Goal: Task Accomplishment & Management: Manage account settings

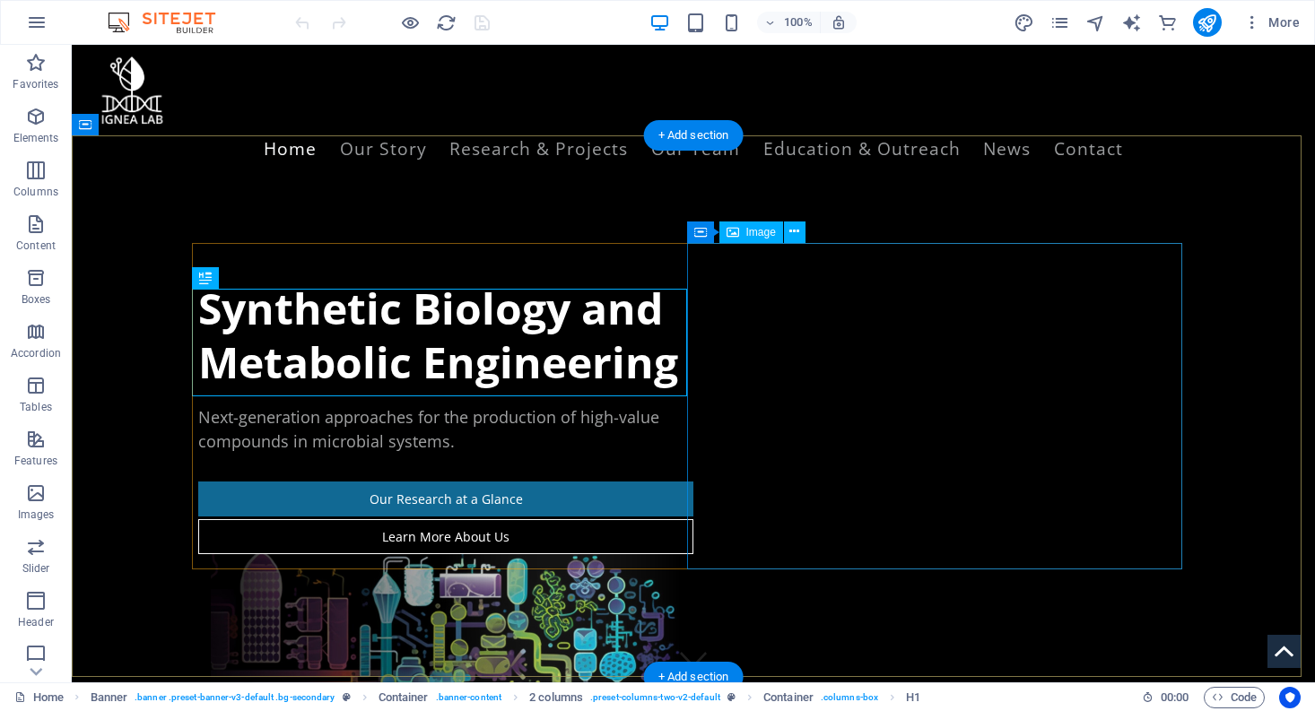
click at [693, 554] on figure at bounding box center [445, 717] width 495 height 326
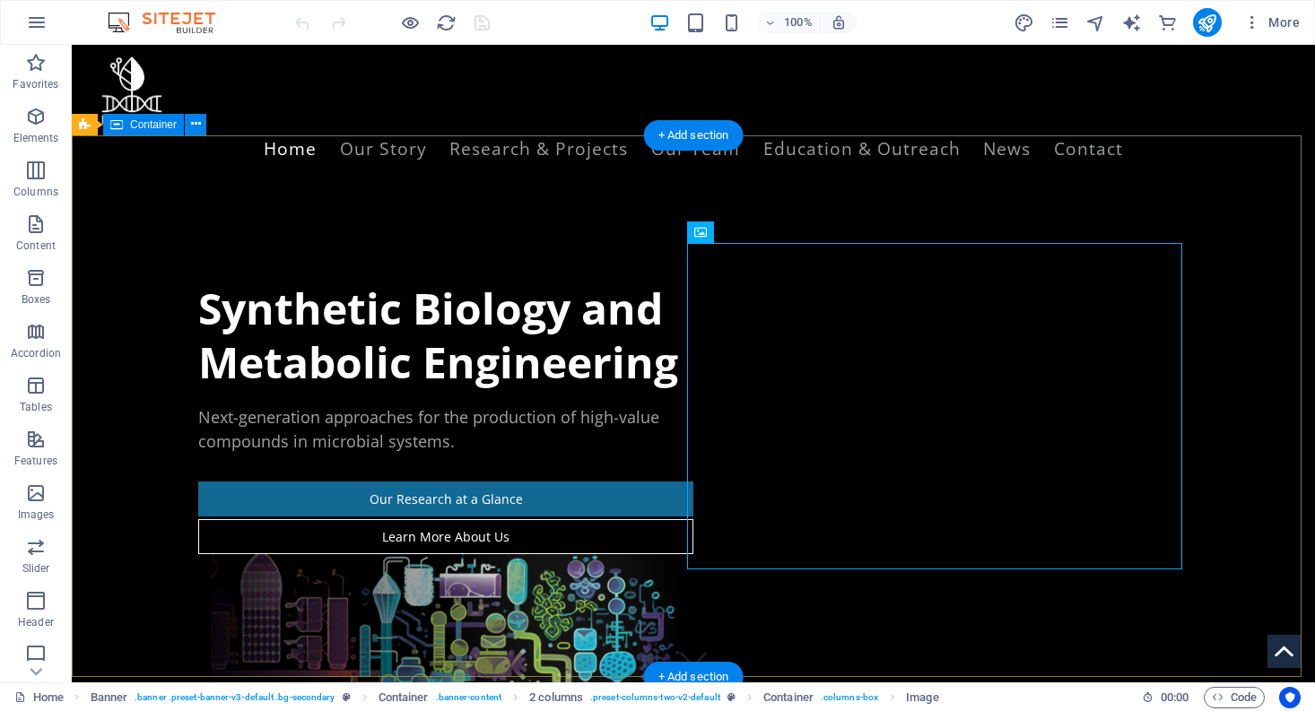
click at [1011, 204] on div "Synthetic Biology and Metabolic Engineering Next-generation approaches for the …" at bounding box center [693, 581] width 1243 height 801
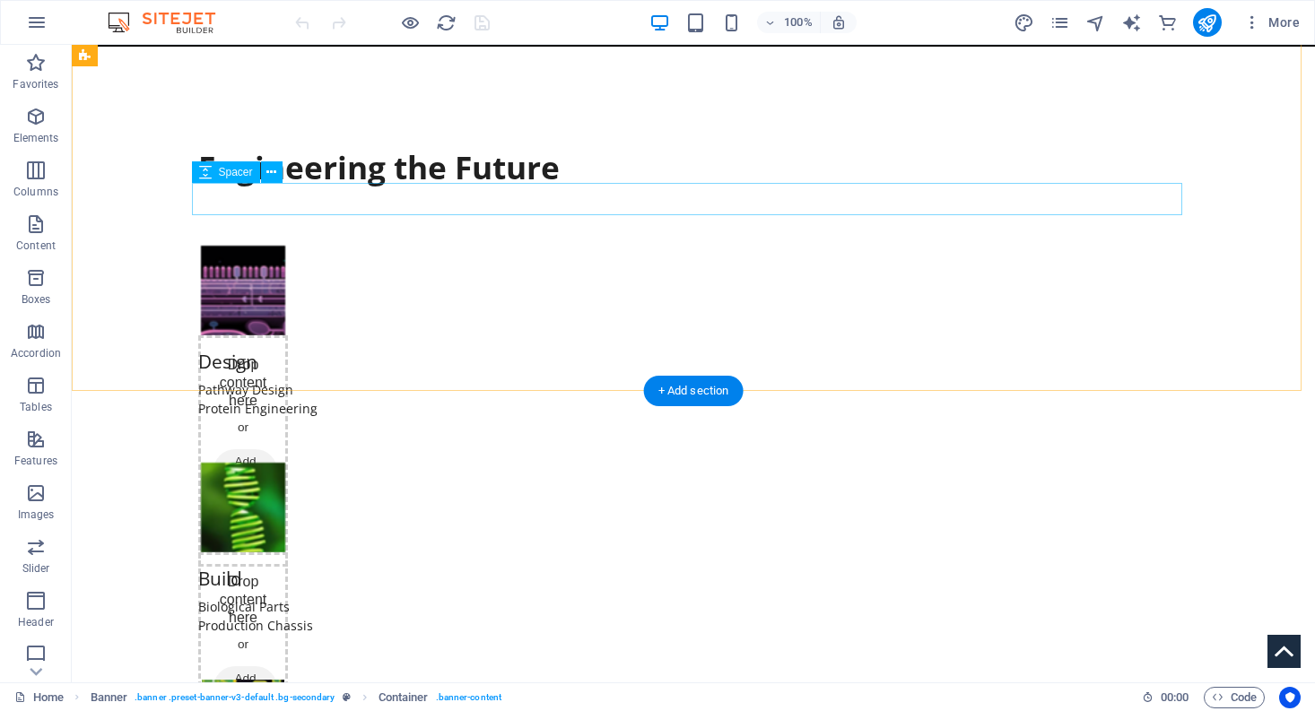
scroll to position [942, 0]
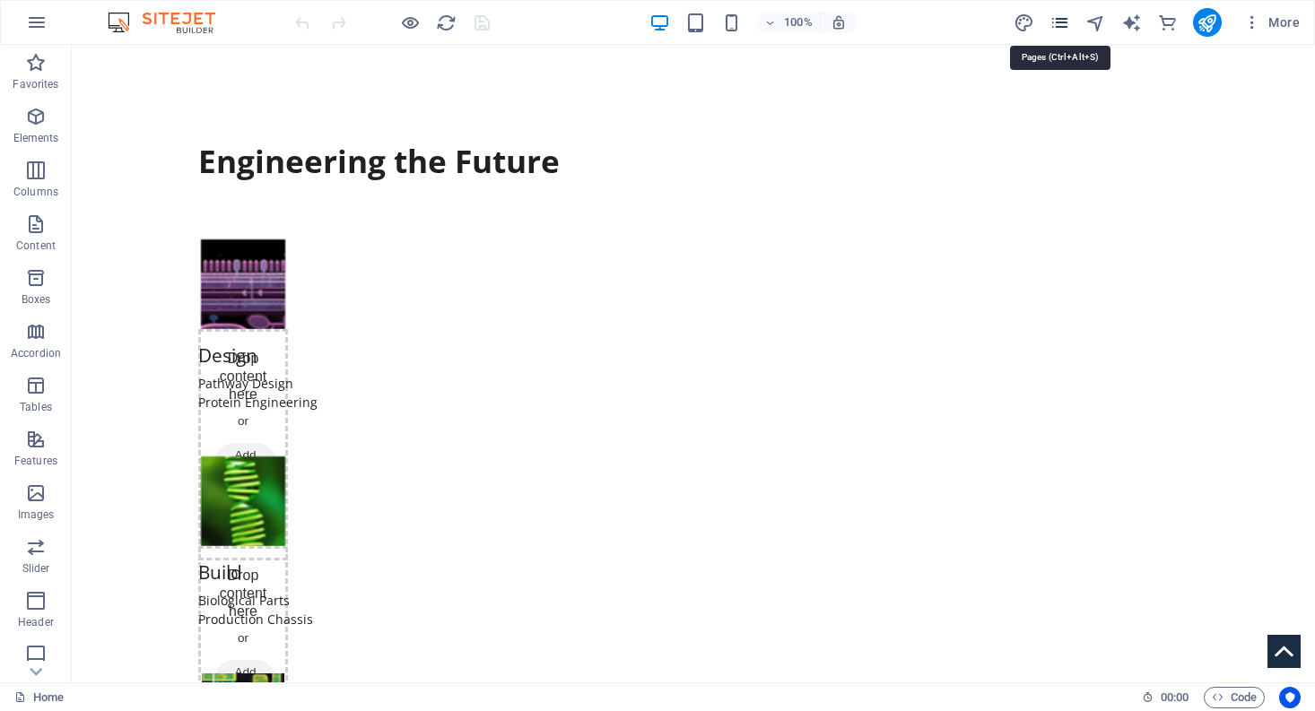
click at [1056, 21] on icon "pages" at bounding box center [1059, 23] width 21 height 21
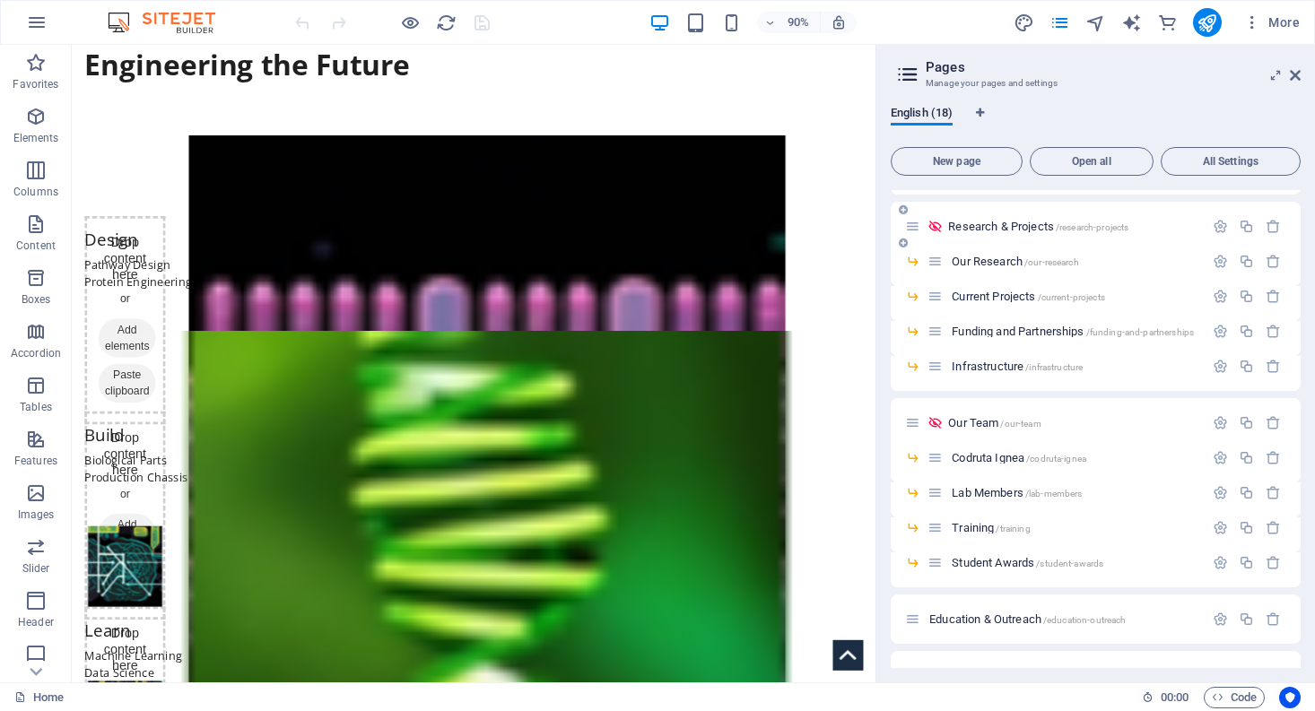
scroll to position [117, 0]
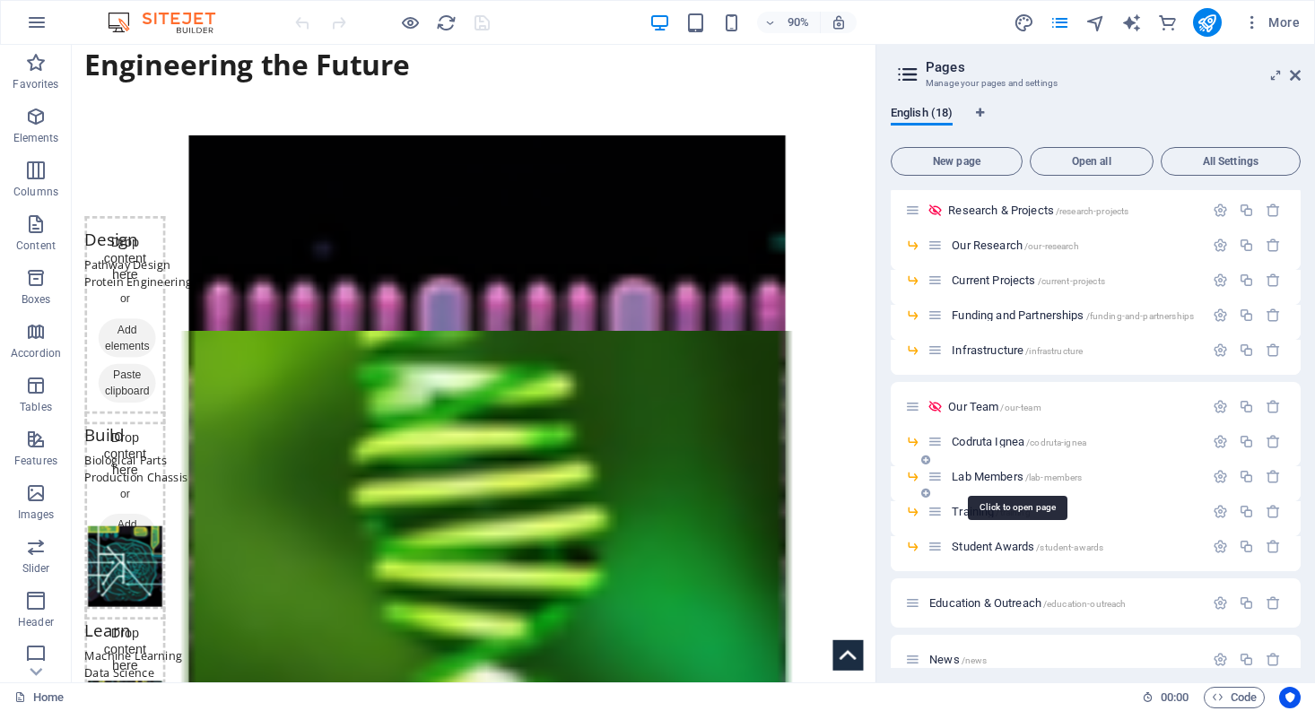
click at [978, 478] on span "Lab Members /lab-members" at bounding box center [1017, 476] width 130 height 13
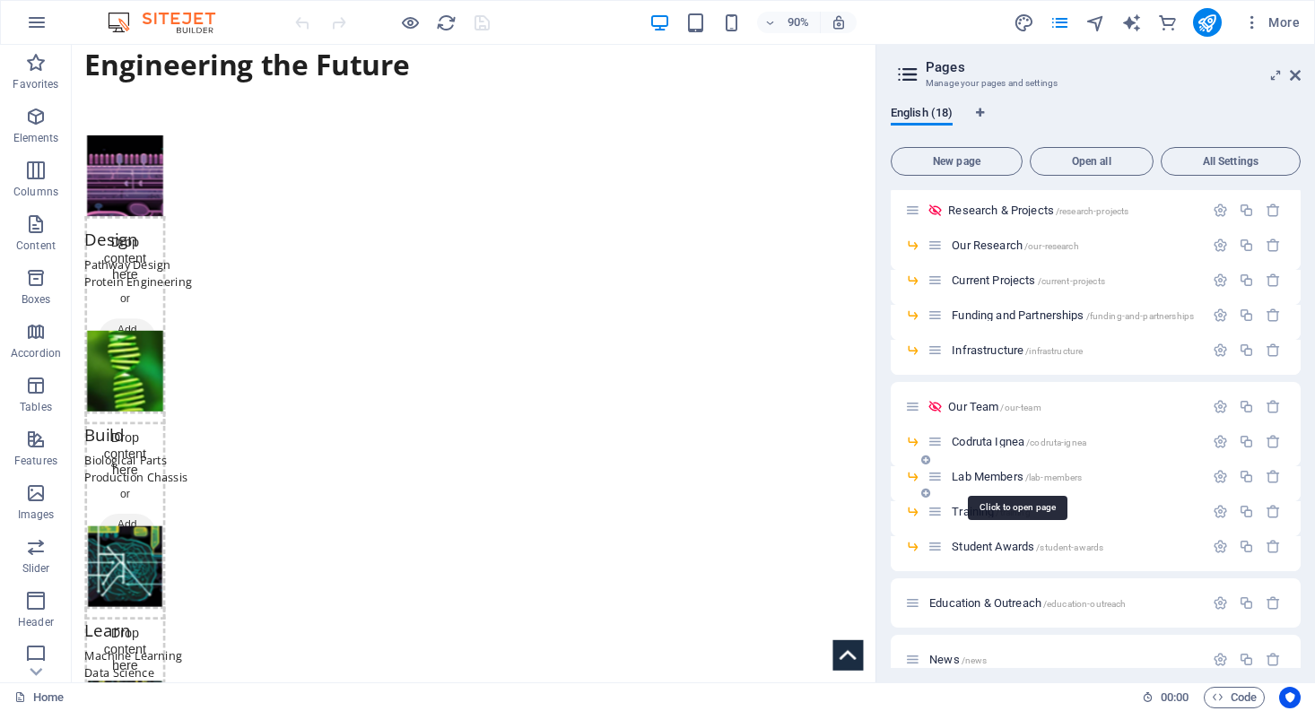
scroll to position [0, 0]
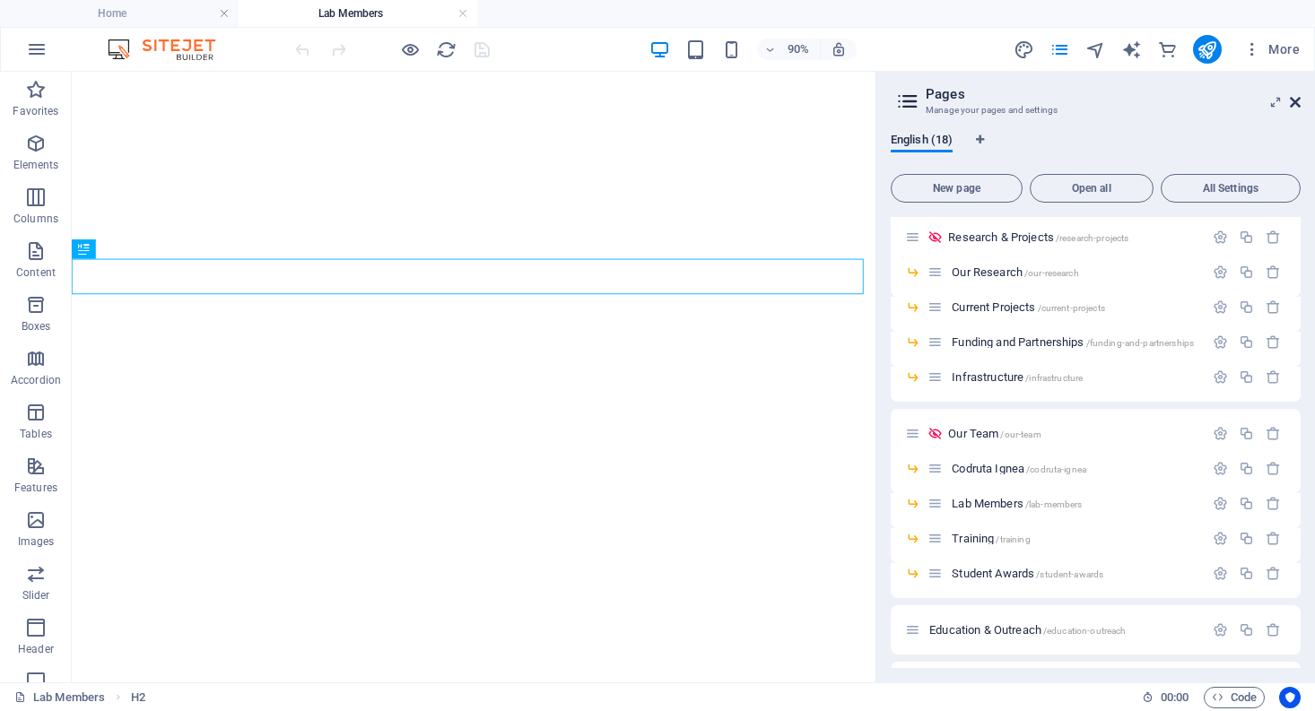
click at [1292, 101] on icon at bounding box center [1295, 102] width 11 height 14
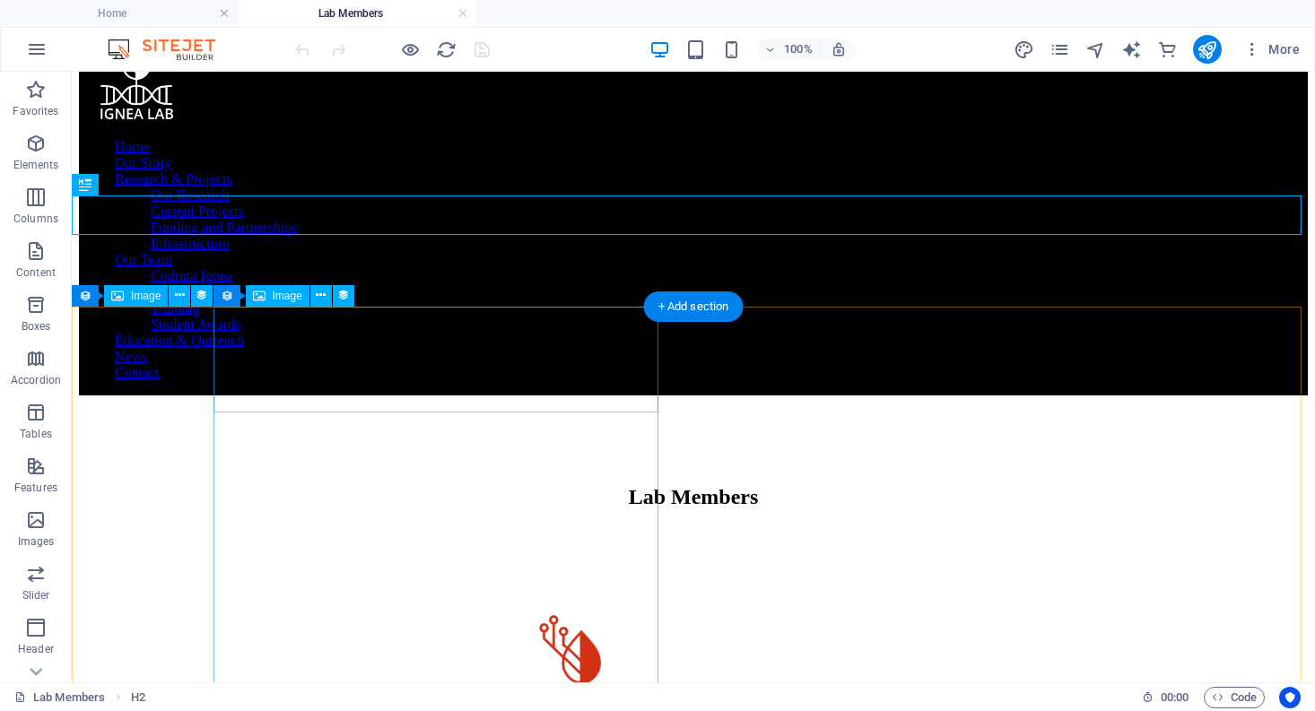
scroll to position [37, 0]
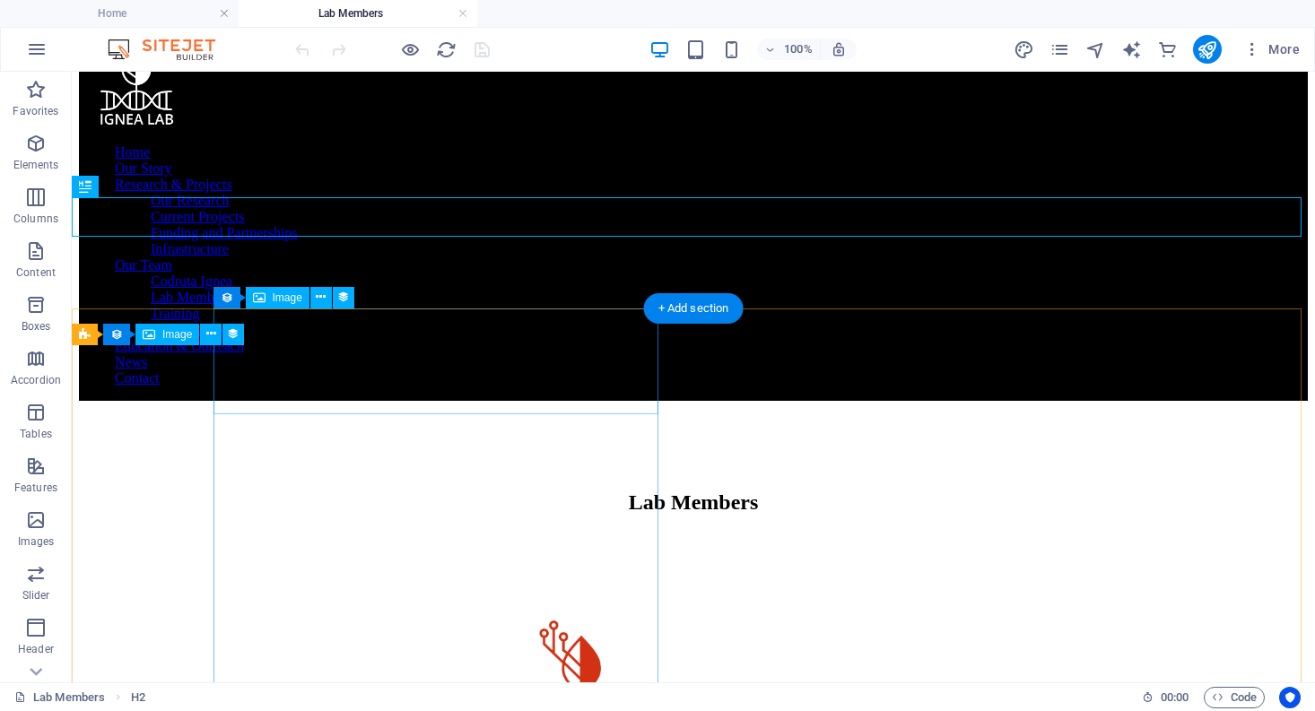
click at [561, 619] on figure at bounding box center [581, 674] width 947 height 110
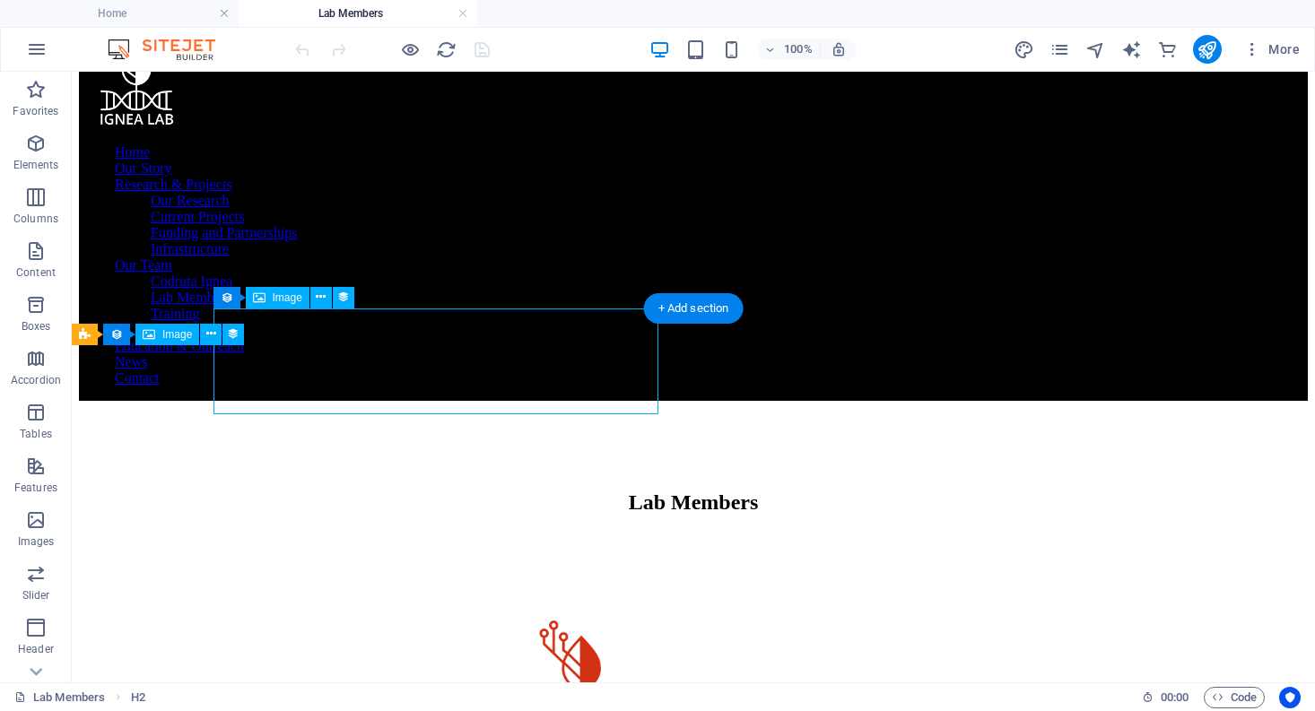
click at [561, 619] on figure at bounding box center [581, 674] width 947 height 110
select select "rem"
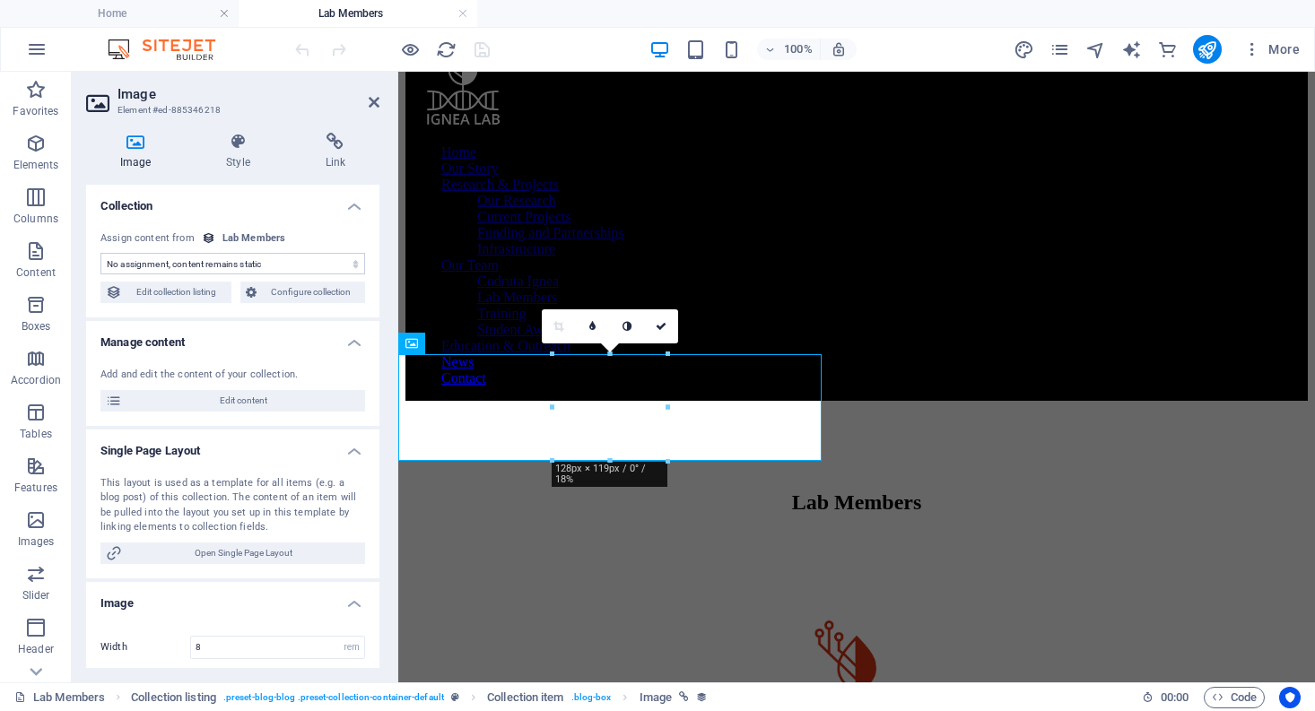
select select "picture"
click at [225, 403] on span "Edit content" at bounding box center [243, 401] width 232 height 22
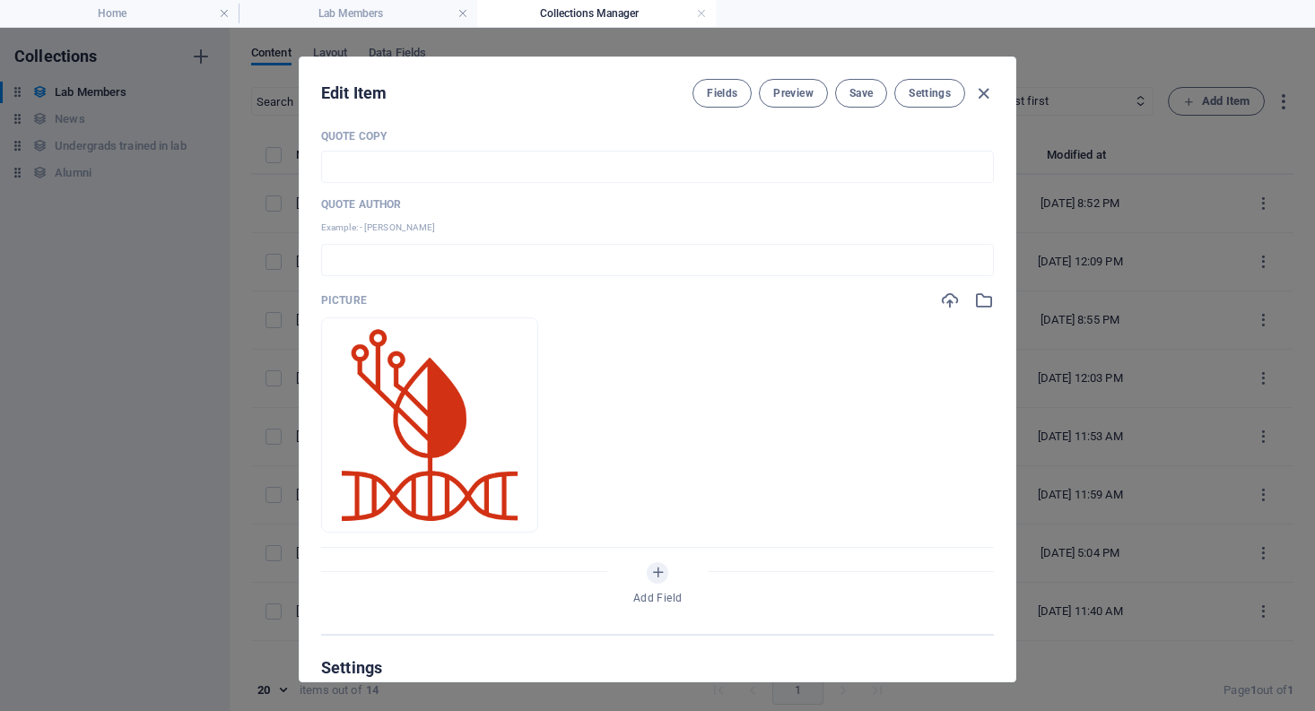
scroll to position [612, 0]
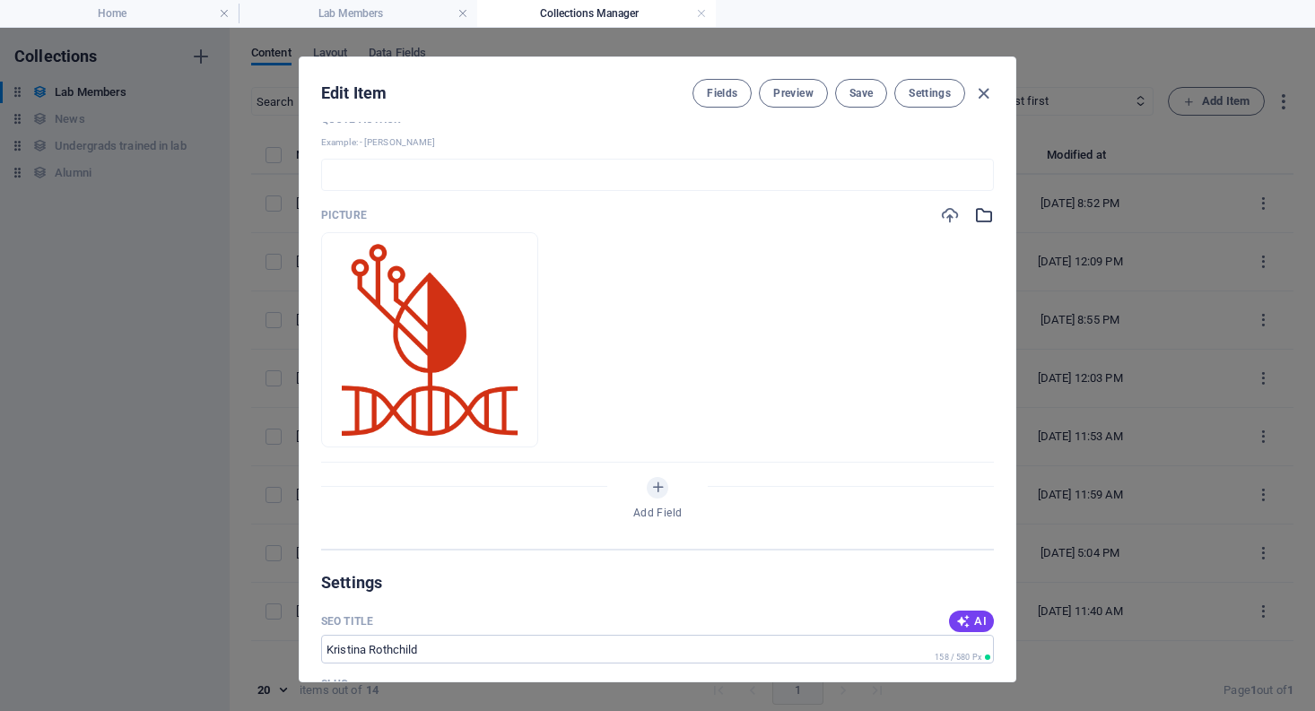
click at [980, 215] on icon "button" at bounding box center [984, 215] width 20 height 20
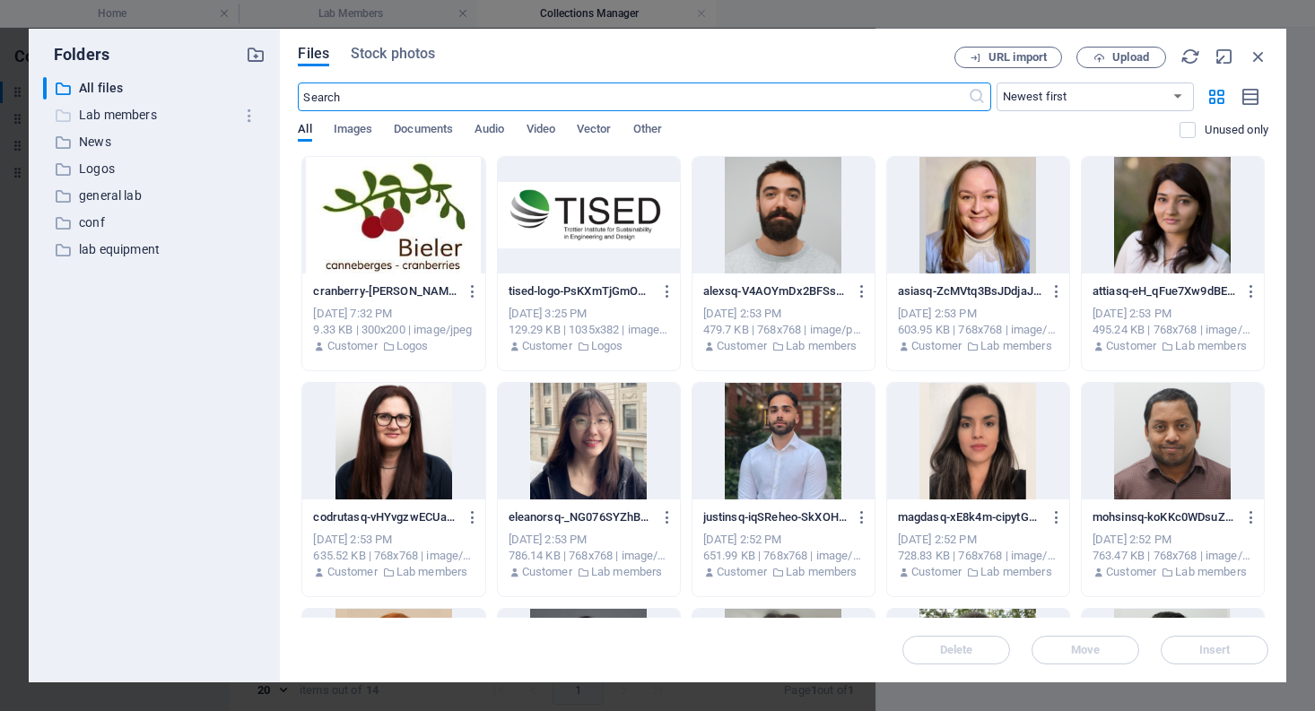
click at [126, 110] on p "Lab members" at bounding box center [156, 115] width 154 height 21
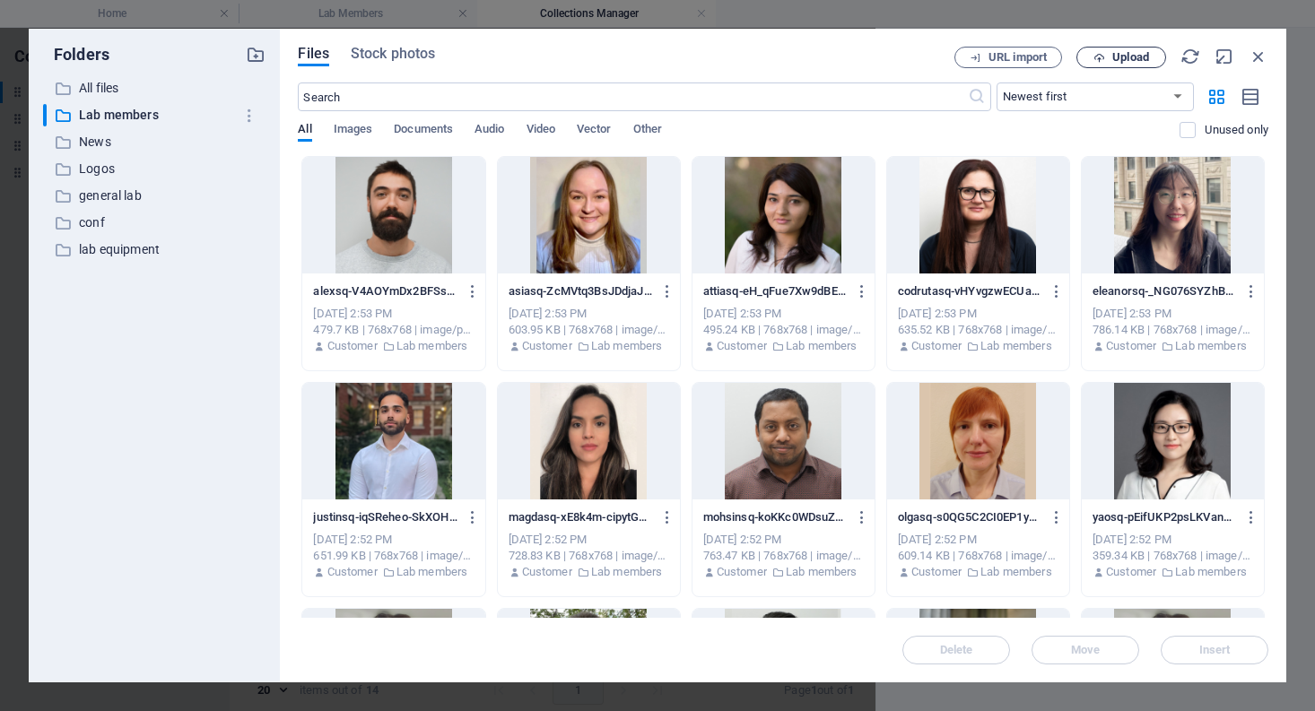
click at [1130, 63] on span "Upload" at bounding box center [1130, 57] width 37 height 11
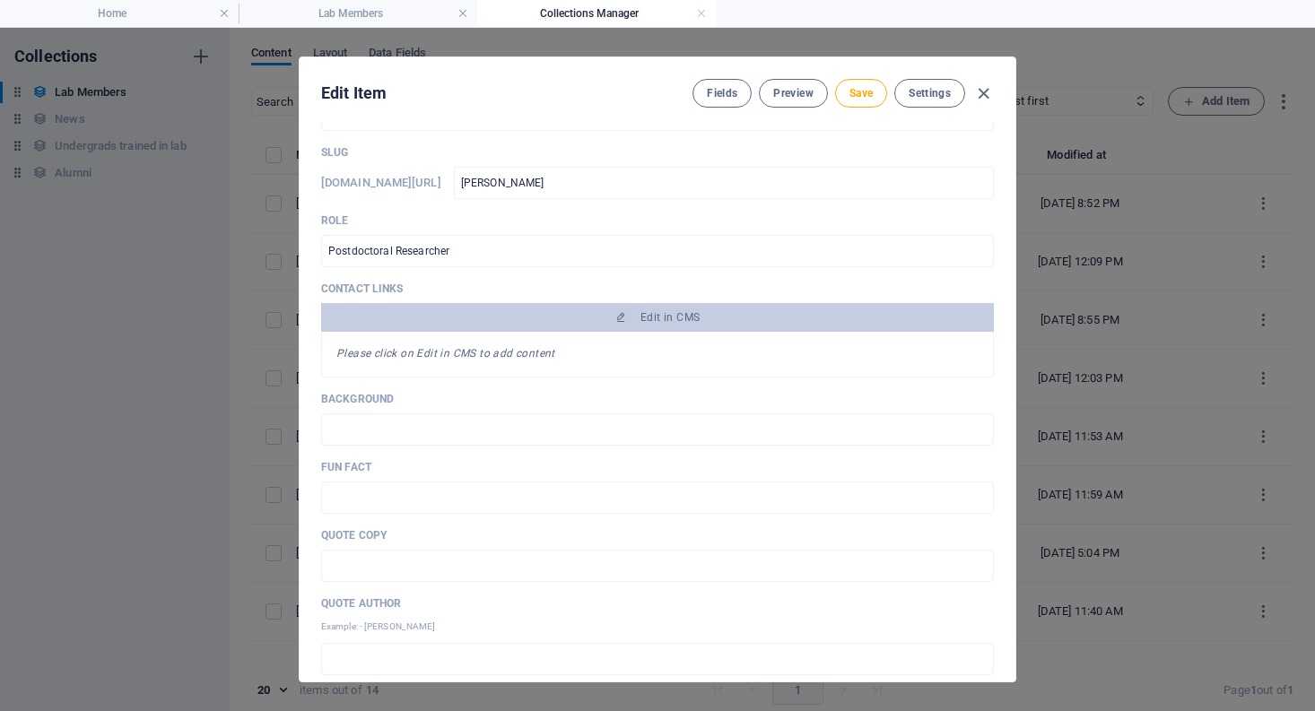
scroll to position [110, 0]
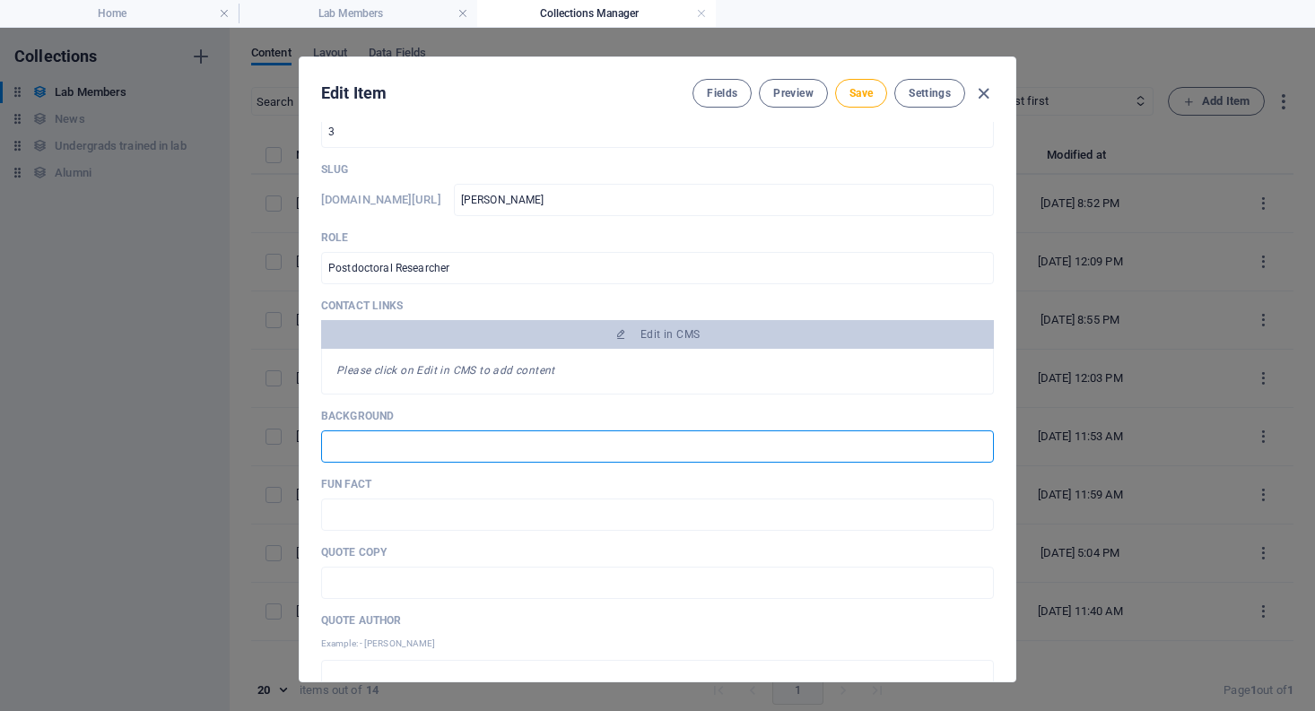
click at [358, 447] on input "text" at bounding box center [657, 447] width 673 height 32
paste input "I have a PhD in Chemistry from the [GEOGRAPHIC_DATA], specializing in the eluci…"
click at [330, 448] on input "I have a PhD in Chemistry from the [GEOGRAPHIC_DATA], specializing in the eluci…" at bounding box center [657, 447] width 673 height 32
type input "I have a PhD in Chemistry from the [GEOGRAPHIC_DATA], specializing in the eluci…"
click at [358, 524] on input "text" at bounding box center [657, 515] width 673 height 32
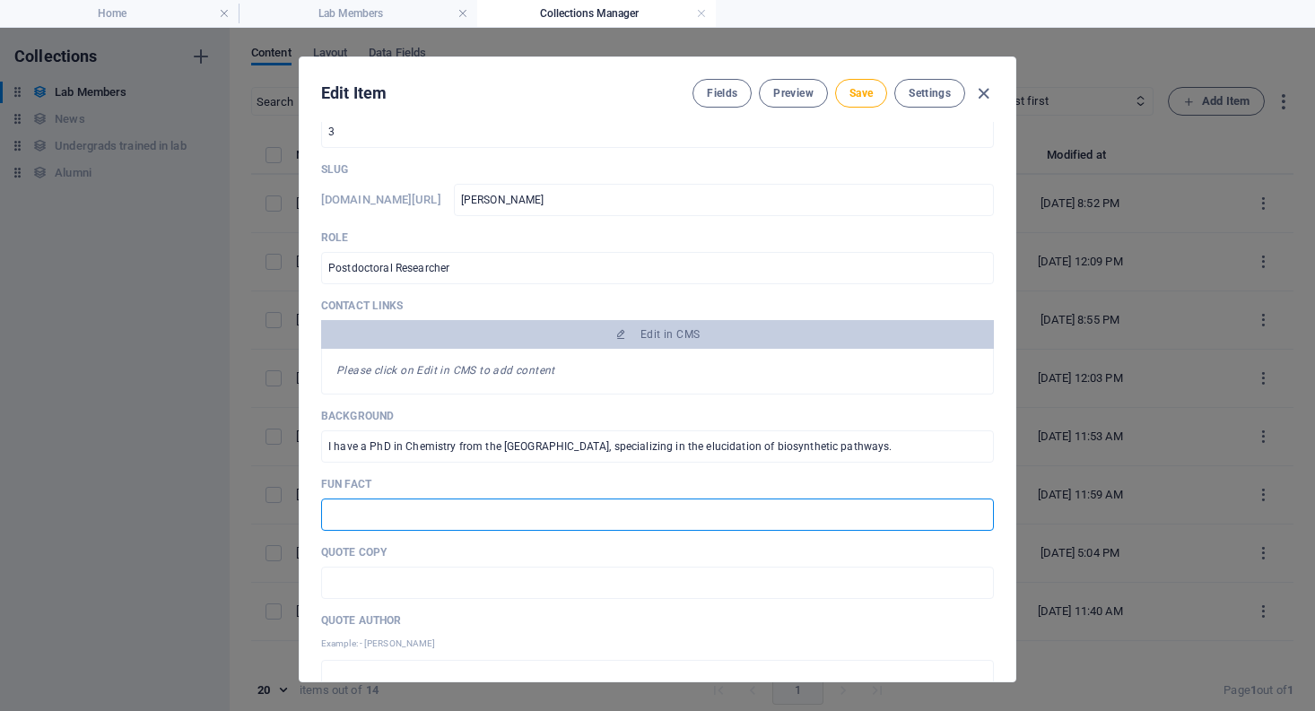
click at [391, 510] on input "text" at bounding box center [657, 515] width 673 height 32
paste input "I love camping, hiking, backpacking, dancing, lifting weights, riding my bike, …"
click at [327, 512] on input "I love camping, hiking, backpacking, dancing, lifting weights, riding my bike, …" at bounding box center [657, 515] width 673 height 32
drag, startPoint x: 878, startPoint y: 521, endPoint x: 839, endPoint y: 523, distance: 39.5
click at [839, 523] on input "I love camping, hiking, backpacking, dancing, lifting weights, riding my bike, …" at bounding box center [657, 515] width 673 height 32
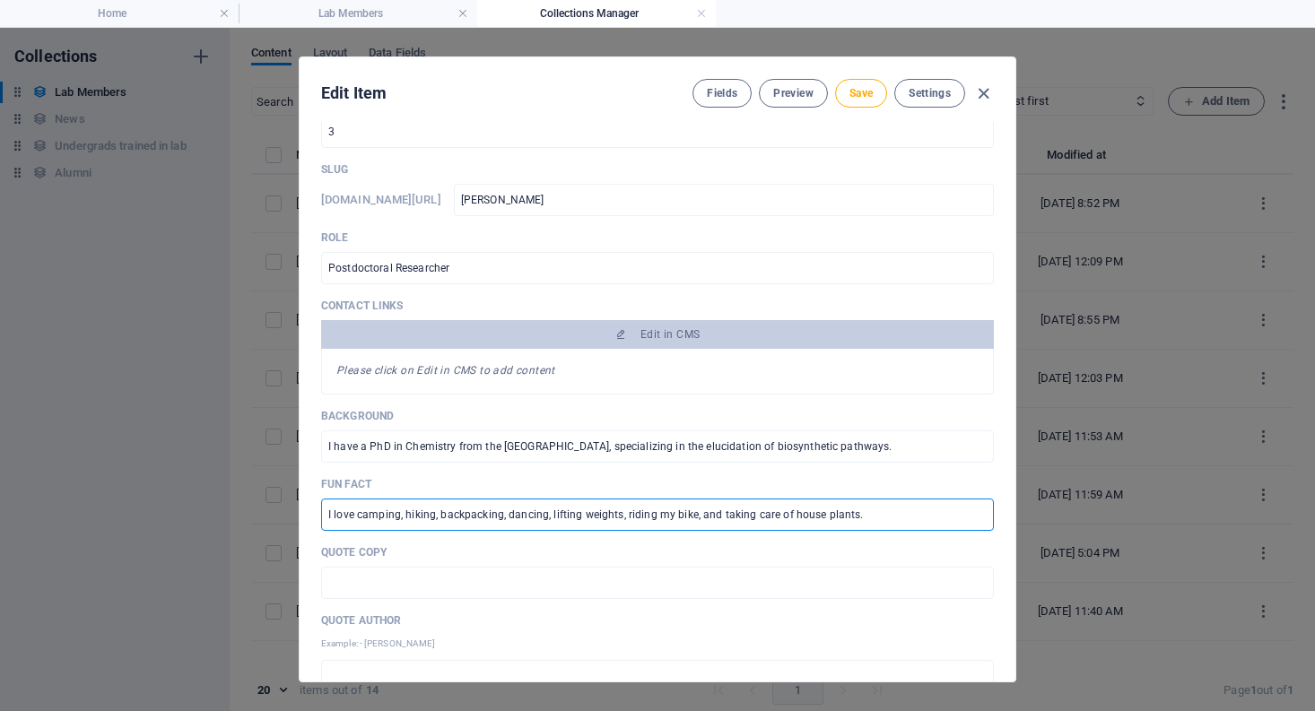
drag, startPoint x: 325, startPoint y: 508, endPoint x: 311, endPoint y: 508, distance: 13.5
click at [311, 508] on div "Name [PERSON_NAME] ​ Order 3 ​ Slug [DOMAIN_NAME][URL] [PERSON_NAME] ​ Role Pos…" at bounding box center [658, 402] width 716 height 560
type input "I love camping, hiking, backpacking, dancing, lifting weights, riding my bike, …"
click at [311, 508] on div "Name [PERSON_NAME] ​ Order 3 ​ Slug [DOMAIN_NAME][URL] [PERSON_NAME] ​ Role Pos…" at bounding box center [658, 402] width 716 height 560
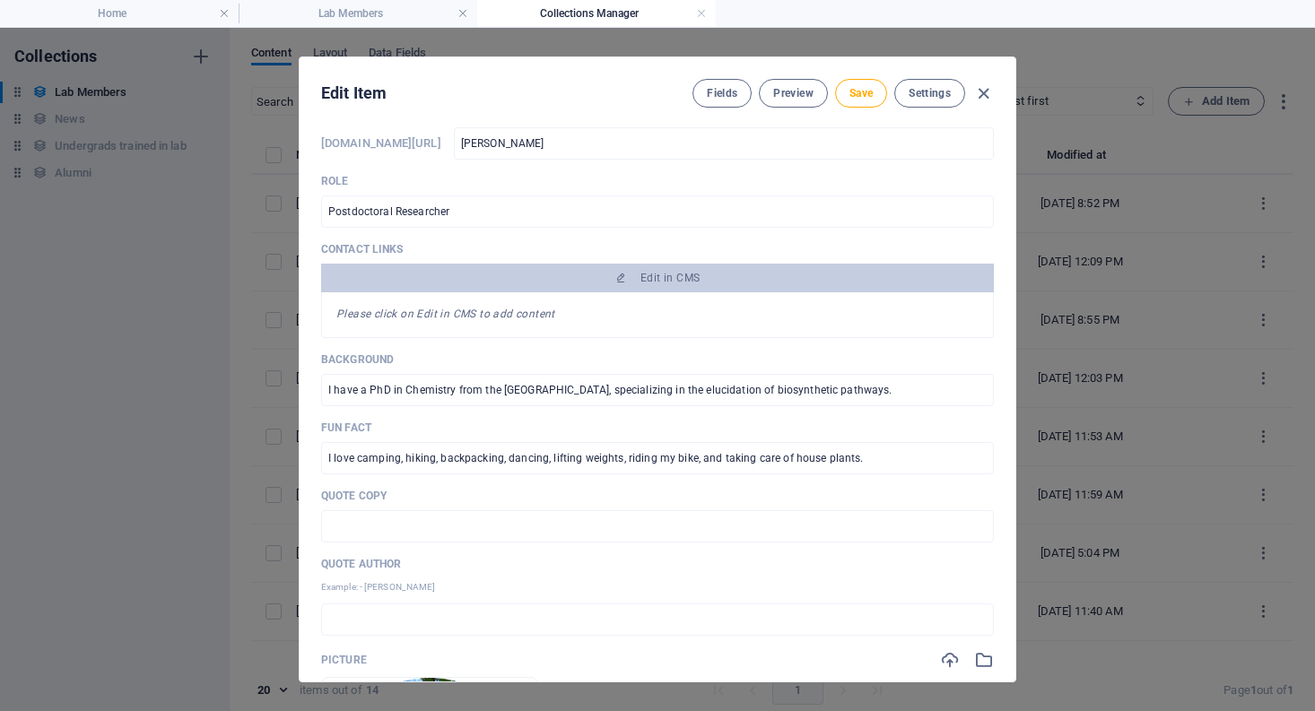
scroll to position [163, 0]
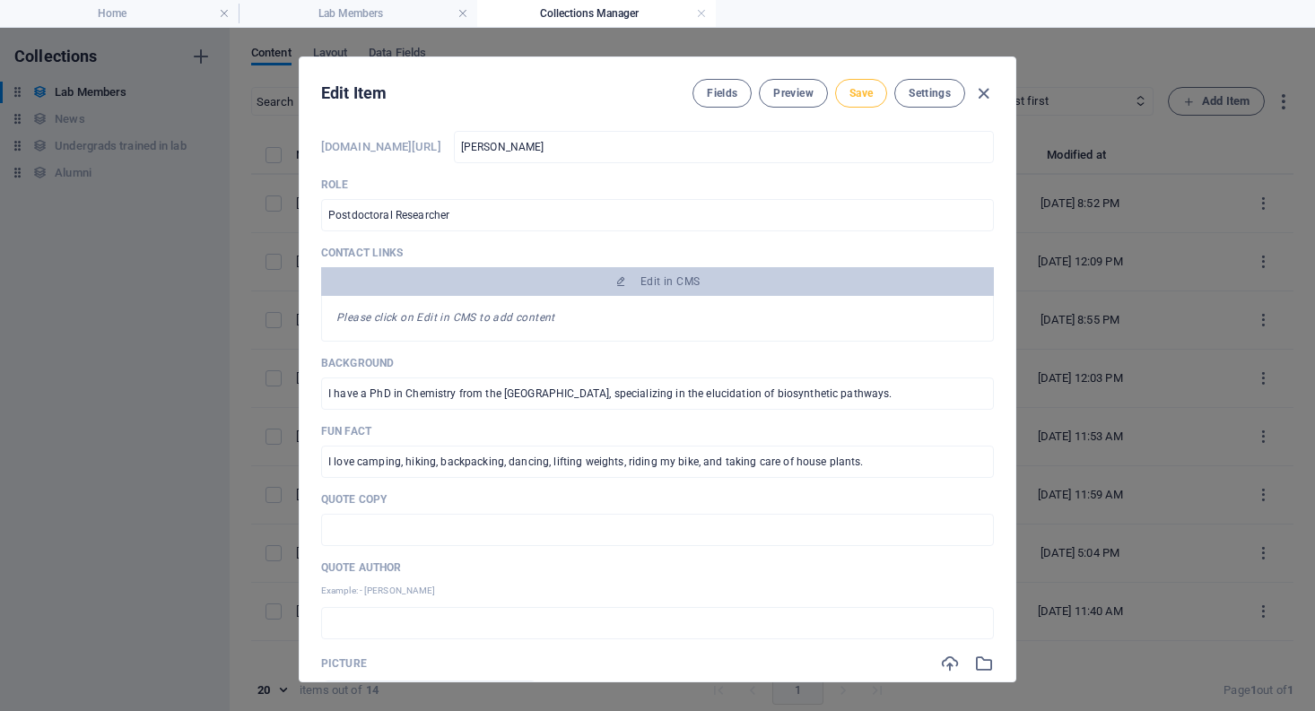
click at [869, 83] on button "Save" at bounding box center [861, 93] width 52 height 29
type input "I have a PhD in Chemistry from the [GEOGRAPHIC_DATA], specializing in the eluci…"
click at [981, 99] on icon "button" at bounding box center [983, 93] width 21 height 21
type input "[PERSON_NAME]"
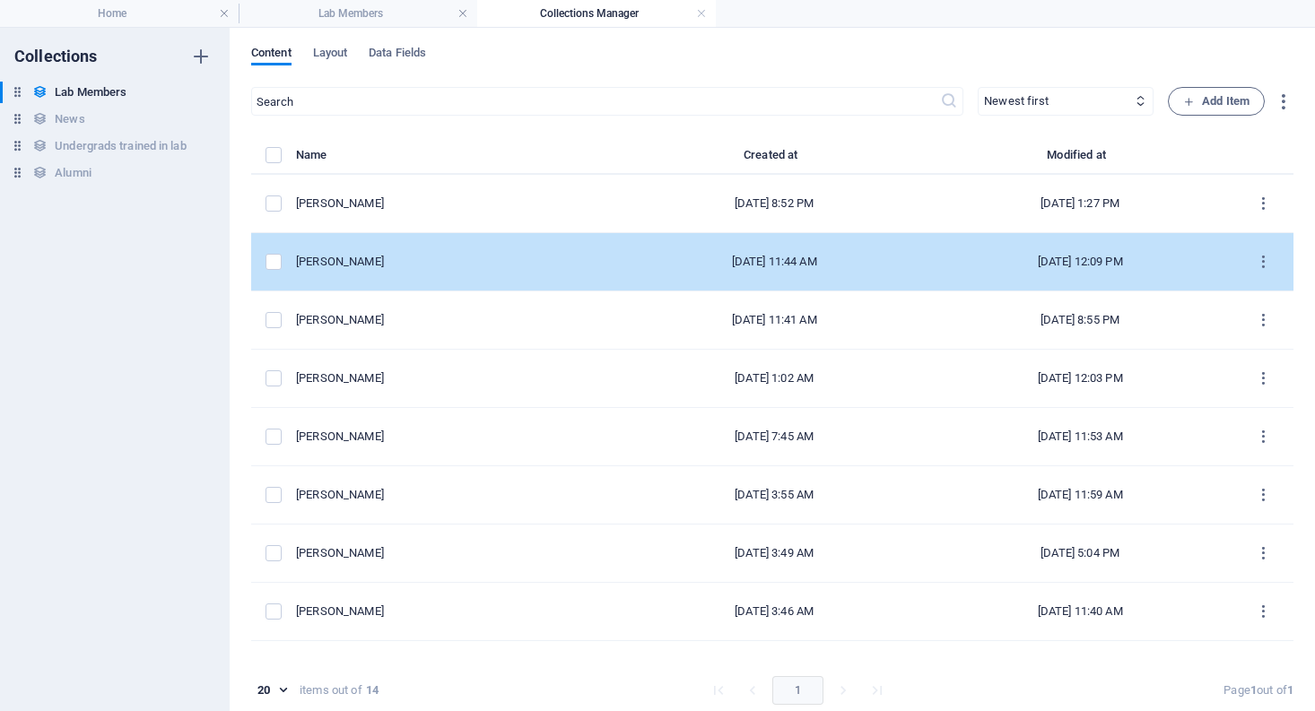
click at [397, 273] on td "[PERSON_NAME]" at bounding box center [459, 262] width 326 height 58
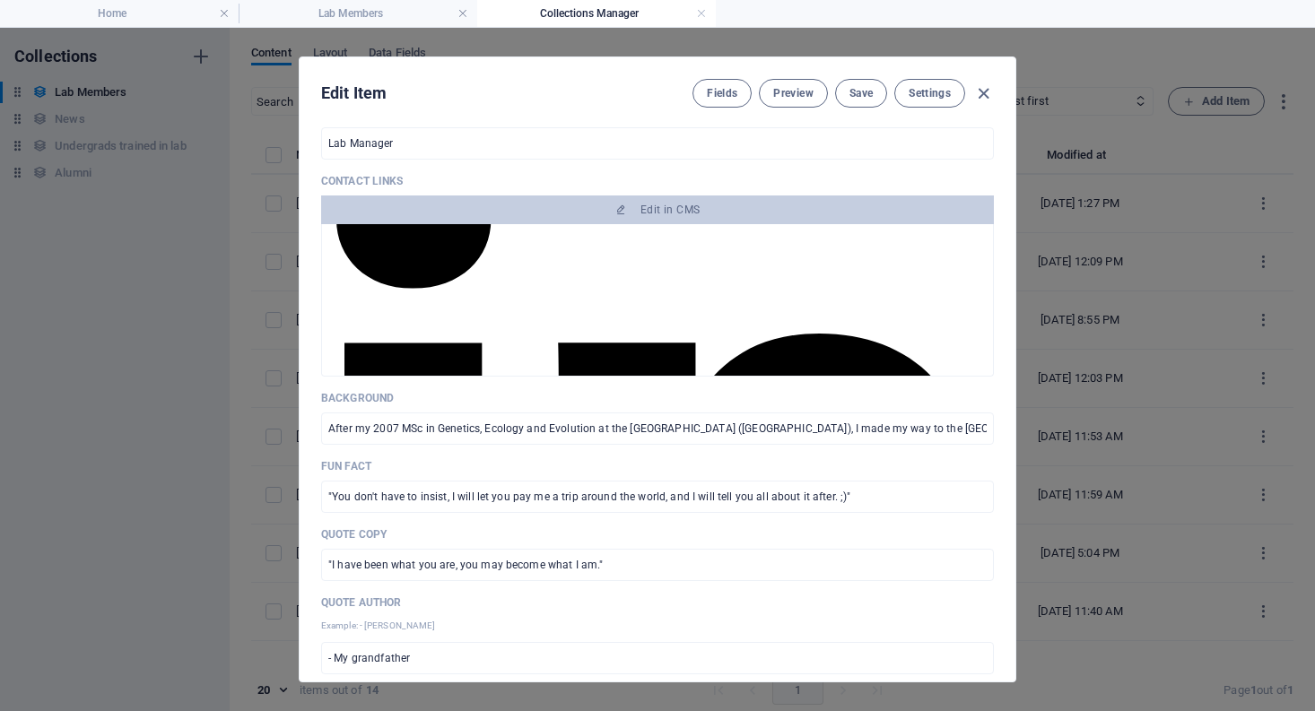
scroll to position [1179, 0]
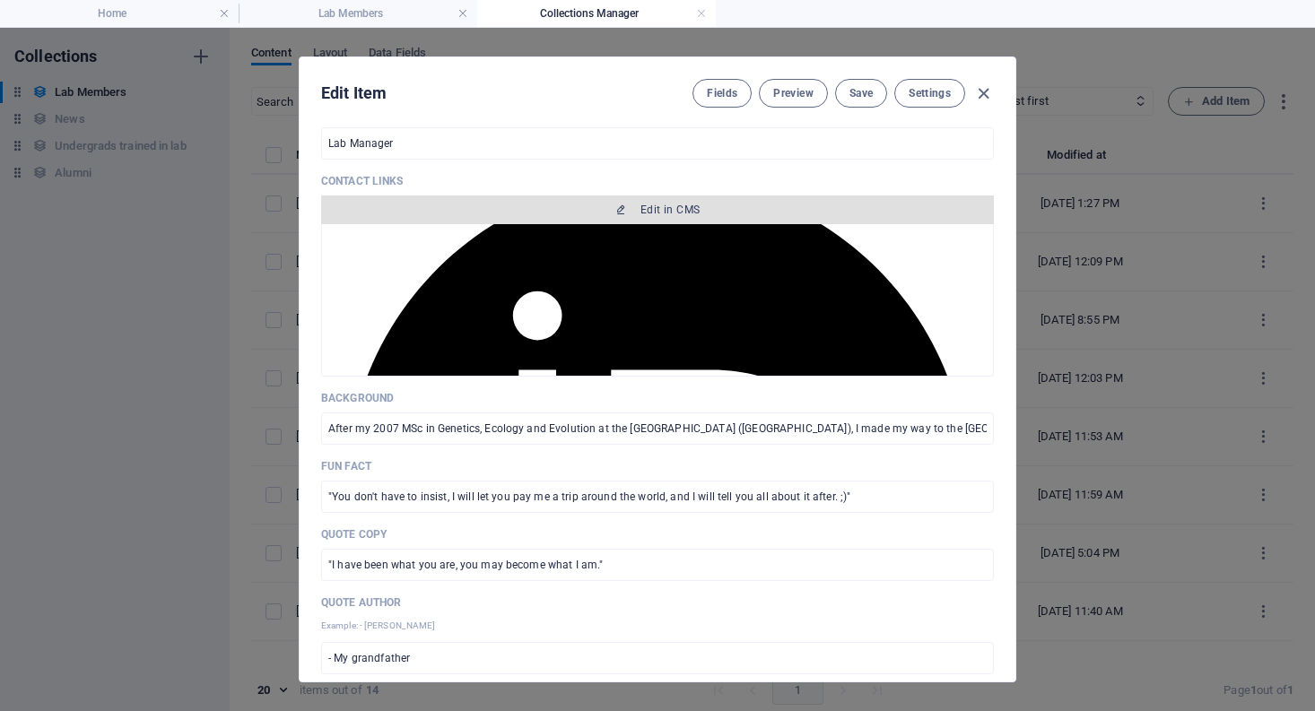
click at [615, 211] on icon "button" at bounding box center [620, 209] width 11 height 11
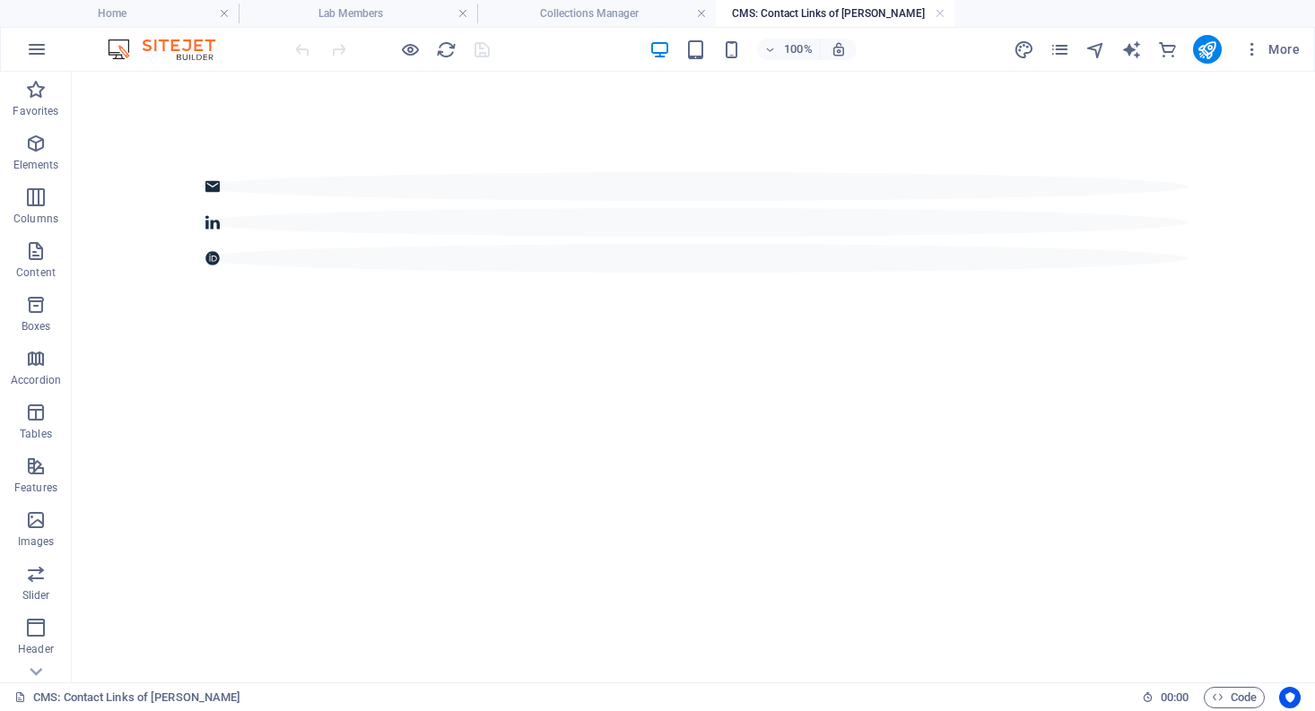
scroll to position [0, 0]
click at [822, 186] on div at bounding box center [693, 222] width 990 height 100
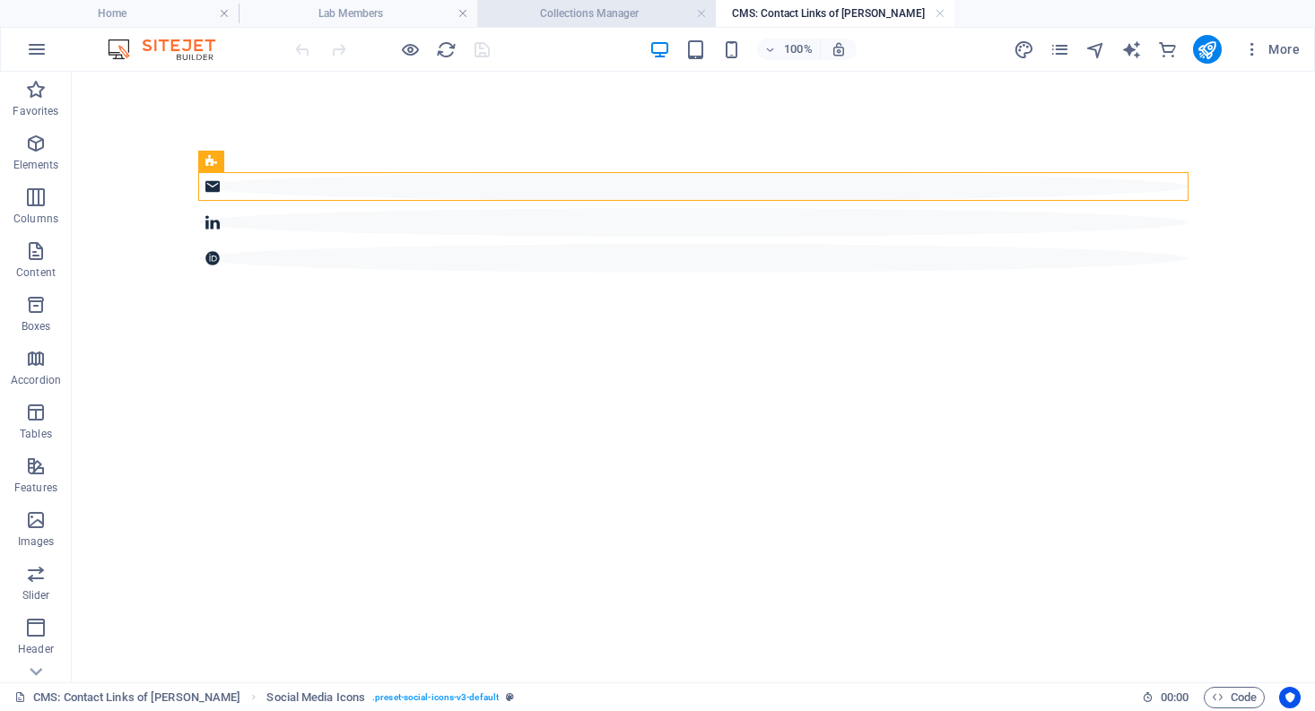
click at [592, 1] on li "Collections Manager" at bounding box center [596, 13] width 239 height 27
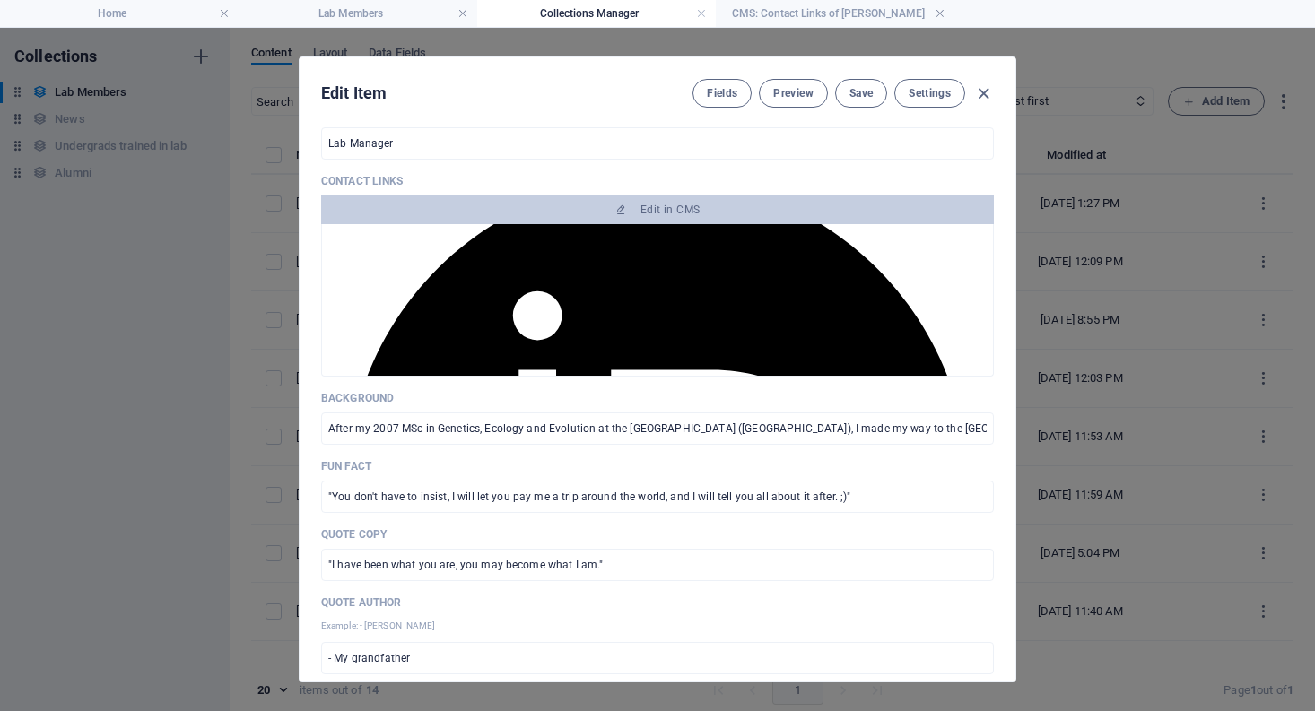
click at [977, 103] on div "Fields Preview Save Settings" at bounding box center [842, 93] width 301 height 29
click at [985, 100] on icon "button" at bounding box center [983, 93] width 21 height 21
type input "[PERSON_NAME]"
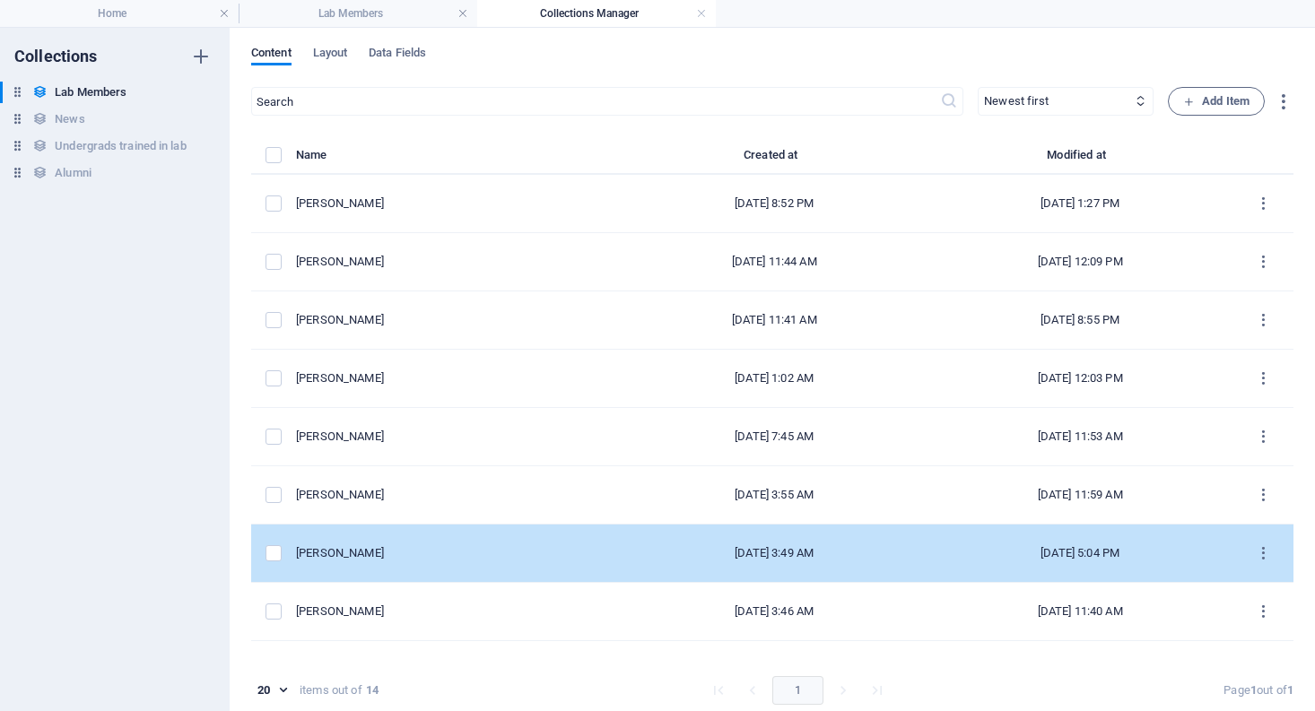
click at [381, 561] on div "[PERSON_NAME]" at bounding box center [451, 553] width 311 height 16
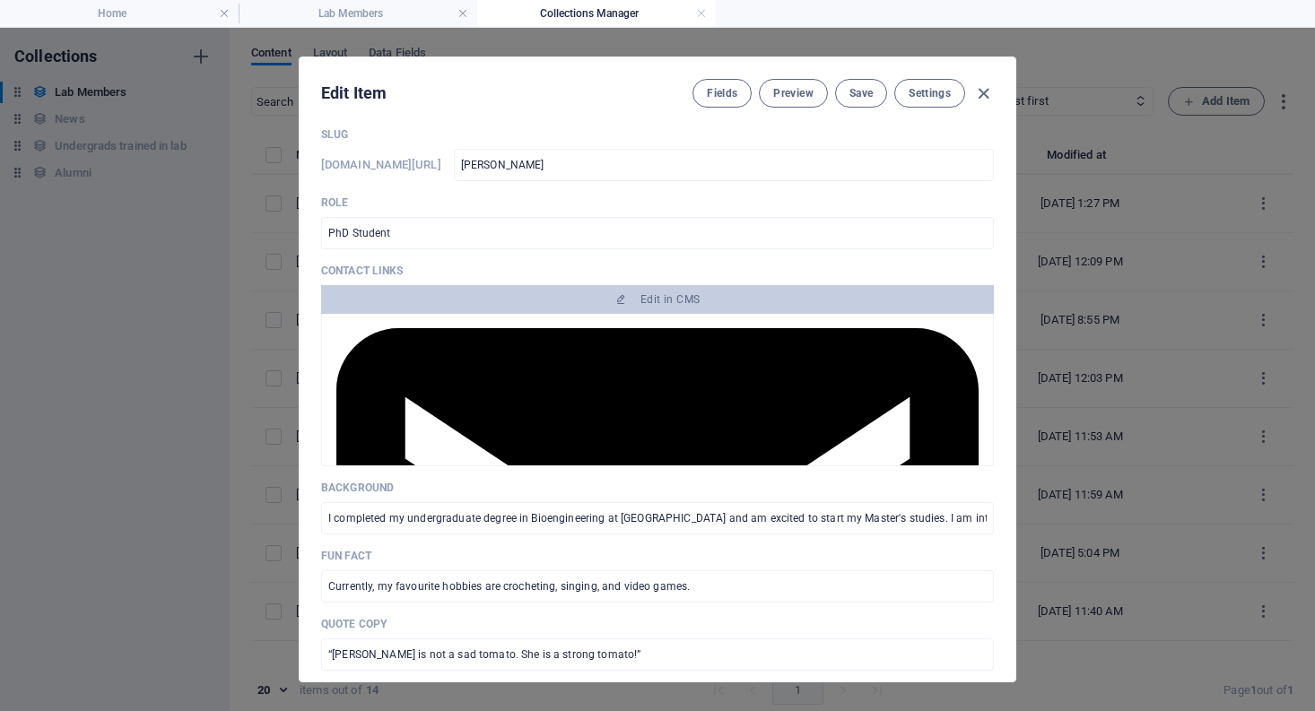
scroll to position [166, 0]
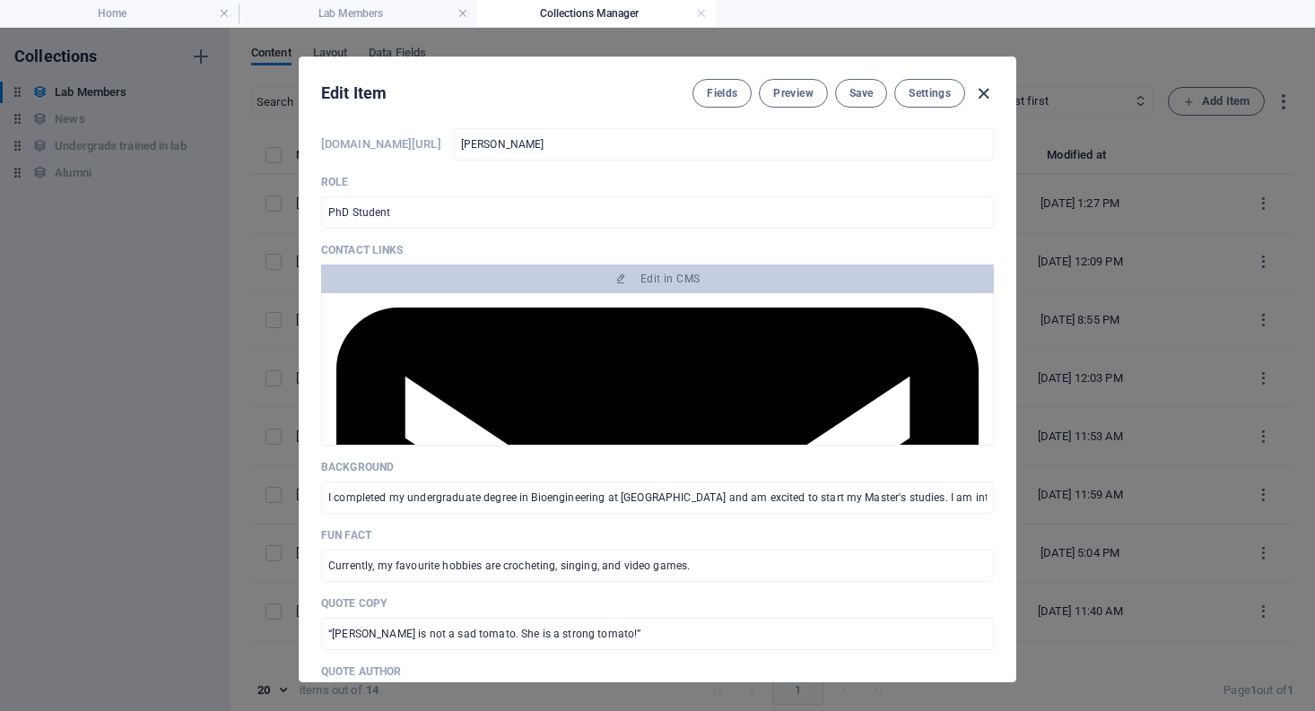
click at [979, 100] on icon "button" at bounding box center [983, 93] width 21 height 21
type input "[PERSON_NAME]"
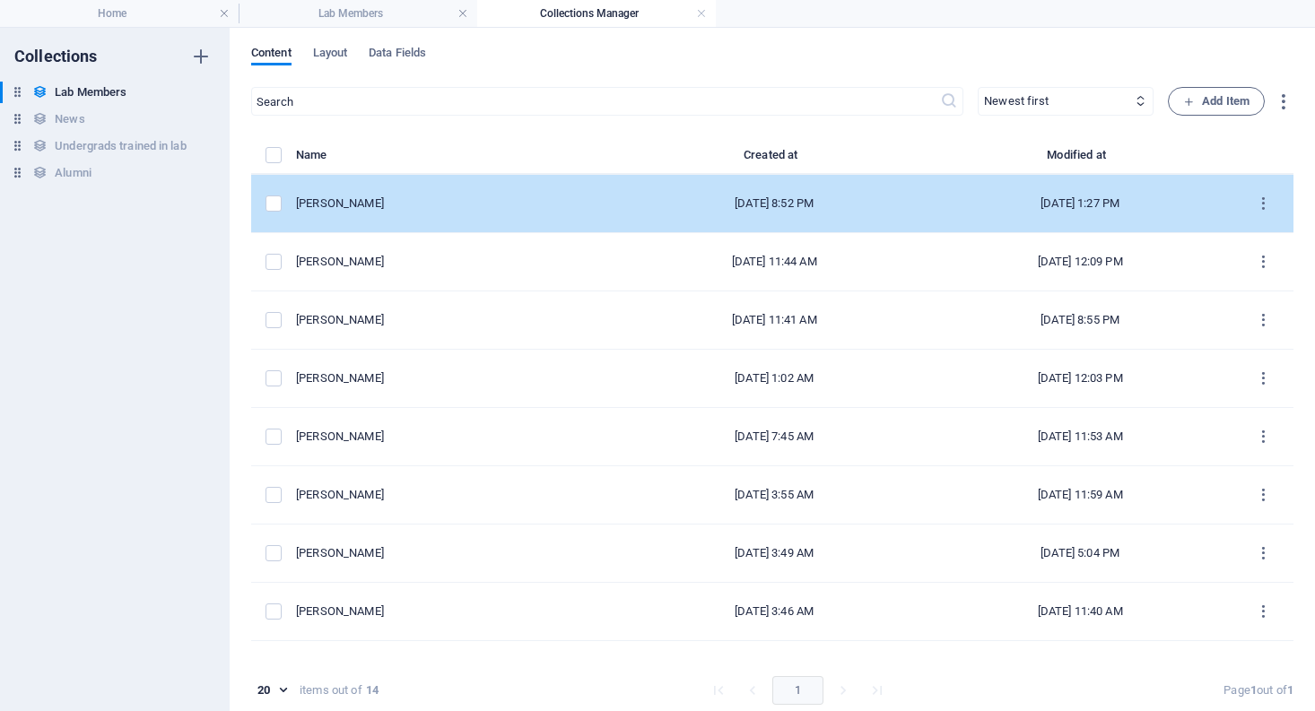
click at [446, 194] on td "[PERSON_NAME]" at bounding box center [459, 204] width 326 height 58
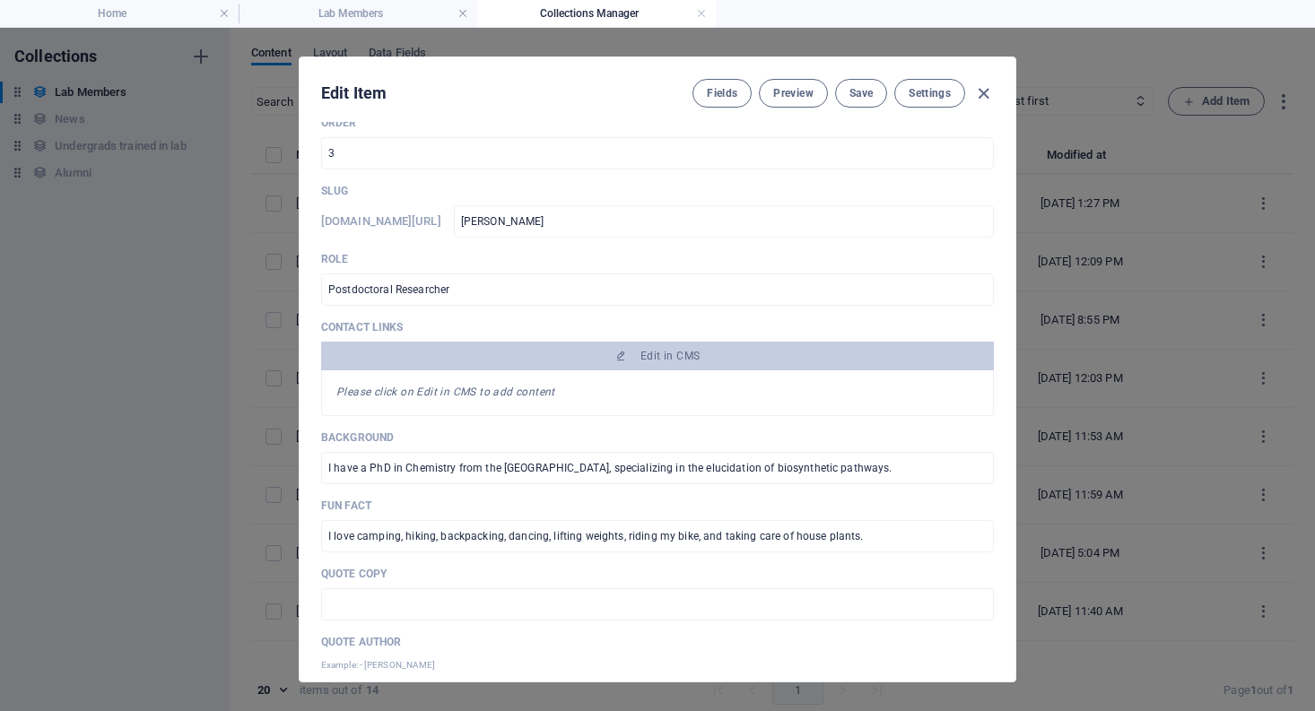
scroll to position [119, 0]
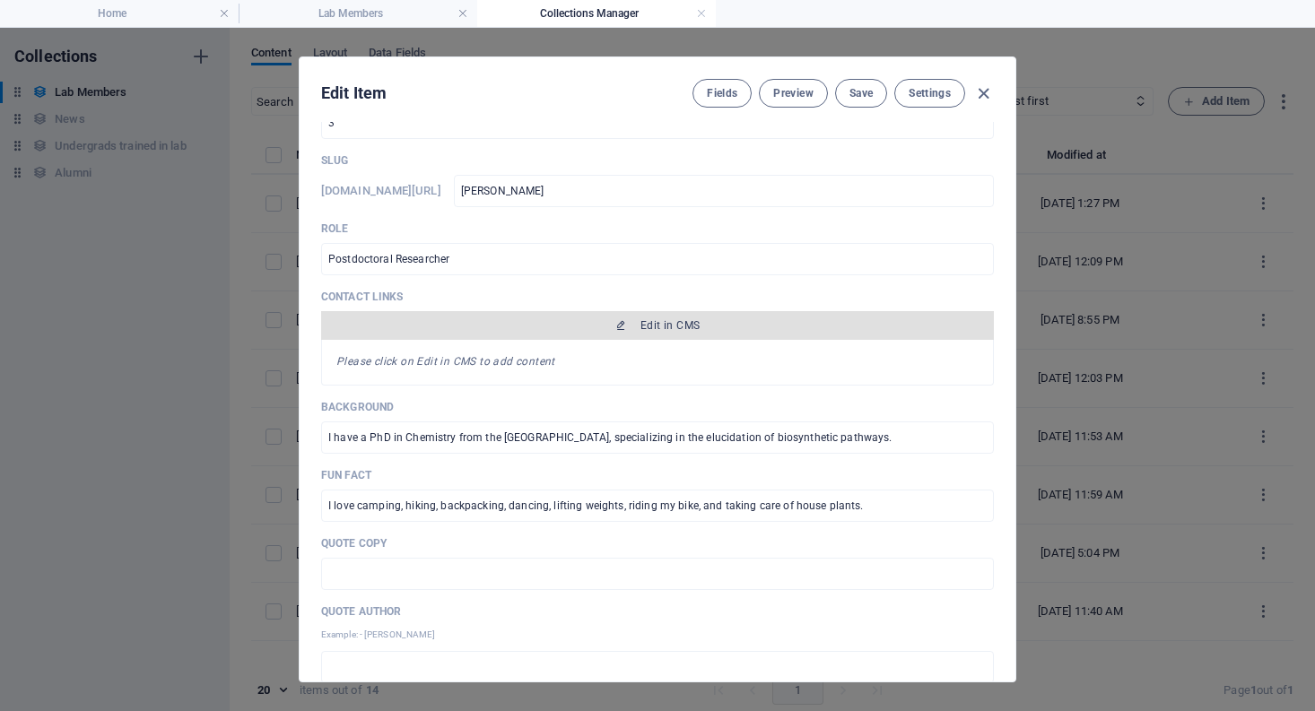
click at [535, 331] on span "Edit in CMS" at bounding box center [657, 325] width 658 height 14
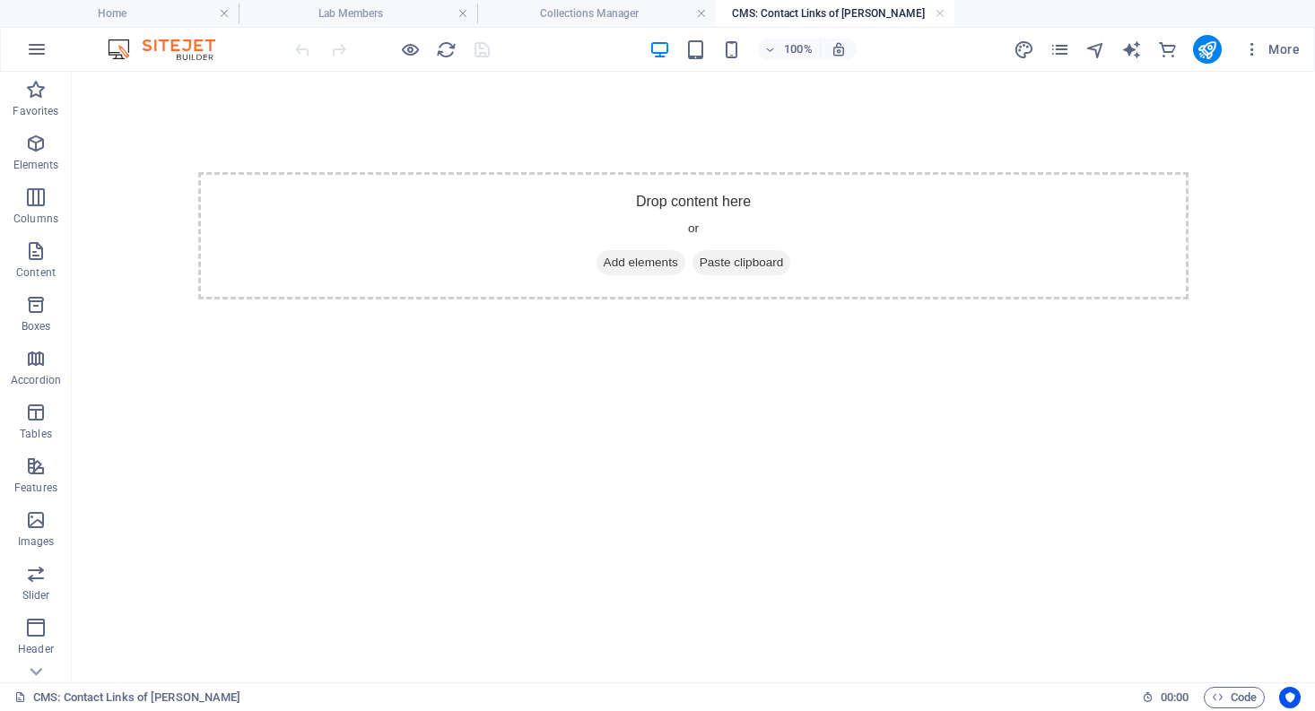
scroll to position [0, 0]
click at [737, 265] on span "Paste clipboard" at bounding box center [741, 262] width 99 height 25
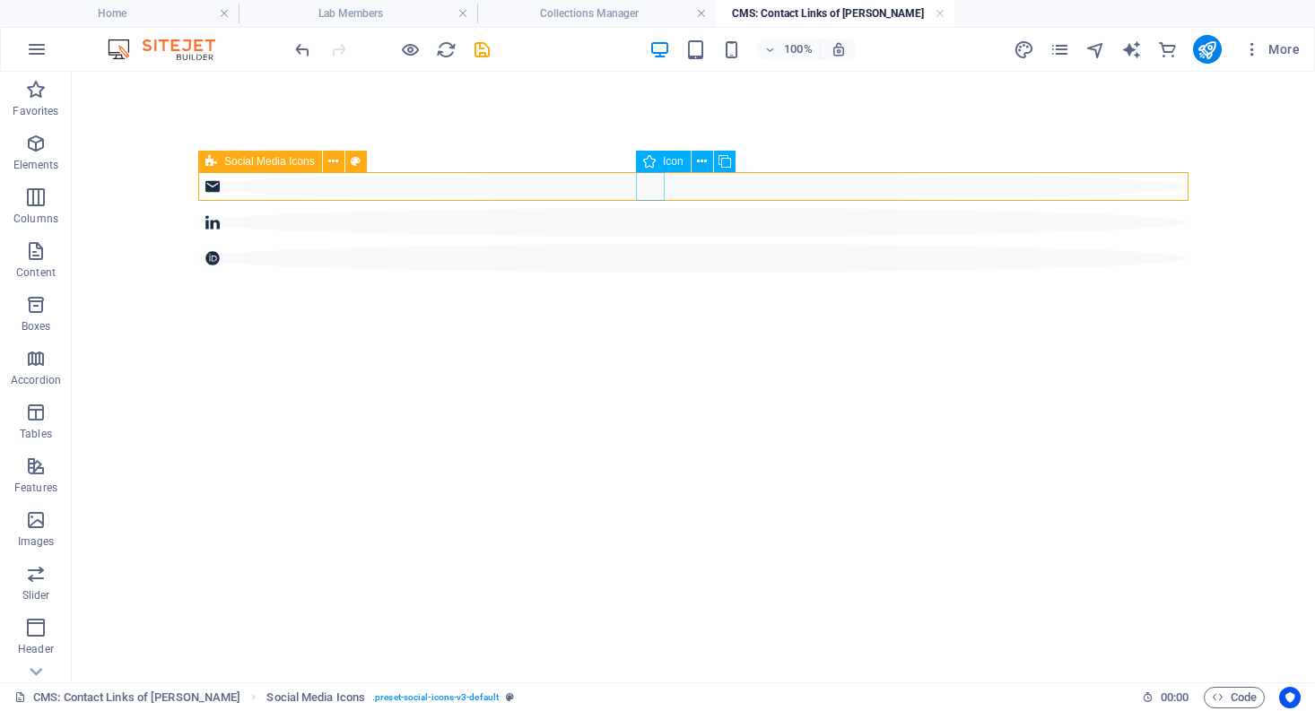
click at [648, 182] on figure at bounding box center [693, 186] width 990 height 29
select select "xMidYMid"
select select "px"
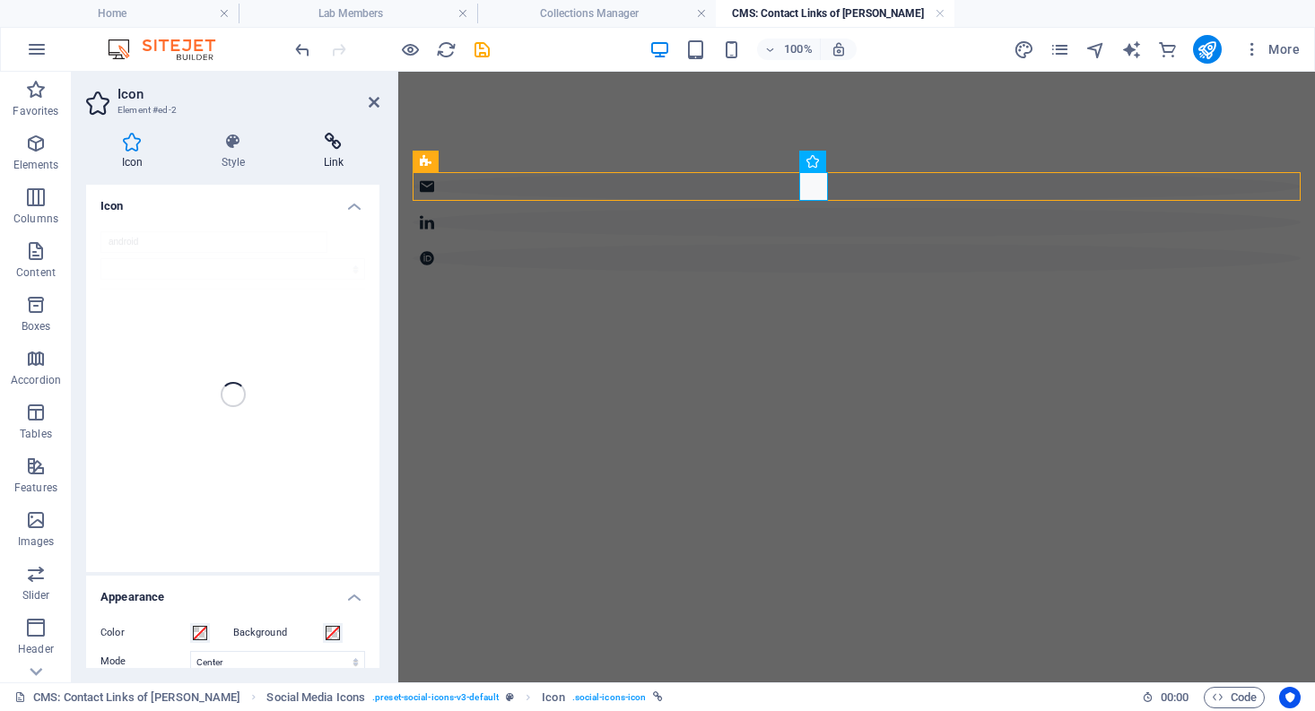
click at [331, 160] on h4 "Link" at bounding box center [333, 152] width 91 height 38
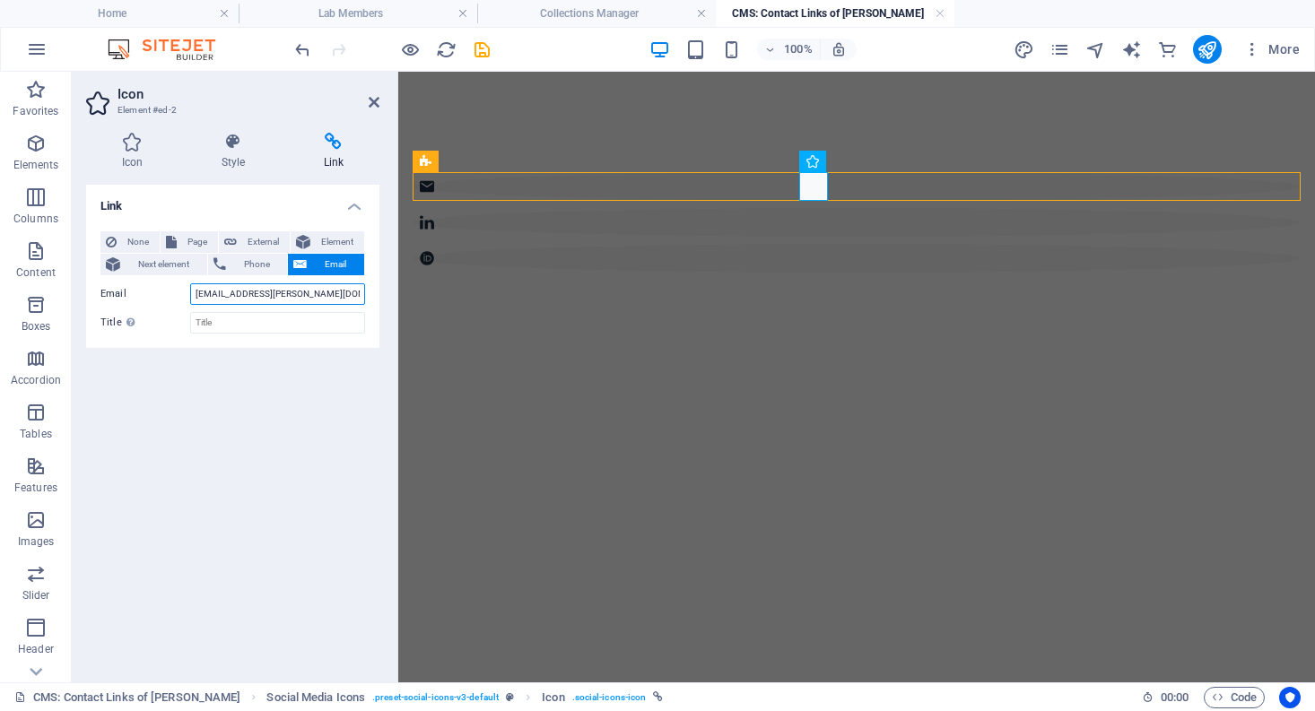
click at [243, 293] on input "[EMAIL_ADDRESS][PERSON_NAME][DOMAIN_NAME]" at bounding box center [277, 294] width 175 height 22
click at [224, 284] on input "[EMAIL_ADDRESS][PERSON_NAME][DOMAIN_NAME]" at bounding box center [277, 294] width 175 height 22
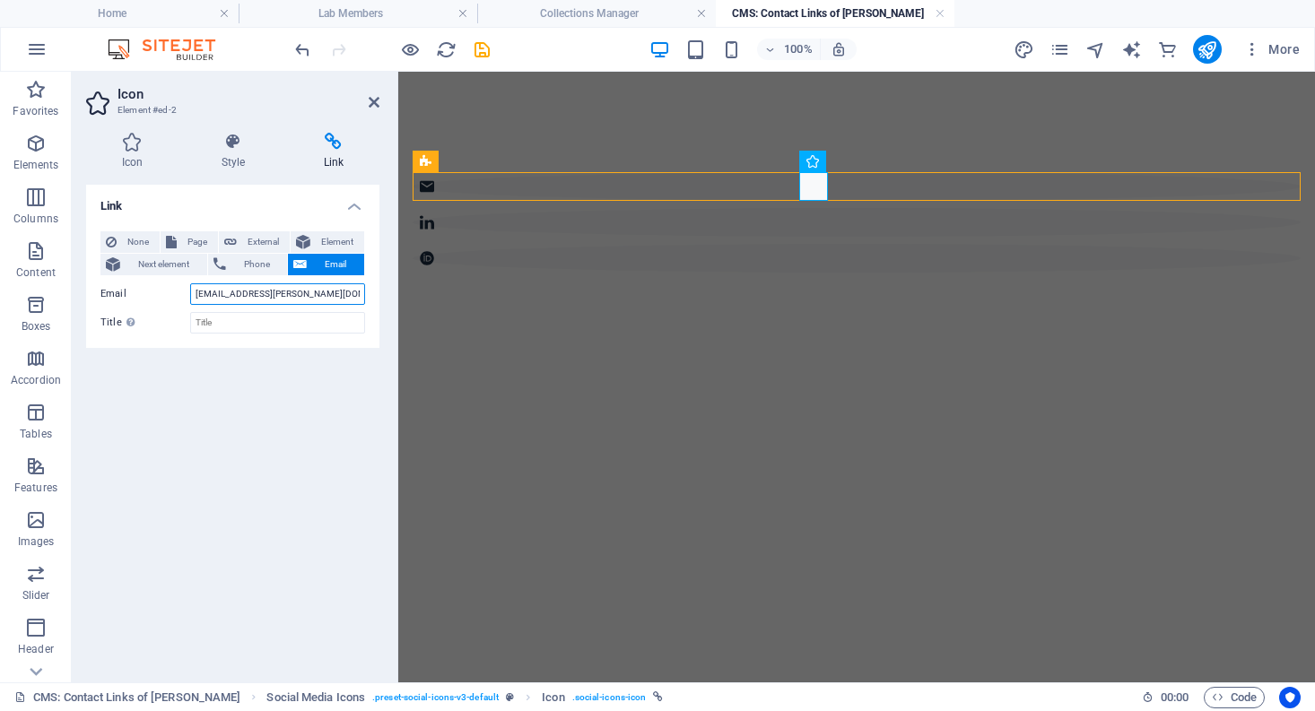
paste input "[PERSON_NAME].[PERSON_NAME]"
type input "[PERSON_NAME][EMAIL_ADDRESS][PERSON_NAME][PERSON_NAME][DOMAIN_NAME]"
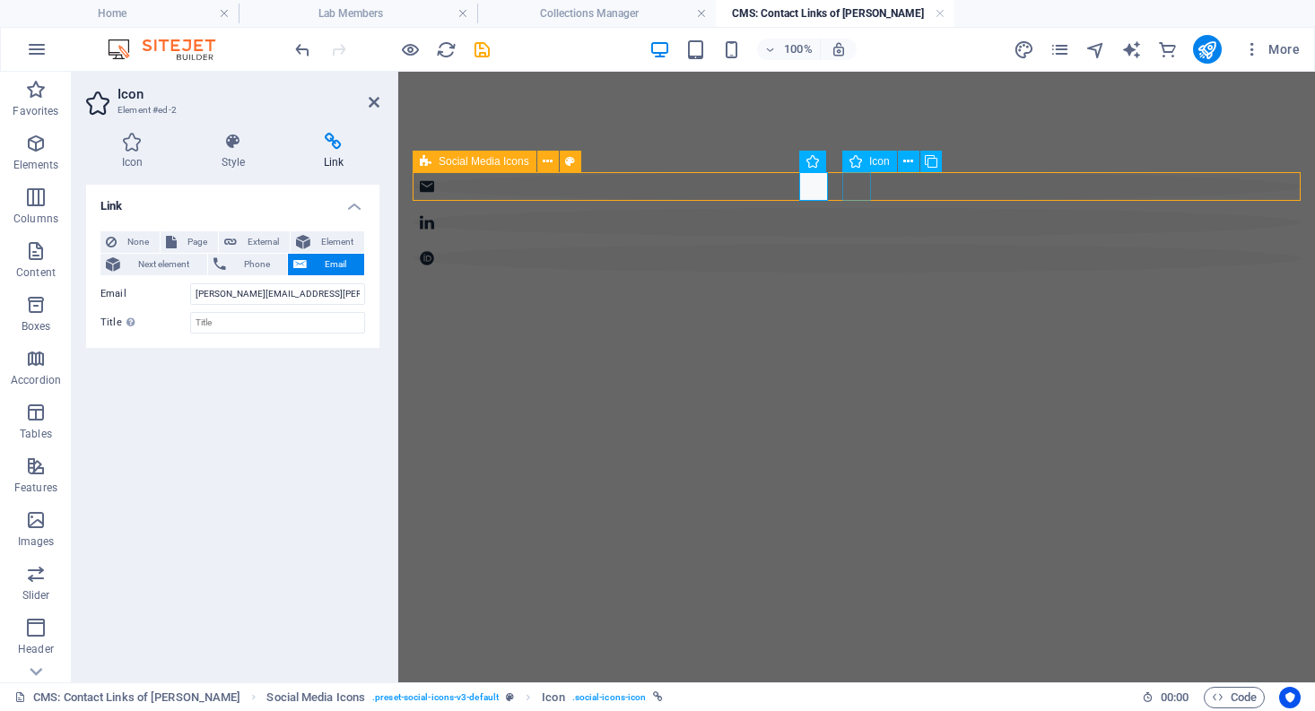
click at [857, 208] on figure at bounding box center [857, 222] width 888 height 29
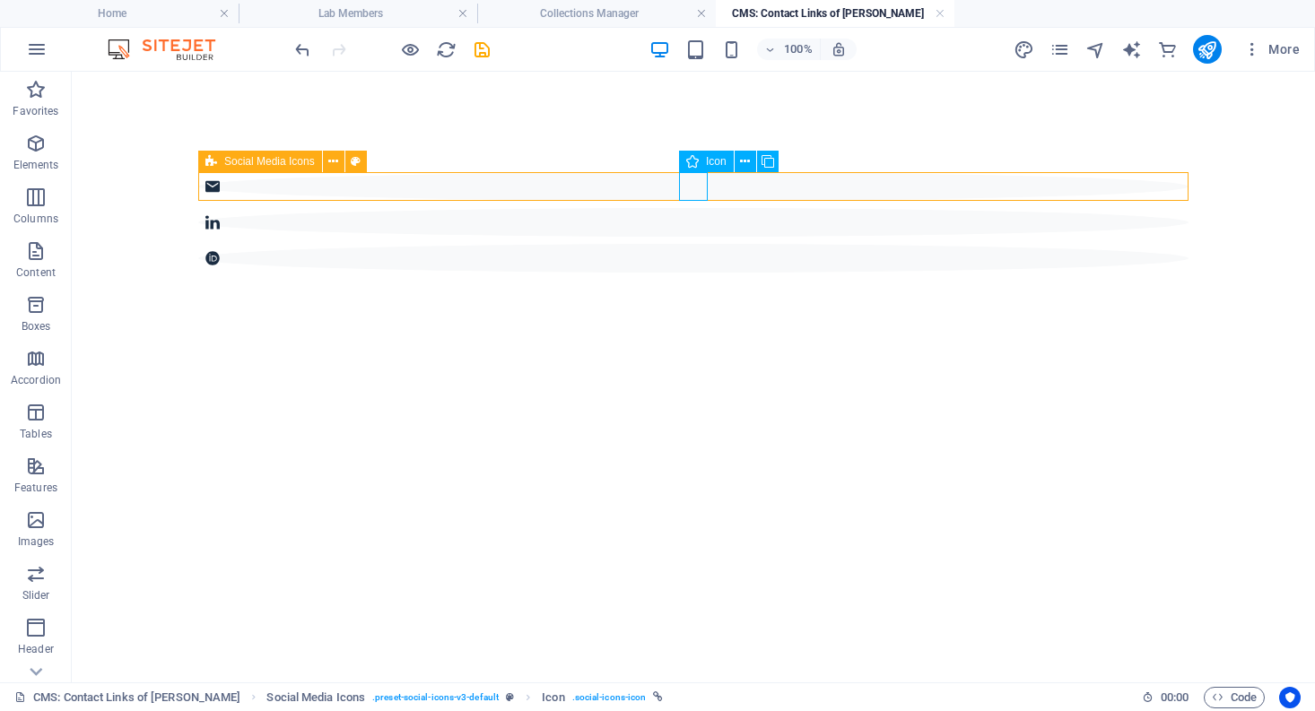
click at [689, 208] on figure at bounding box center [693, 222] width 990 height 29
select select "xMidYMid"
select select "px"
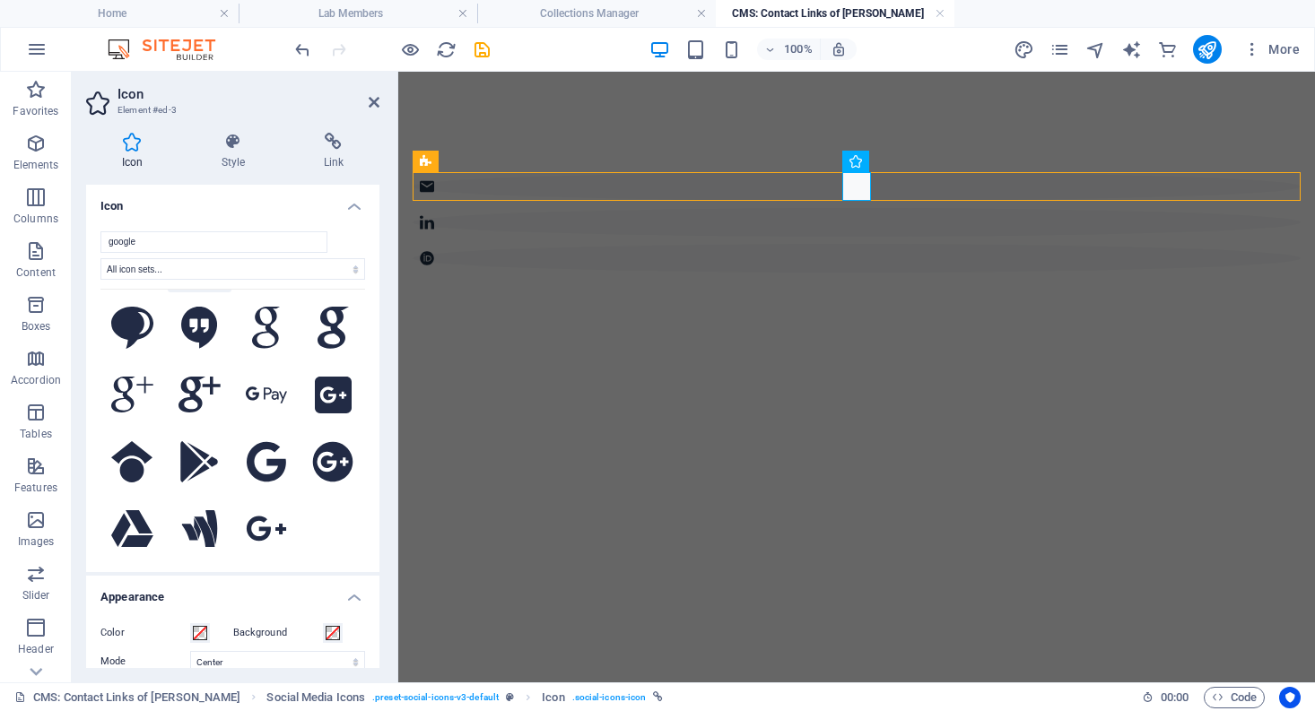
scroll to position [137, 0]
type input "google"
click at [262, 440] on icon at bounding box center [267, 461] width 40 height 42
click at [329, 155] on h4 "Link" at bounding box center [333, 152] width 91 height 38
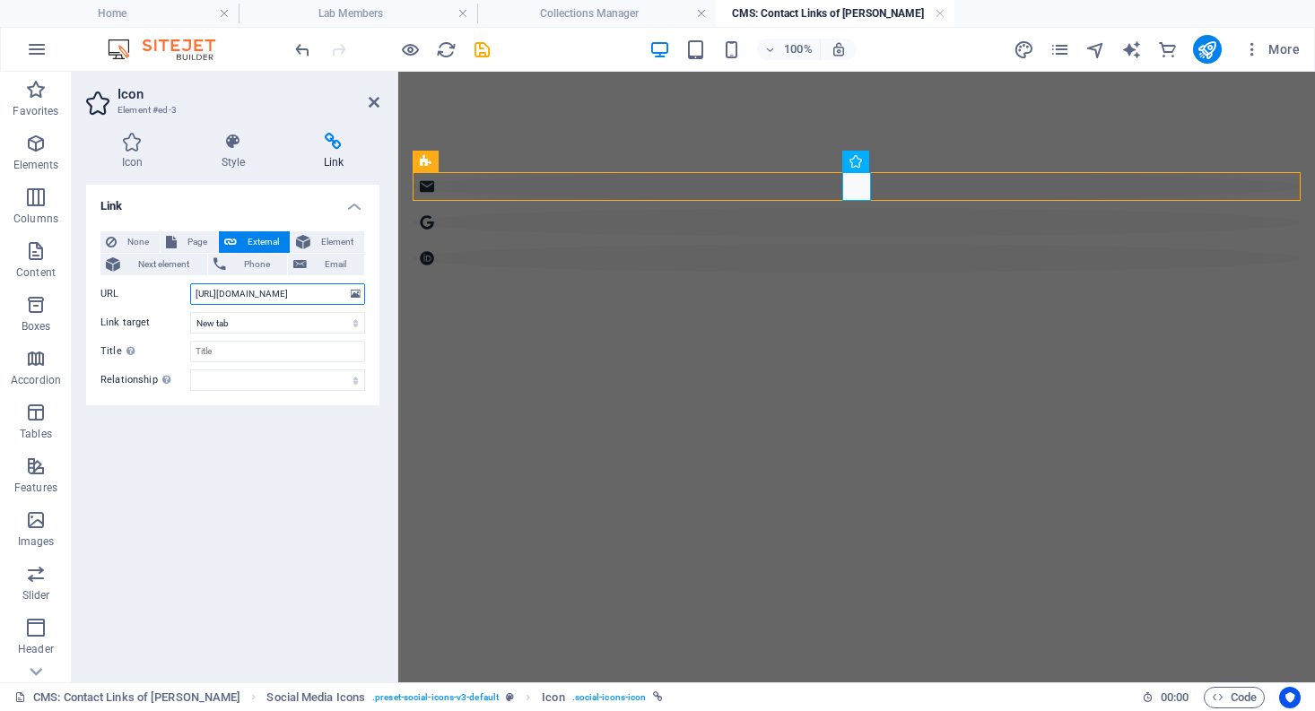
click at [229, 290] on input "[URL][DOMAIN_NAME]" at bounding box center [277, 294] width 175 height 22
paste input "[DOMAIN_NAME][URL]"
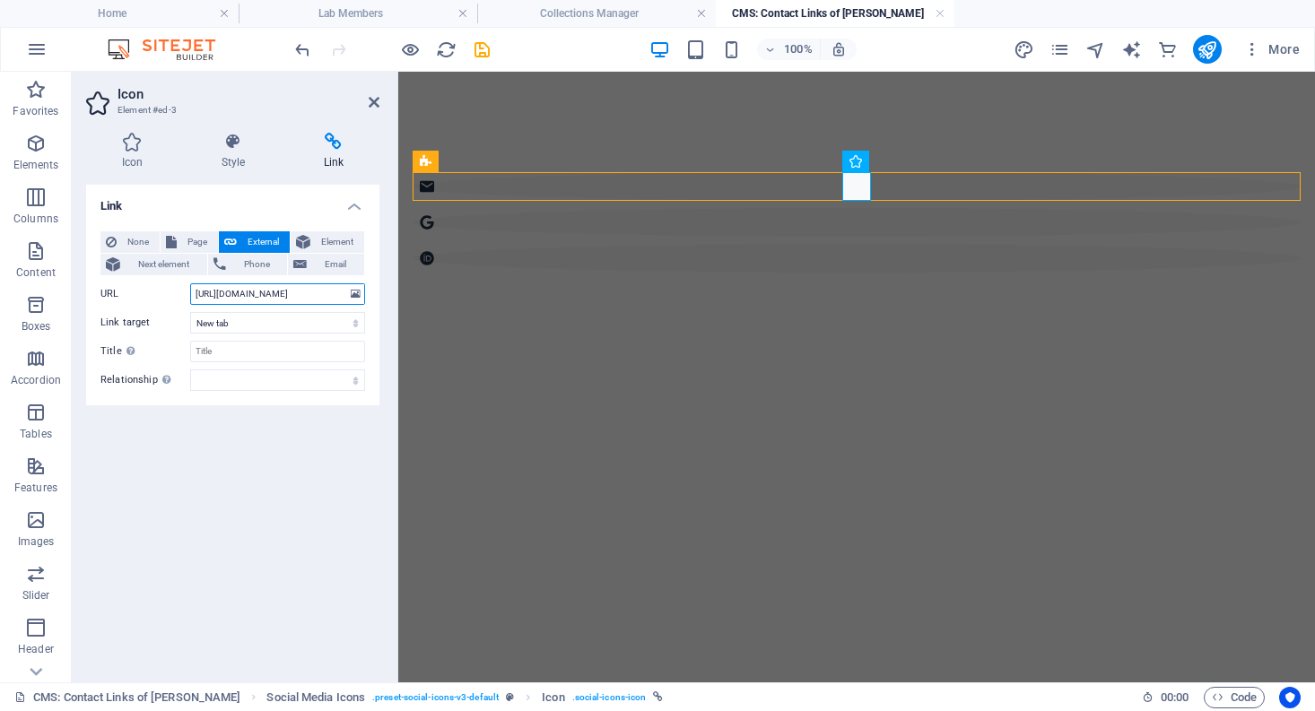
type input "[URL][DOMAIN_NAME]"
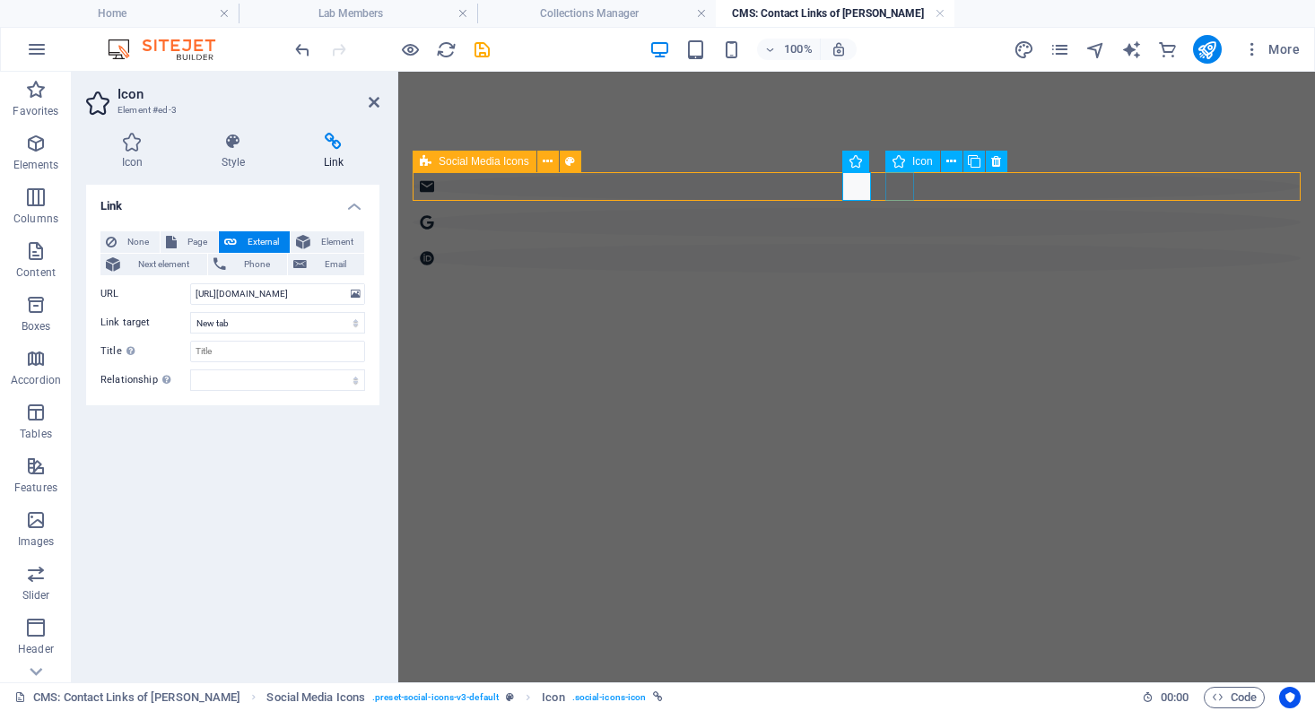
click at [903, 244] on figure at bounding box center [857, 258] width 888 height 29
click at [1230, 190] on div at bounding box center [857, 222] width 888 height 100
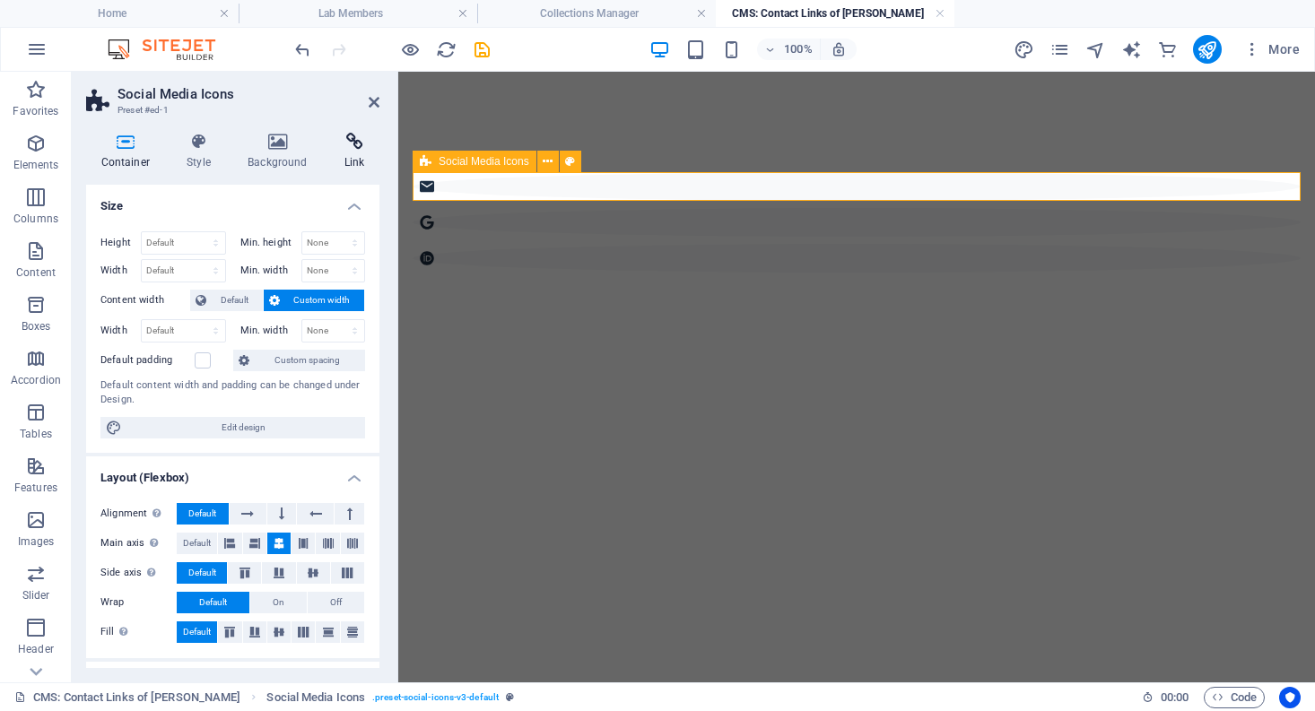
click at [355, 149] on icon at bounding box center [354, 142] width 50 height 18
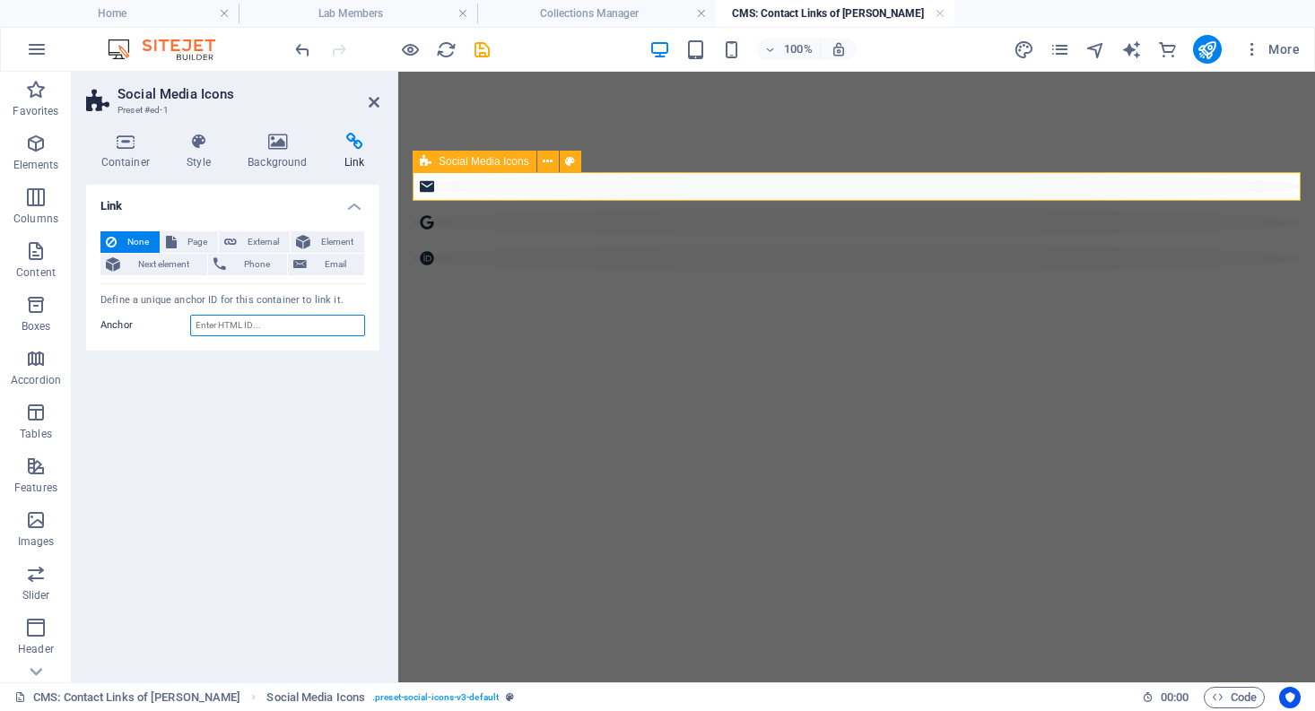
click at [231, 332] on input "Anchor" at bounding box center [277, 326] width 175 height 22
paste input "[URL][DOMAIN_NAME]"
type input "[URL][DOMAIN_NAME]"
click at [264, 237] on span "External" at bounding box center [263, 242] width 42 height 22
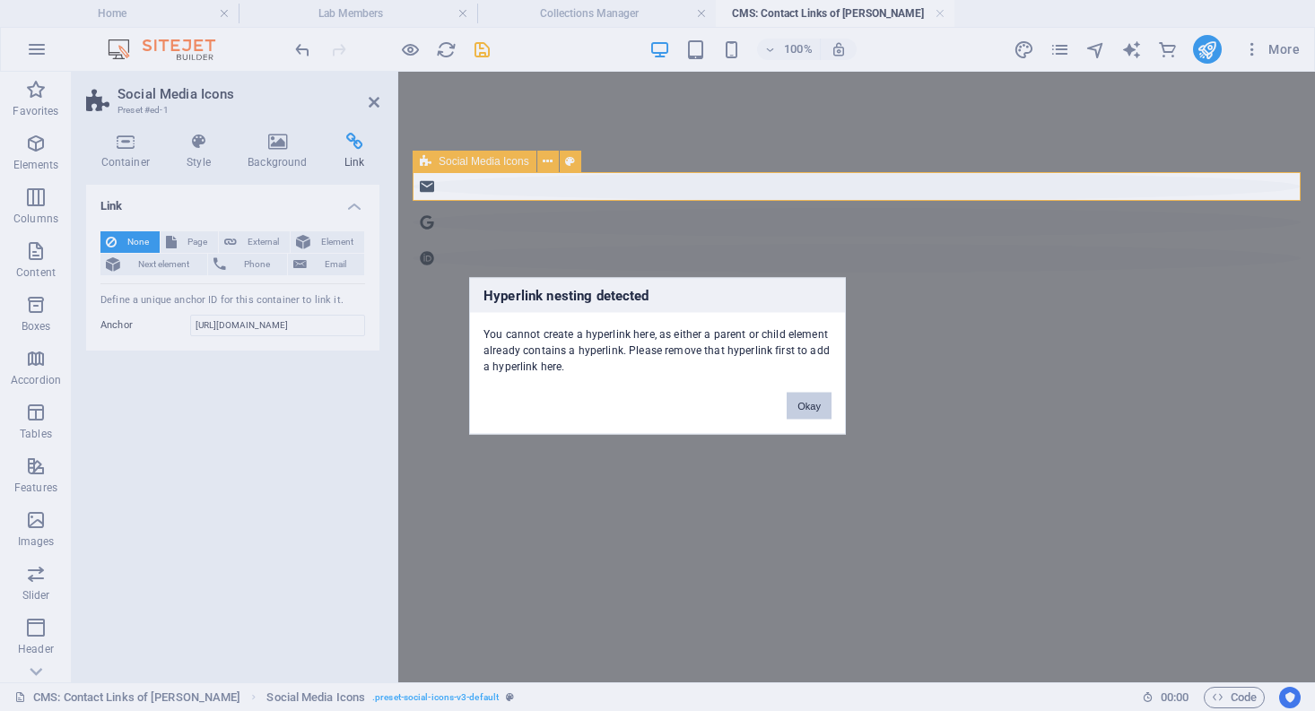
click at [820, 399] on button "Okay" at bounding box center [809, 405] width 45 height 27
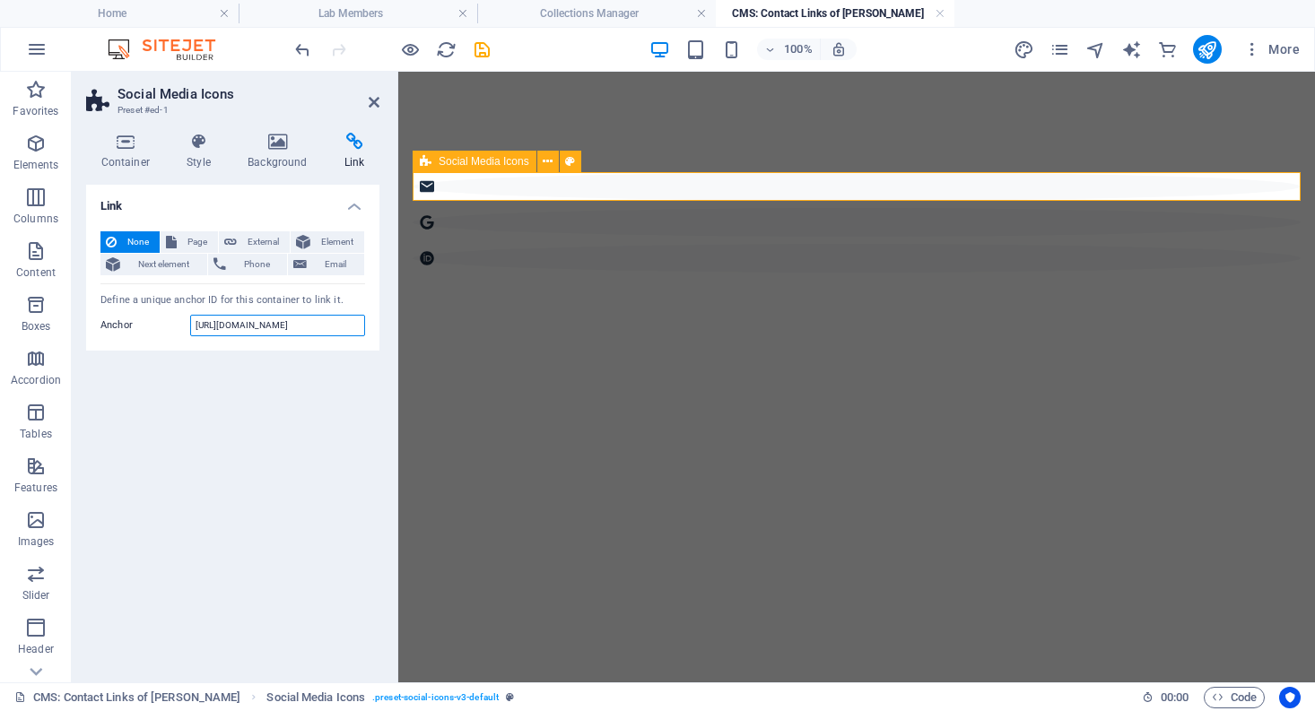
click at [235, 318] on input "[URL][DOMAIN_NAME]" at bounding box center [277, 326] width 175 height 22
click at [244, 238] on span "External" at bounding box center [263, 242] width 42 height 22
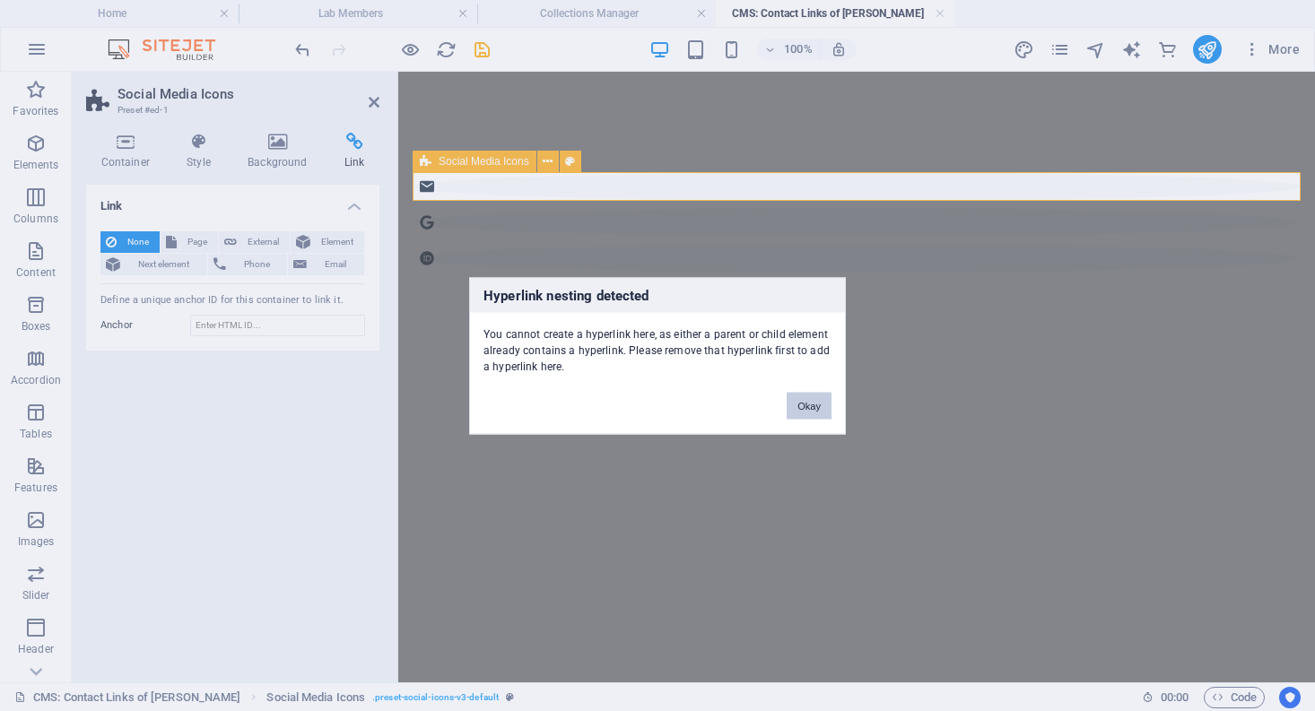
click at [809, 414] on button "Okay" at bounding box center [809, 405] width 45 height 27
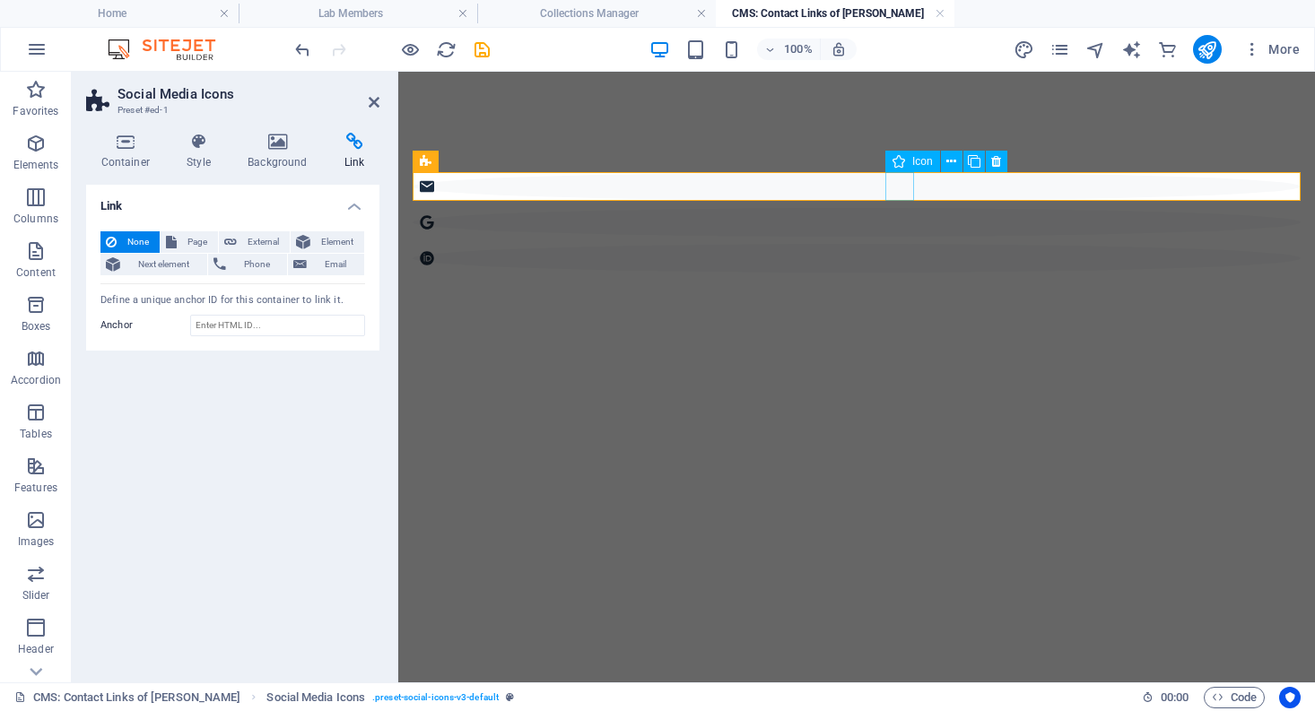
click at [903, 244] on figure at bounding box center [857, 258] width 888 height 29
select select "xMidYMid"
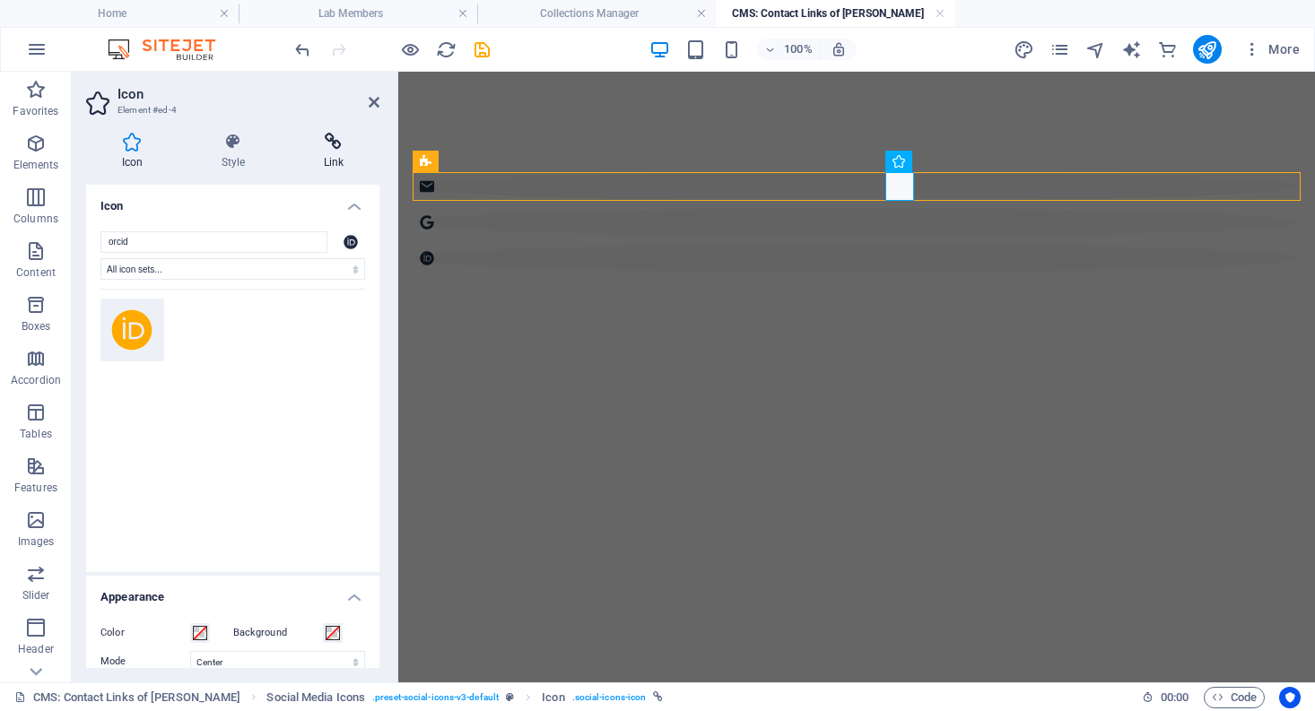
click at [328, 161] on h4 "Link" at bounding box center [333, 152] width 91 height 38
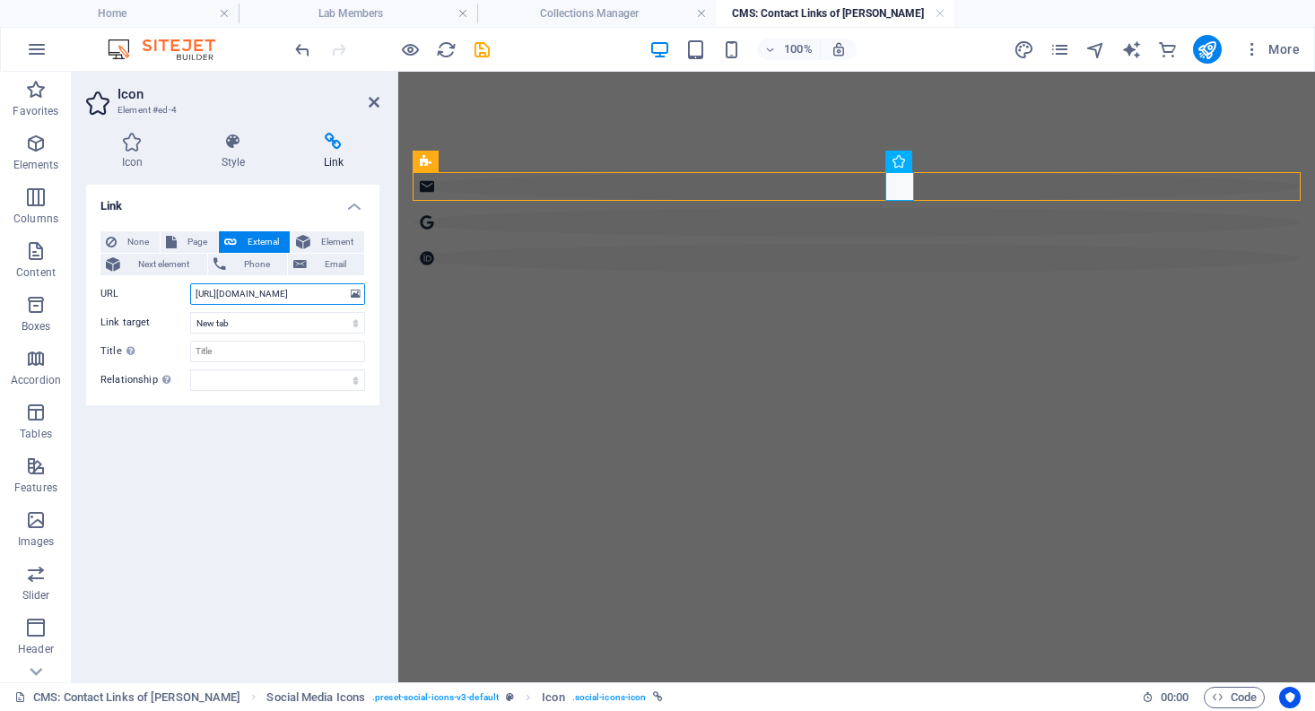
click at [239, 301] on input "[URL][DOMAIN_NAME]" at bounding box center [277, 294] width 175 height 22
paste input "9-0007-6531-9855"
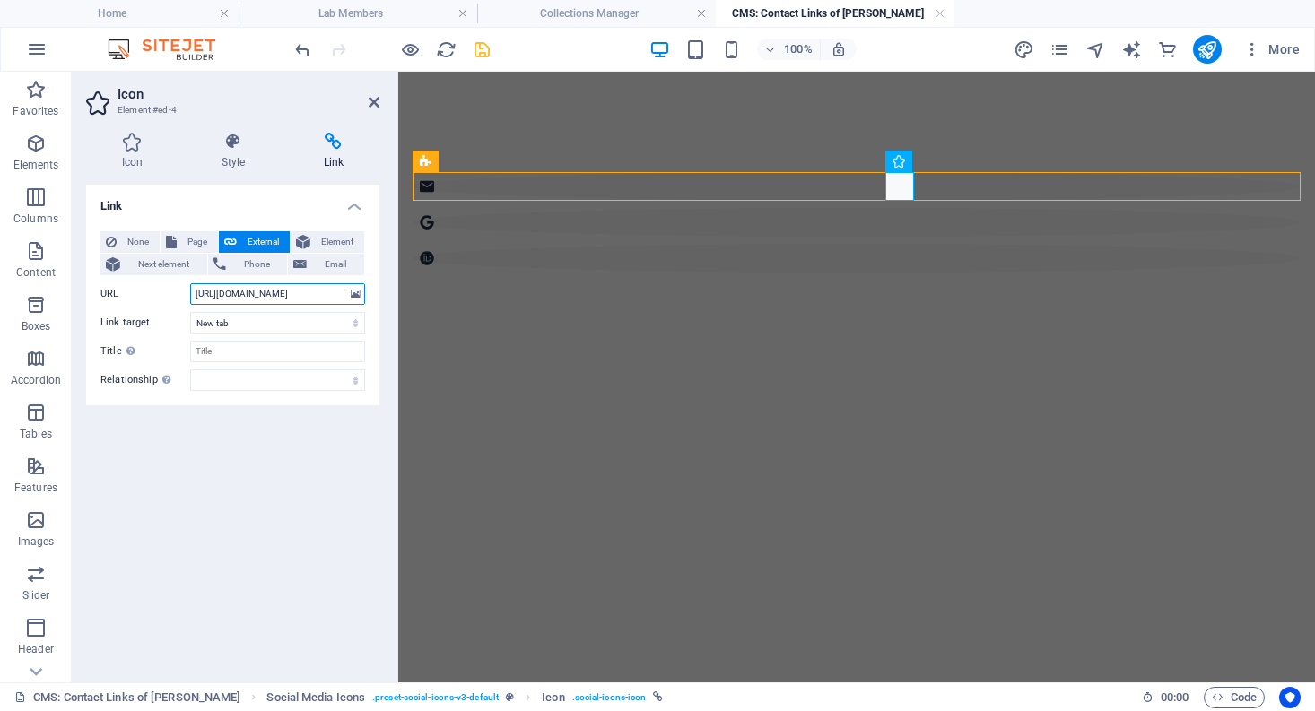
type input "[URL][DOMAIN_NAME]"
click at [487, 50] on icon "save" at bounding box center [482, 49] width 21 height 21
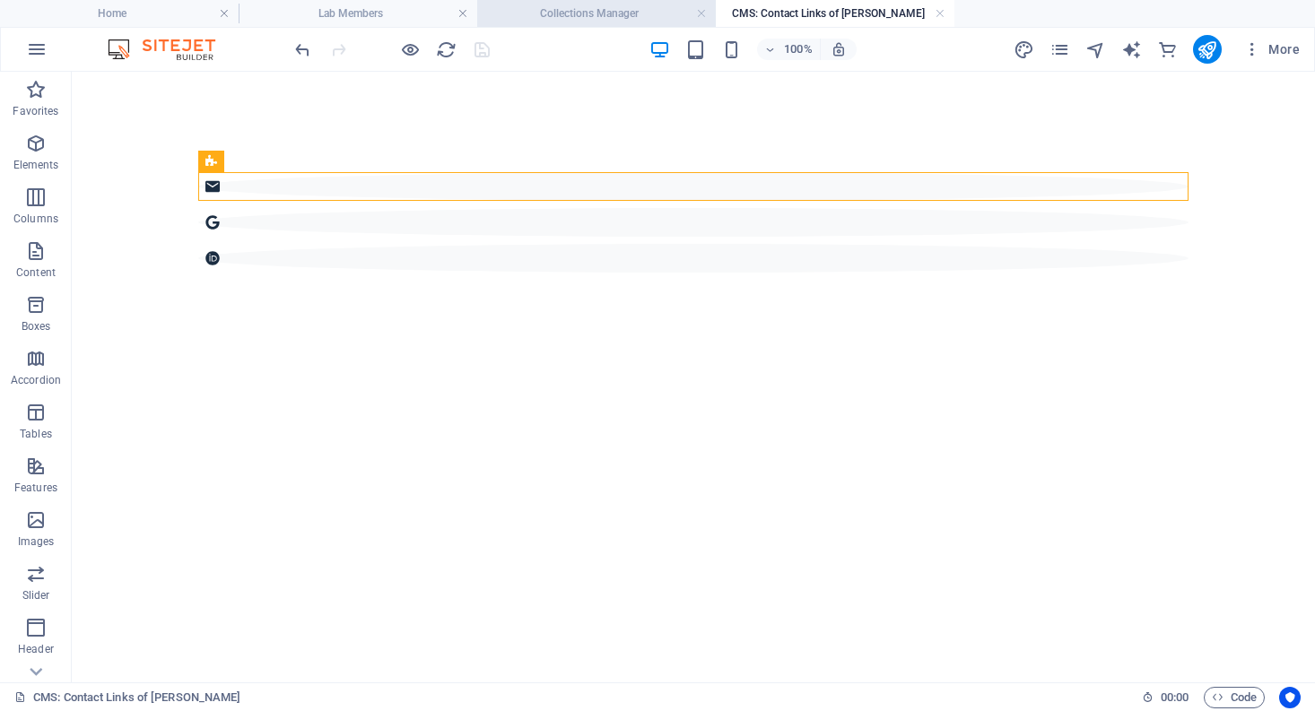
click at [582, 19] on h4 "Collections Manager" at bounding box center [596, 14] width 239 height 20
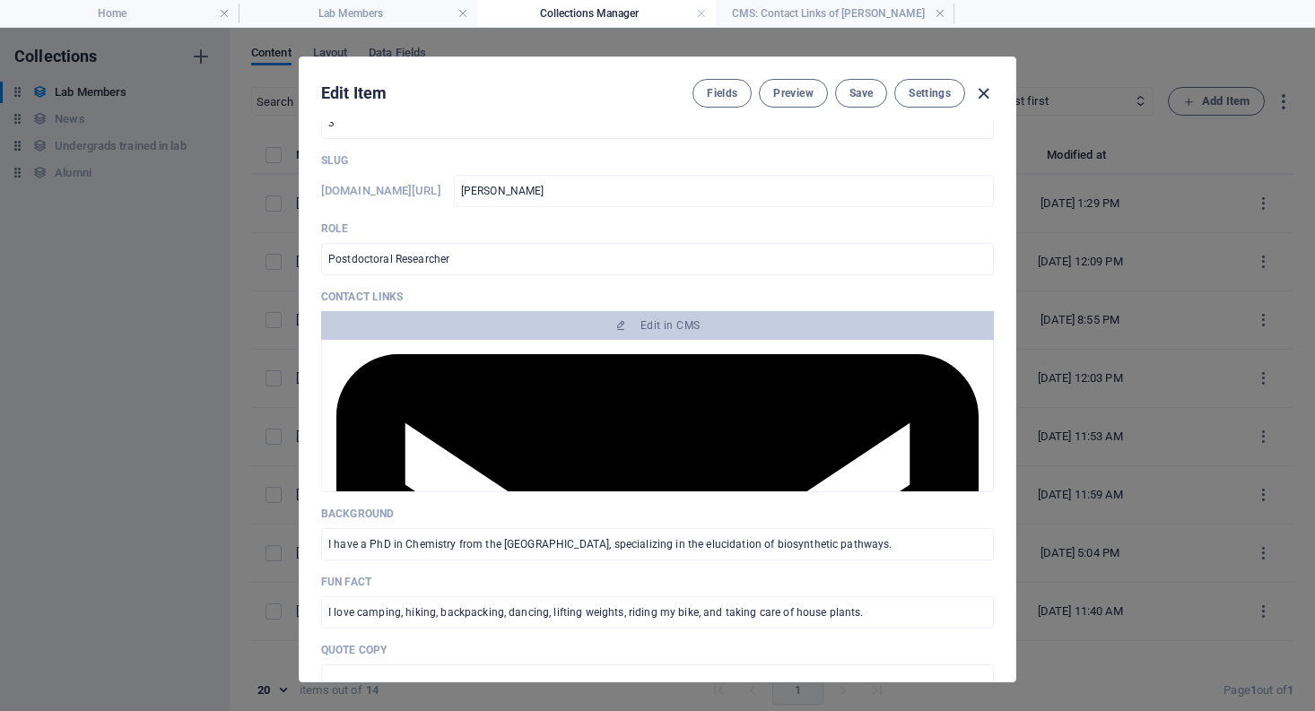
click at [984, 91] on icon "button" at bounding box center [983, 93] width 21 height 21
type input "[PERSON_NAME]"
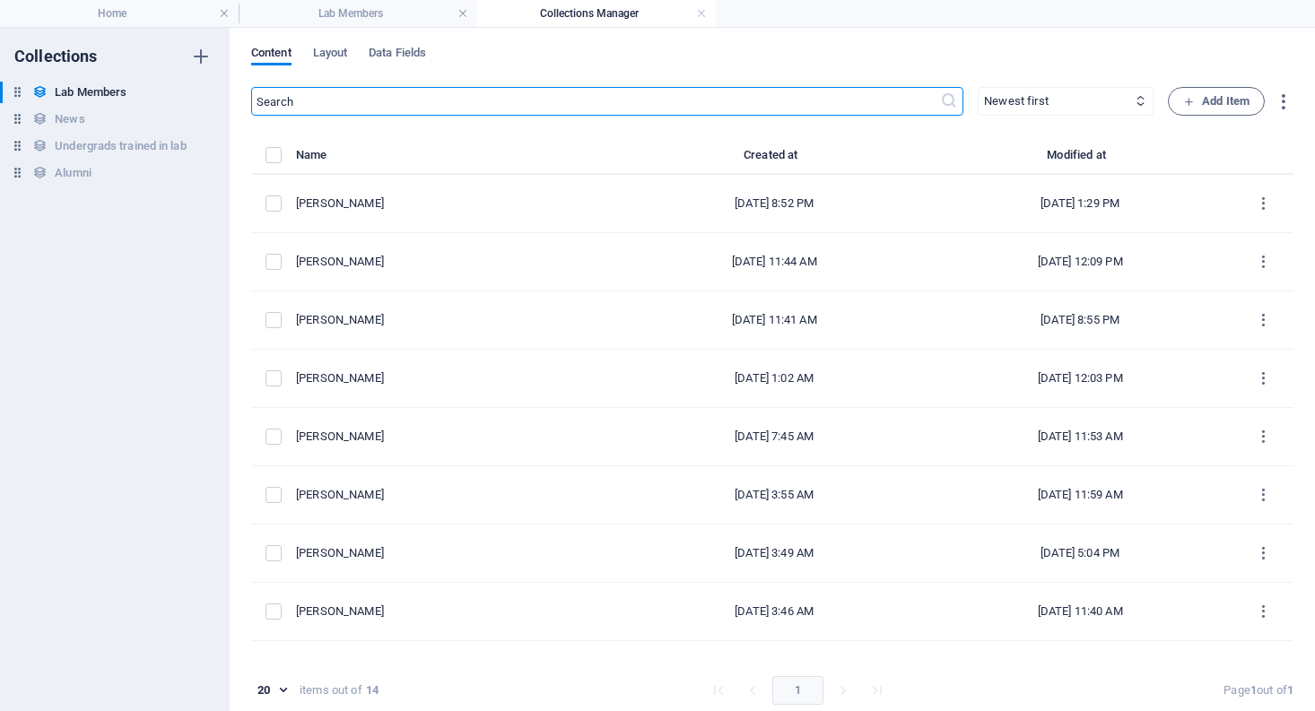
click at [596, 87] on input "text" at bounding box center [595, 101] width 689 height 29
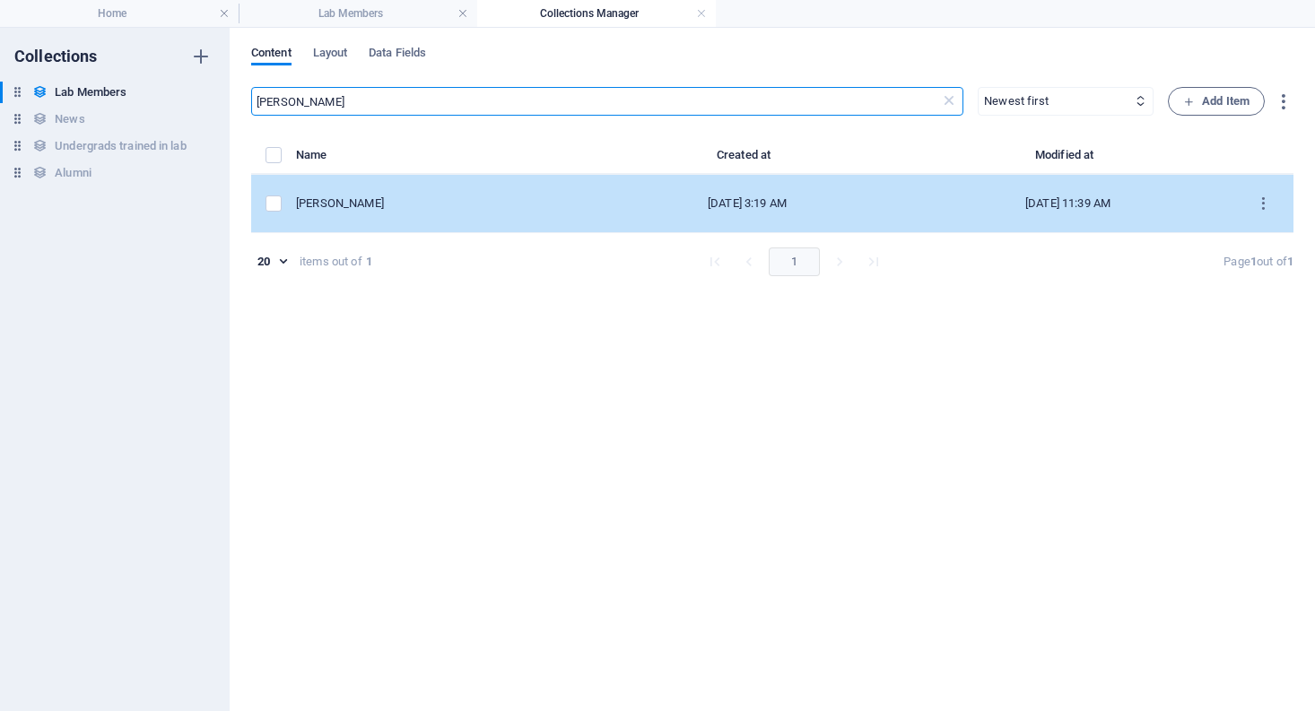
type input "[PERSON_NAME]"
click at [490, 187] on td "[PERSON_NAME]" at bounding box center [443, 204] width 295 height 58
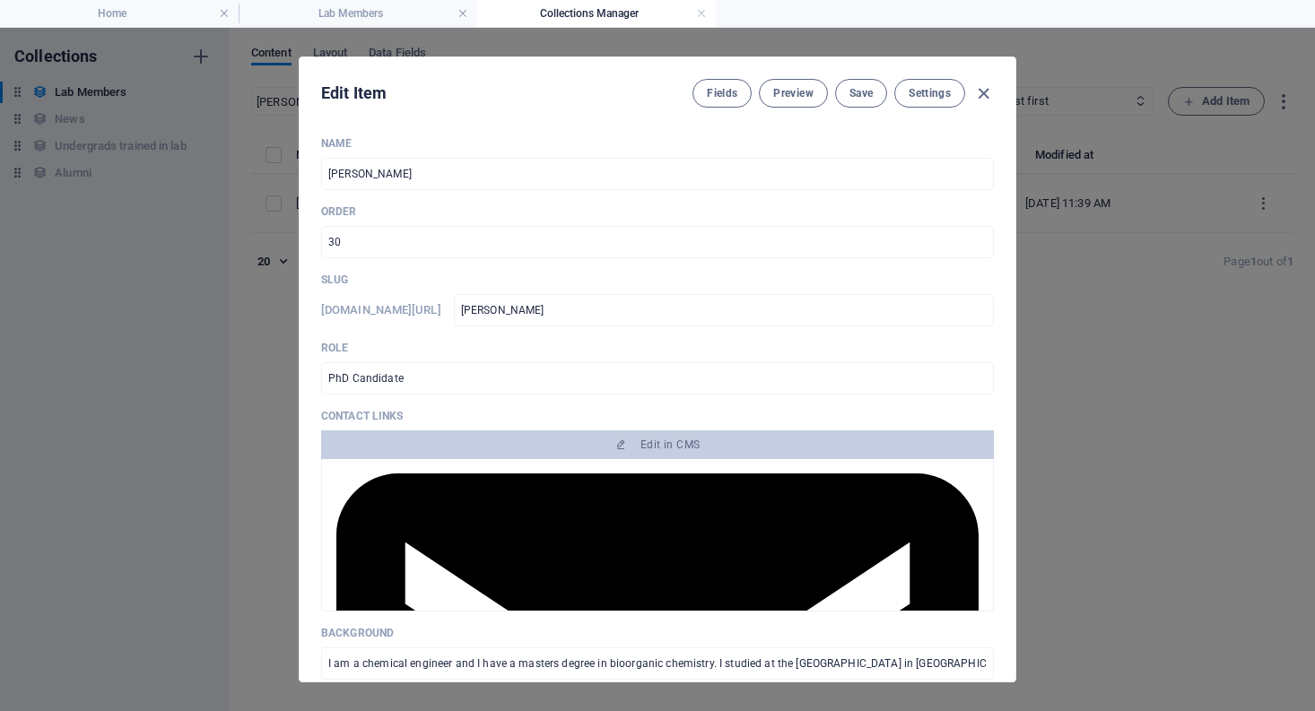
click at [643, 430] on div "Contact Links Edit in CMS" at bounding box center [657, 510] width 673 height 203
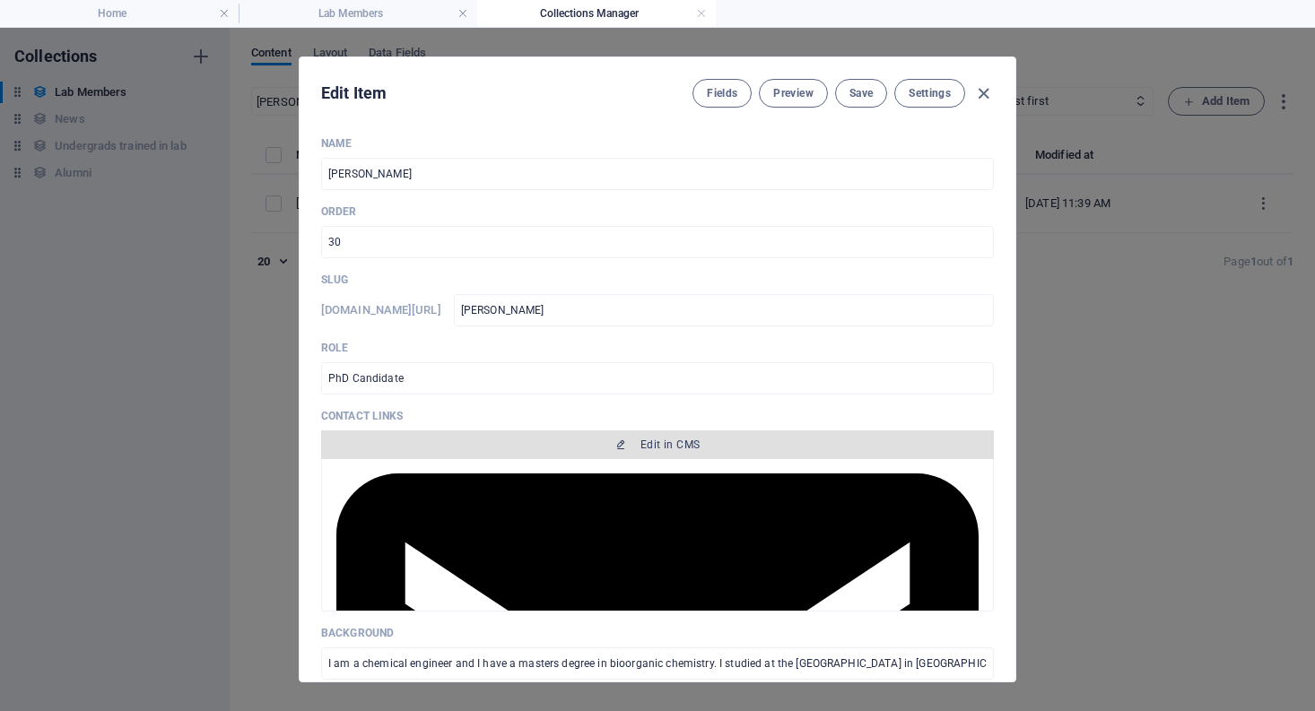
click at [638, 439] on span "Edit in CMS" at bounding box center [657, 445] width 658 height 14
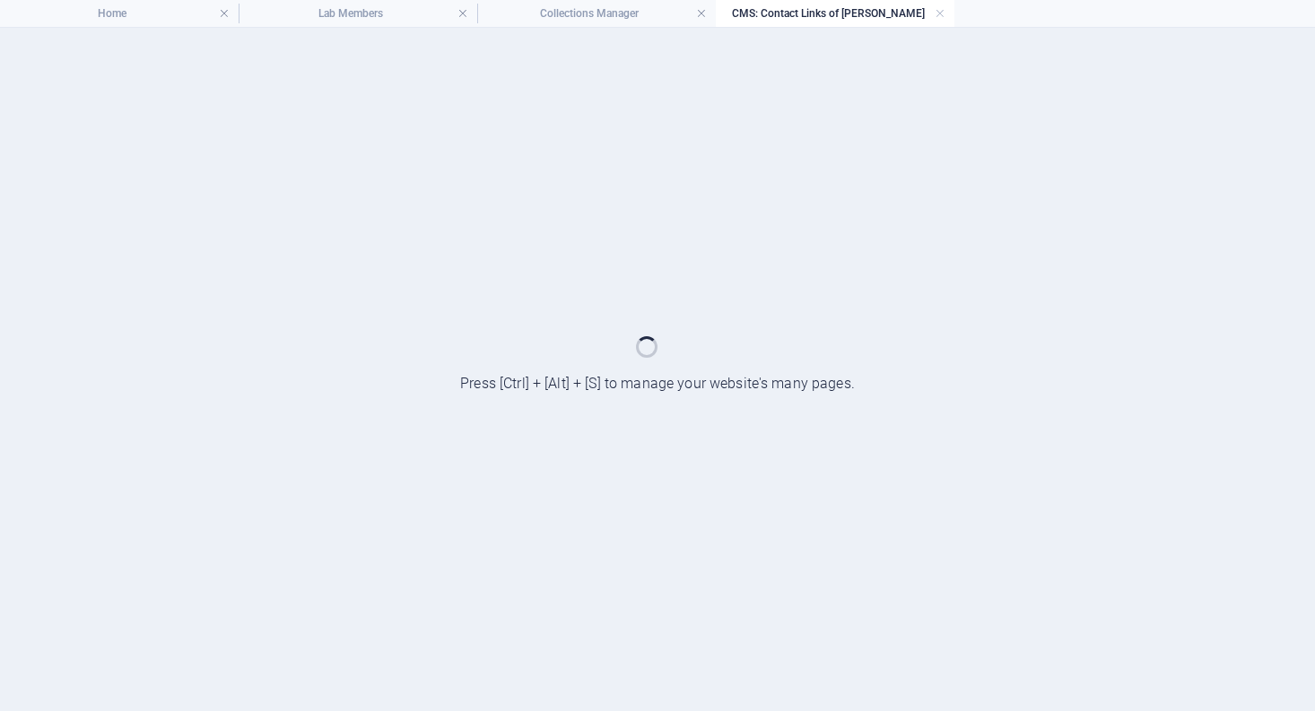
scroll to position [0, 0]
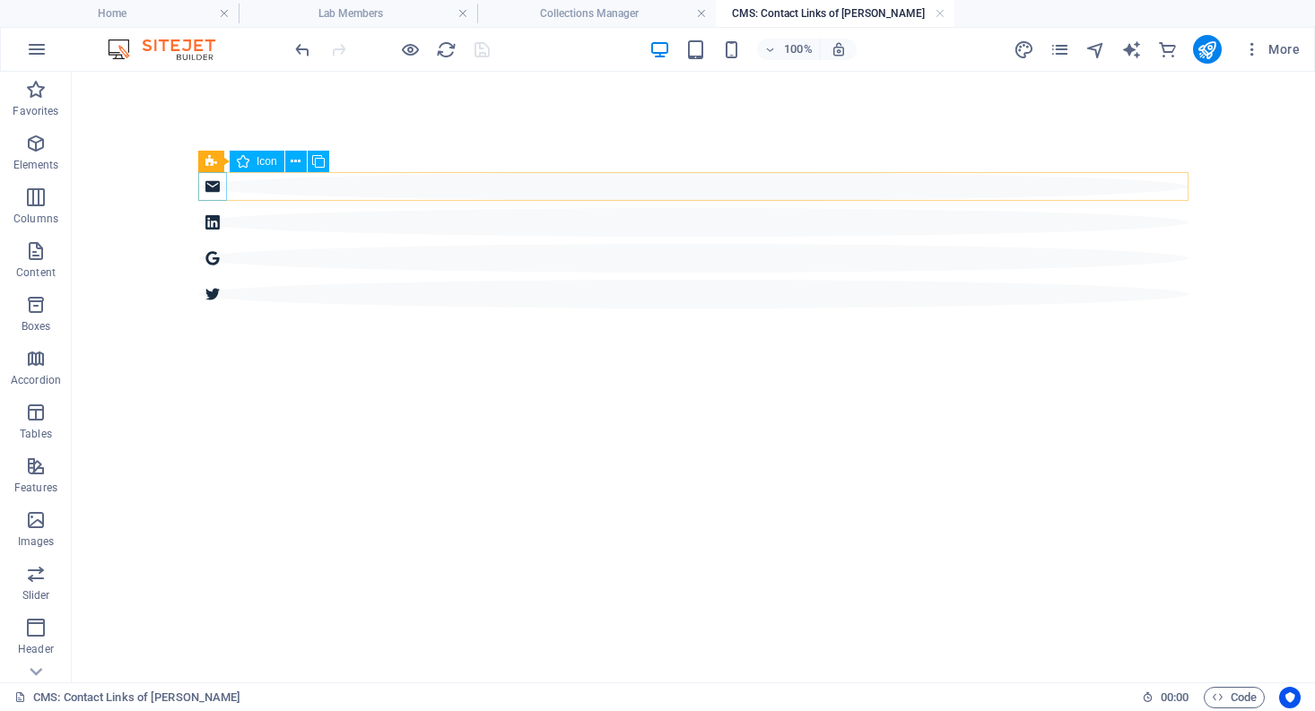
click at [209, 177] on figure at bounding box center [693, 186] width 990 height 29
select select "xMidYMid"
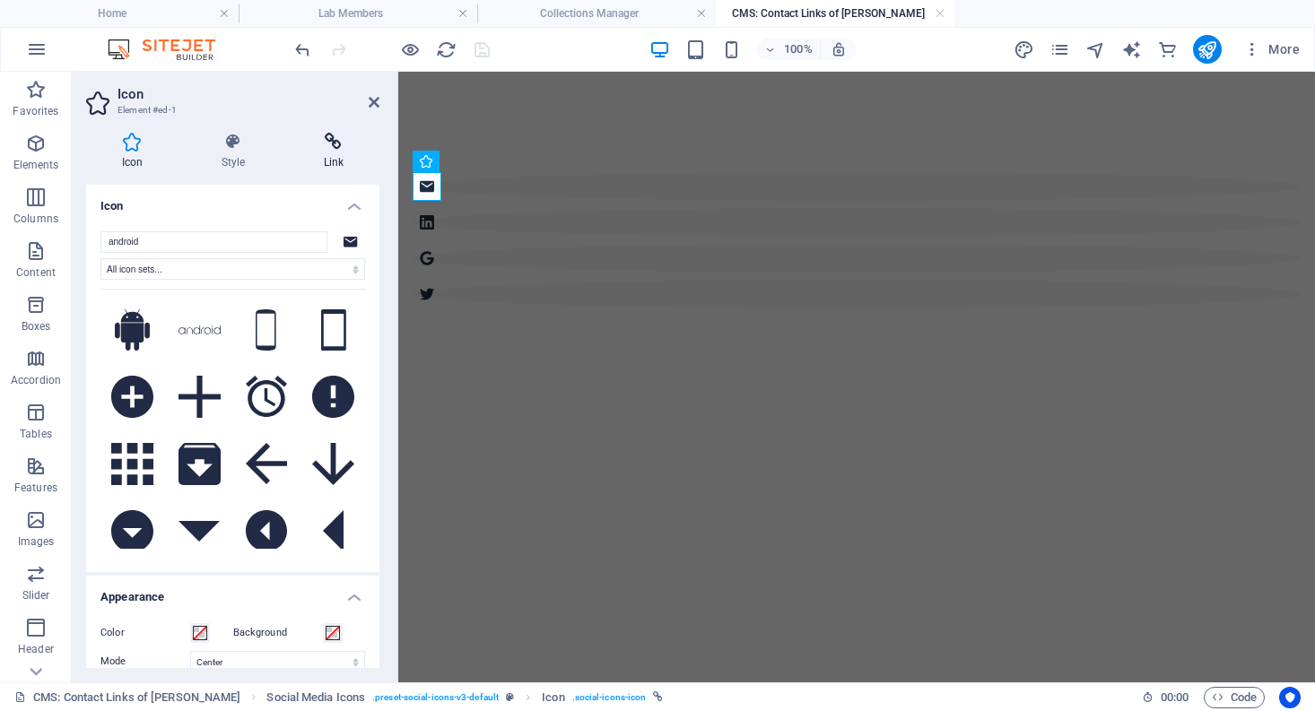
click at [326, 142] on icon at bounding box center [333, 142] width 91 height 18
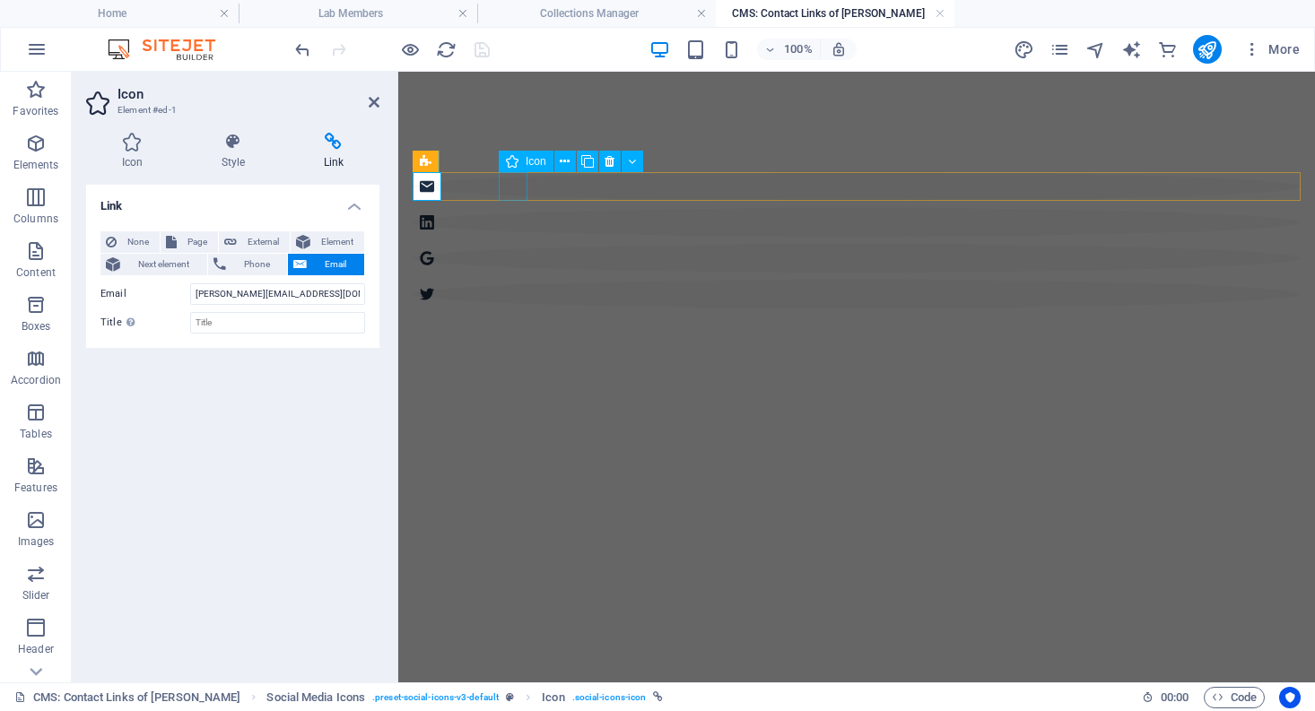
click at [516, 244] on figure at bounding box center [857, 258] width 888 height 29
select select "xMidYMid"
select select "px"
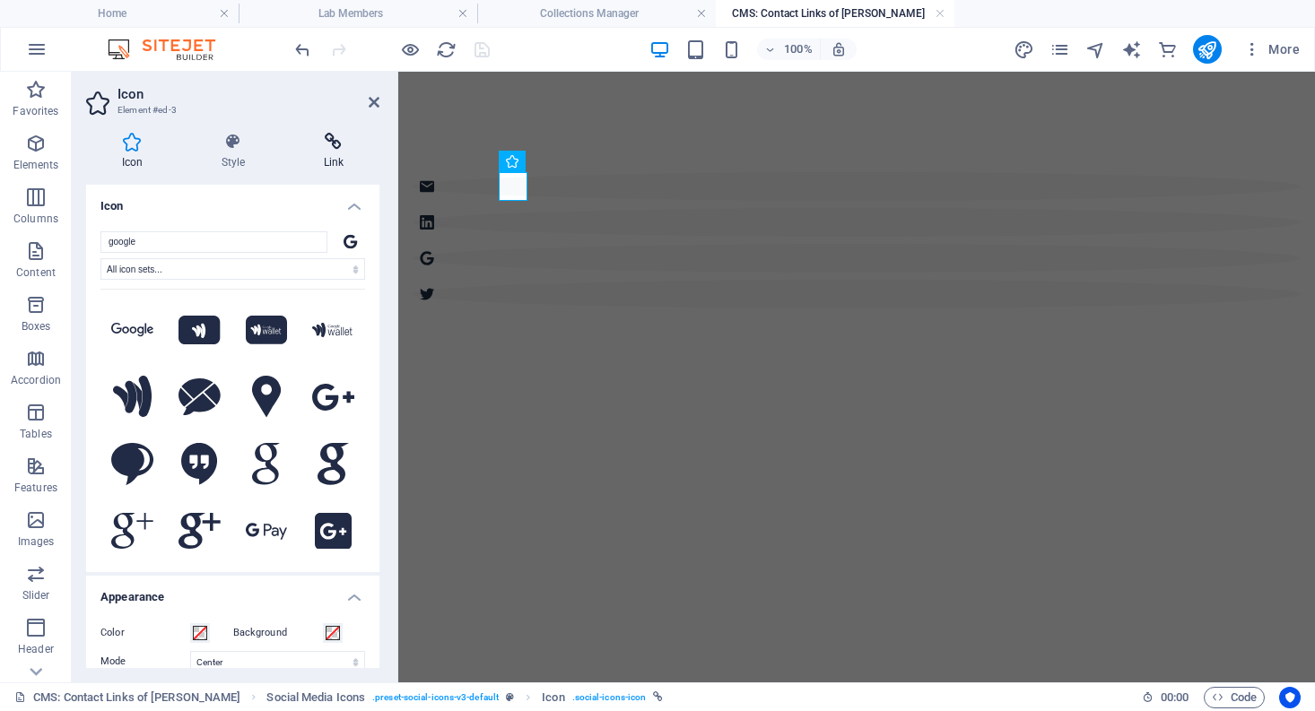
click at [317, 151] on h4 "Link" at bounding box center [333, 152] width 91 height 38
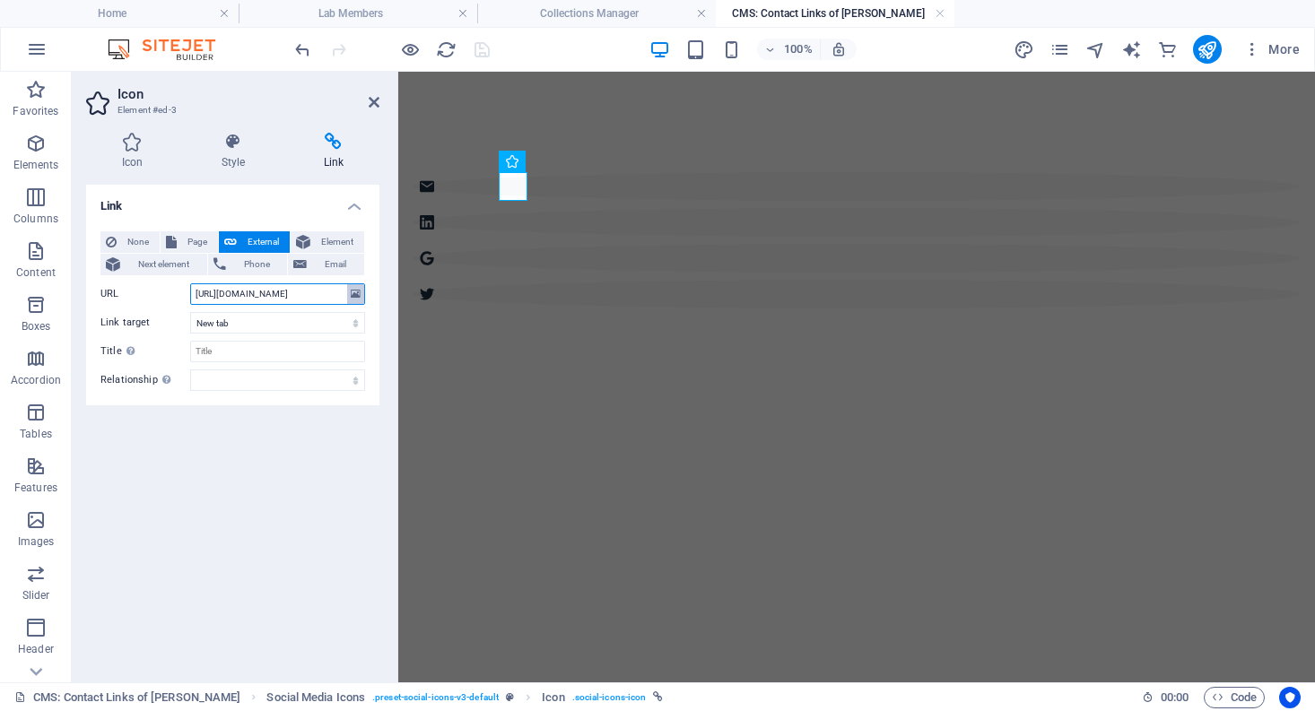
scroll to position [0, 198]
drag, startPoint x: 226, startPoint y: 298, endPoint x: 307, endPoint y: 297, distance: 80.7
click at [307, 297] on input "[URL][DOMAIN_NAME]" at bounding box center [277, 294] width 175 height 22
click at [239, 292] on input "[URL][DOMAIN_NAME]" at bounding box center [277, 294] width 175 height 22
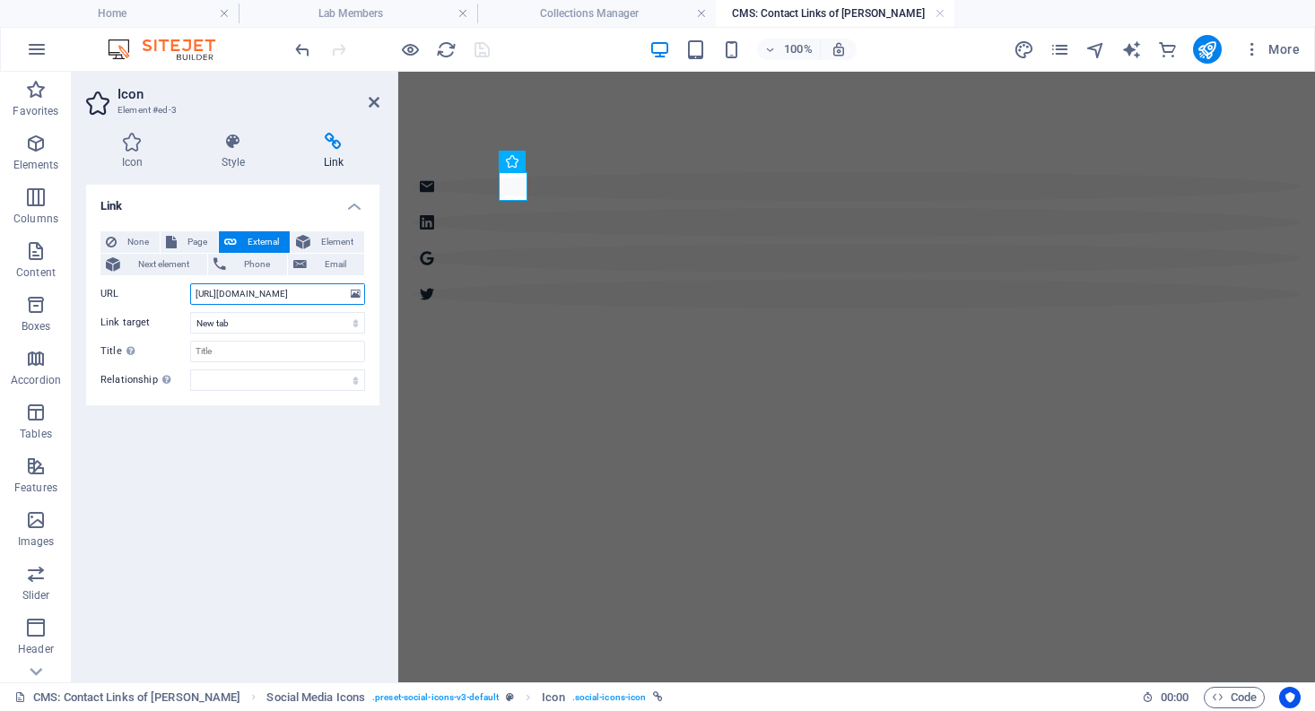
click at [239, 292] on input "[URL][DOMAIN_NAME]" at bounding box center [277, 294] width 175 height 22
paste input "user=La3XO2cAAAAJ&hl=en"
type input "[URL][DOMAIN_NAME]"
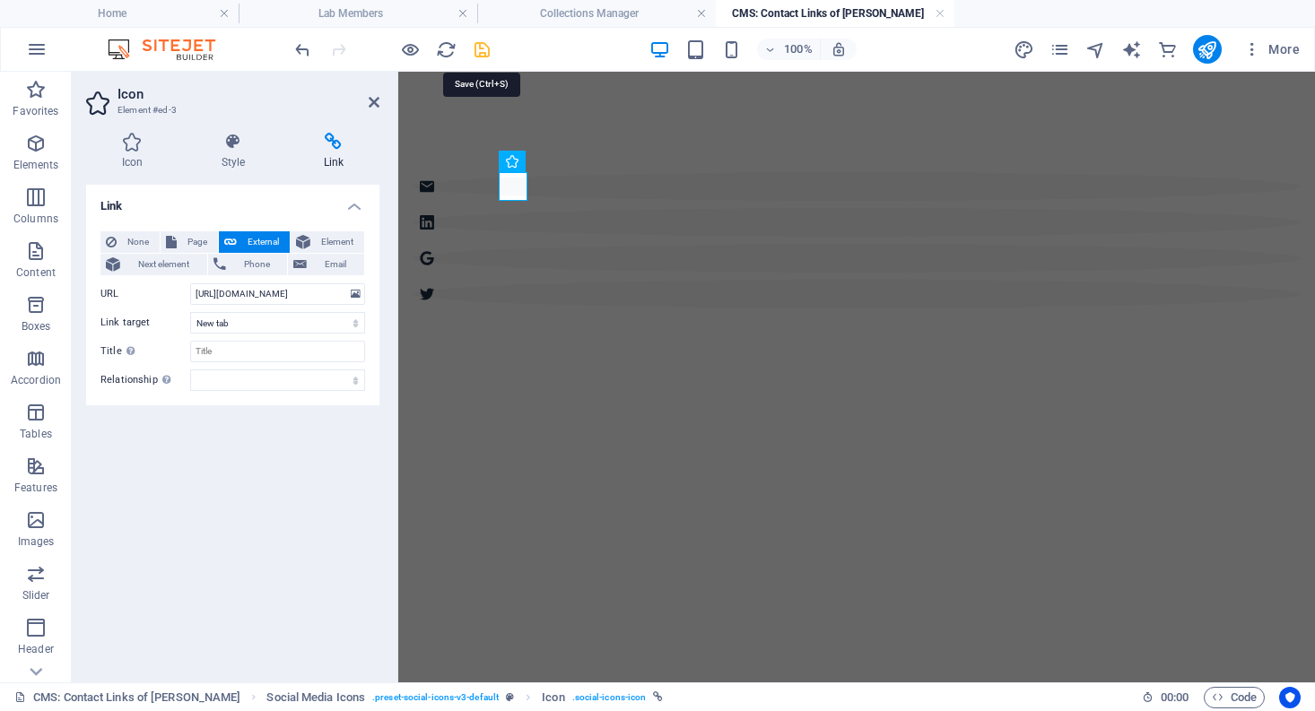
scroll to position [0, 0]
click at [490, 42] on icon "save" at bounding box center [482, 49] width 21 height 21
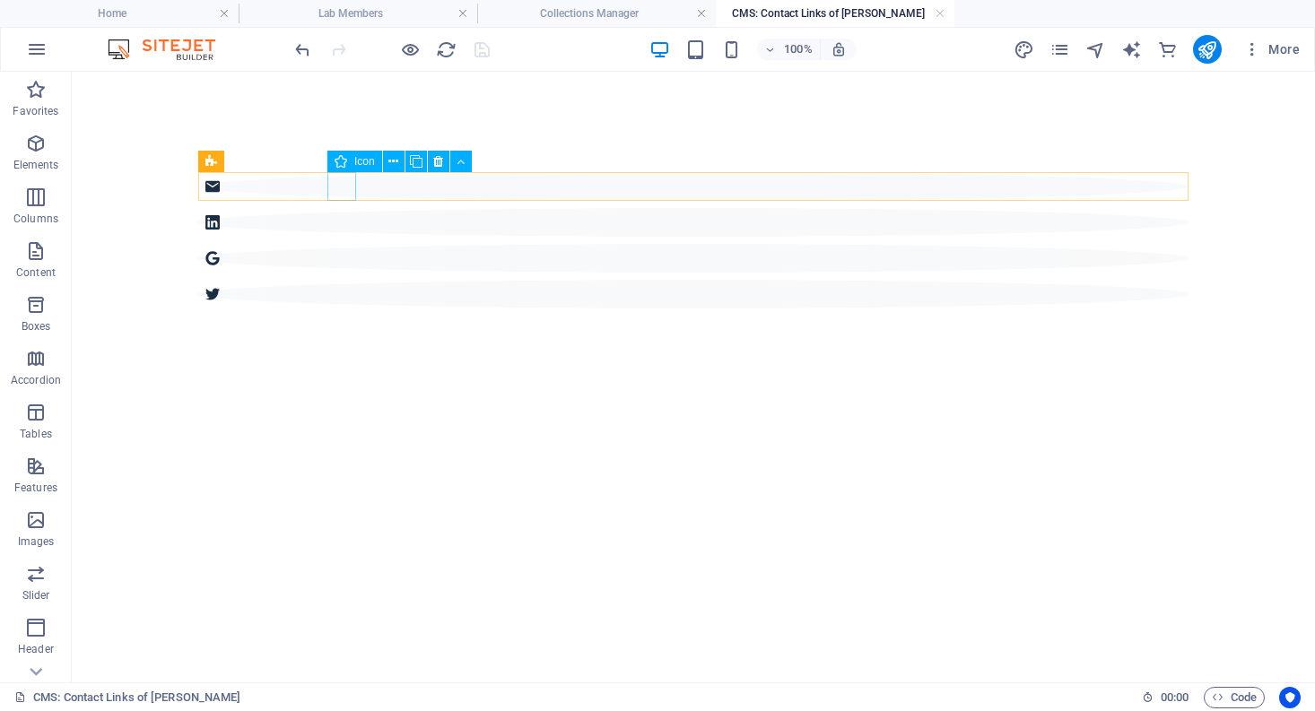
click at [339, 280] on figure at bounding box center [693, 294] width 990 height 29
select select "xMidYMid"
select select "px"
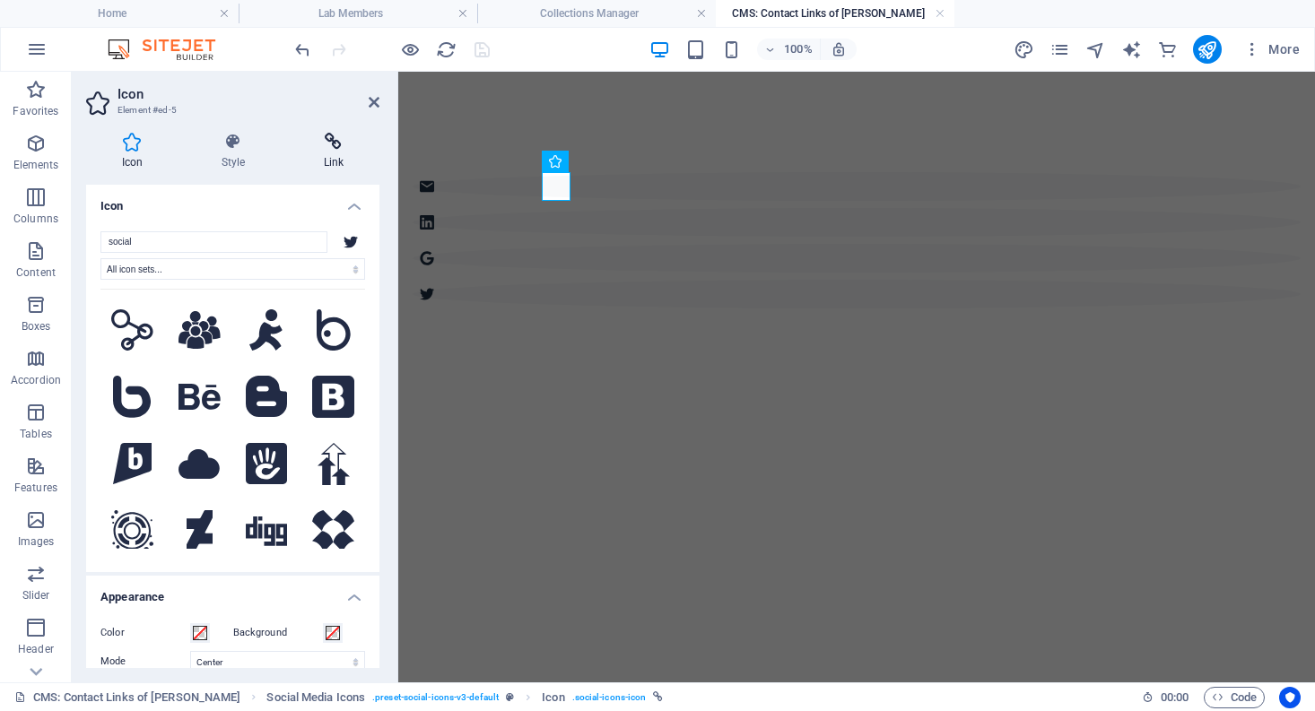
click at [339, 159] on h4 "Link" at bounding box center [333, 152] width 91 height 38
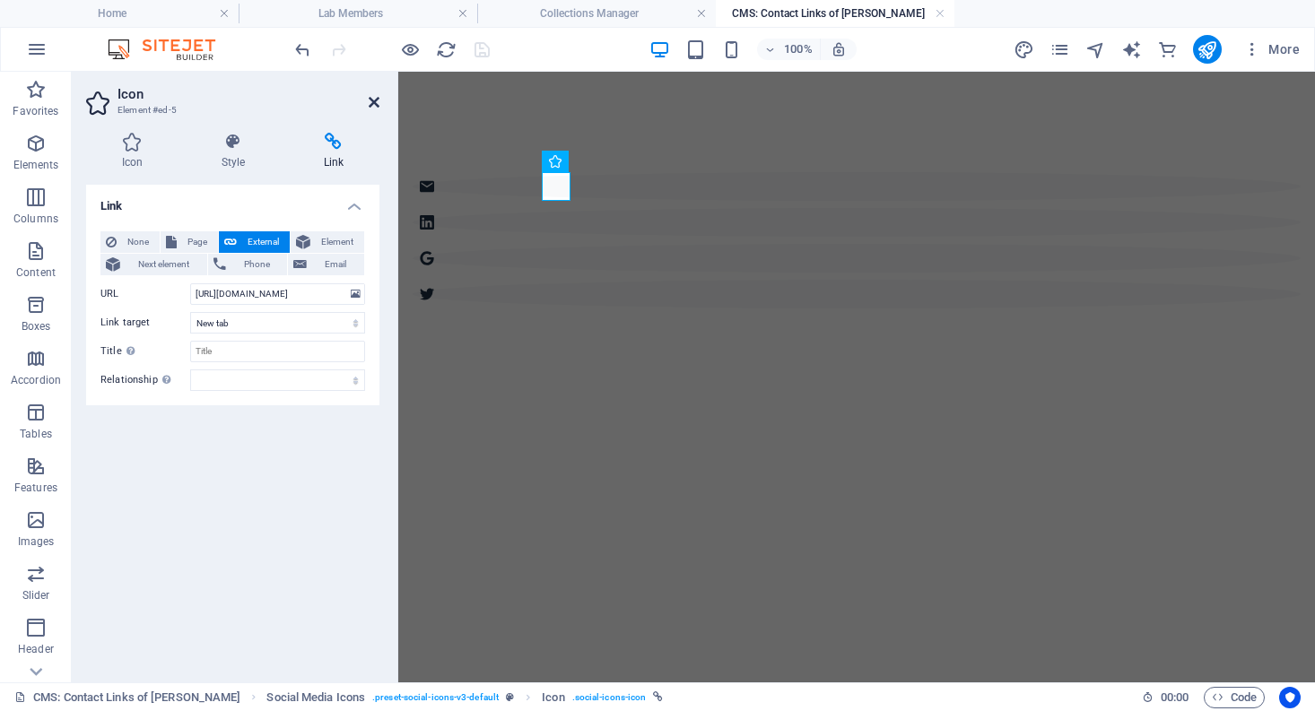
click at [377, 96] on icon at bounding box center [374, 102] width 11 height 14
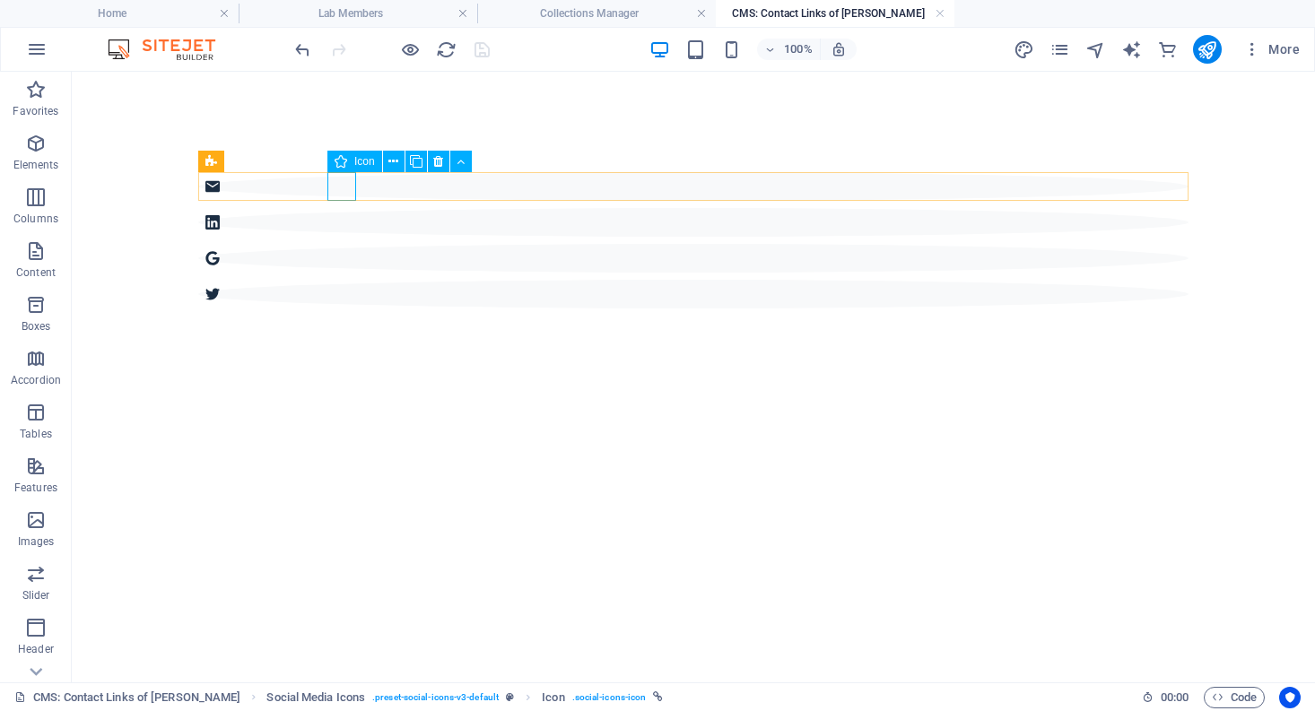
click at [346, 280] on figure at bounding box center [693, 294] width 990 height 29
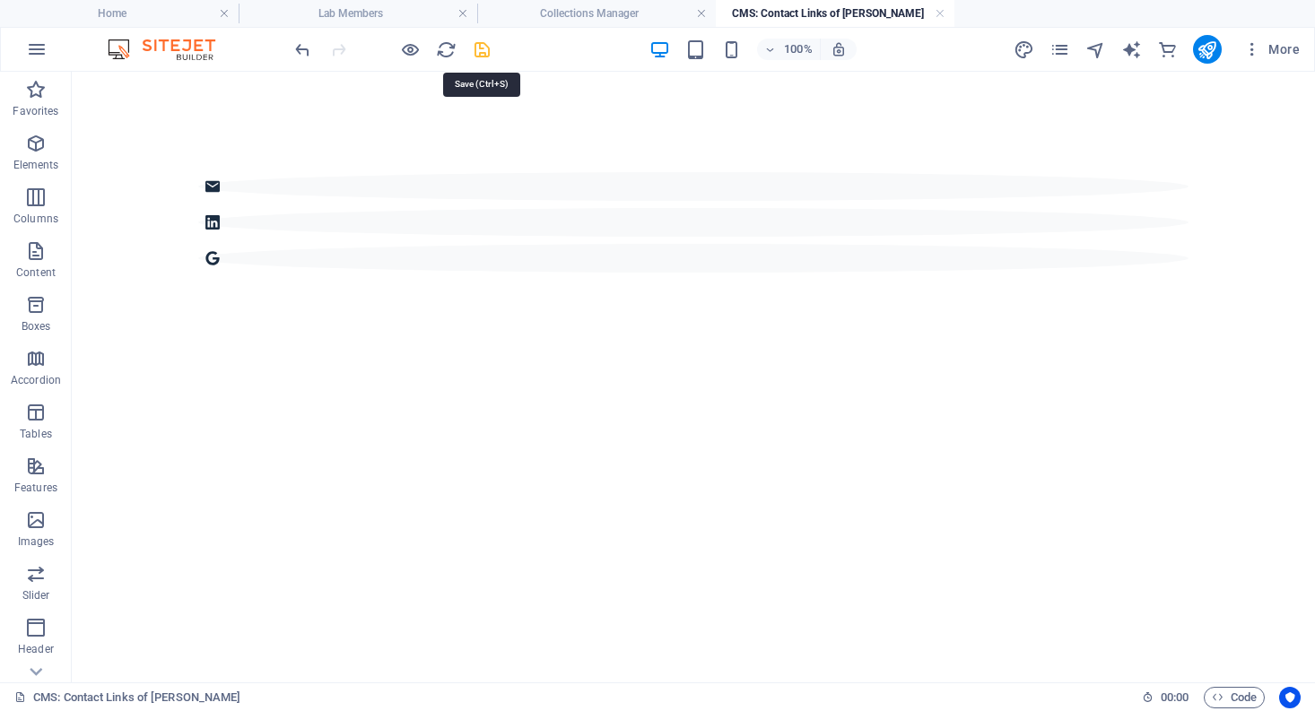
click at [479, 55] on icon "save" at bounding box center [482, 49] width 21 height 21
click at [375, 20] on h4 "Lab Members" at bounding box center [358, 14] width 239 height 20
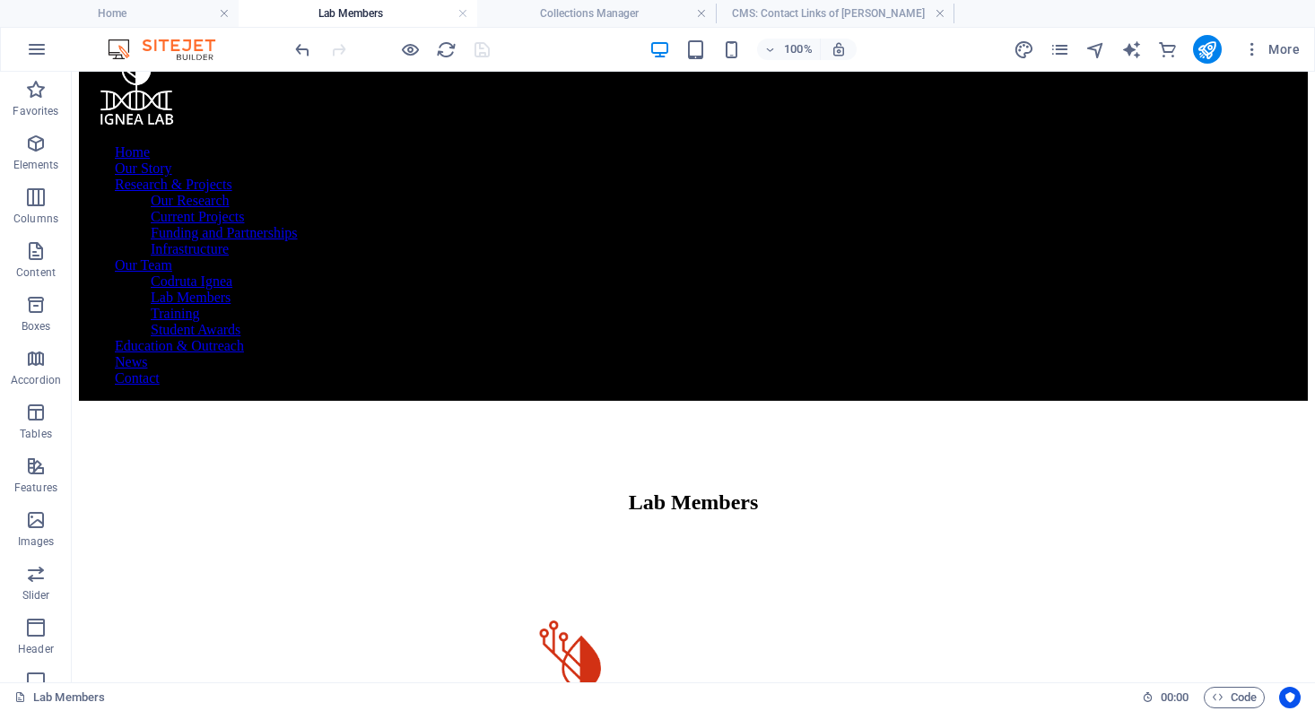
click at [432, 48] on div at bounding box center [391, 49] width 201 height 29
click at [439, 48] on icon "reload" at bounding box center [446, 49] width 21 height 21
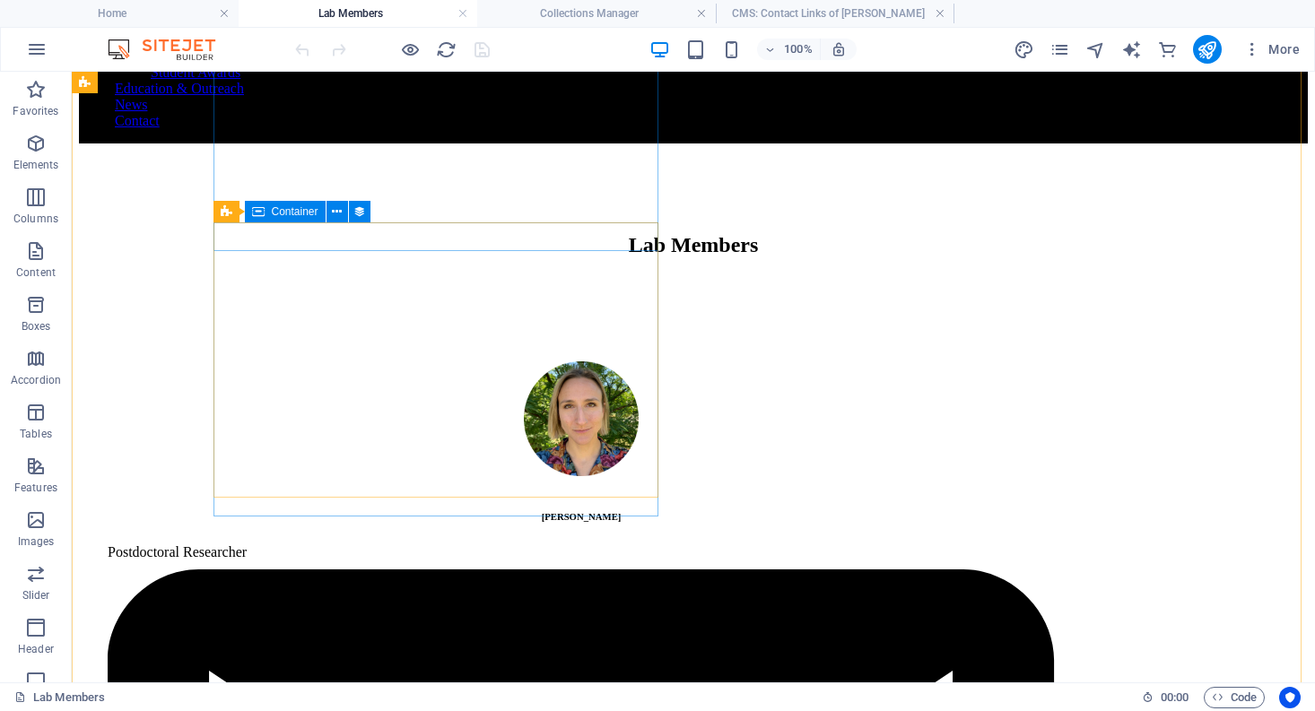
scroll to position [293, 0]
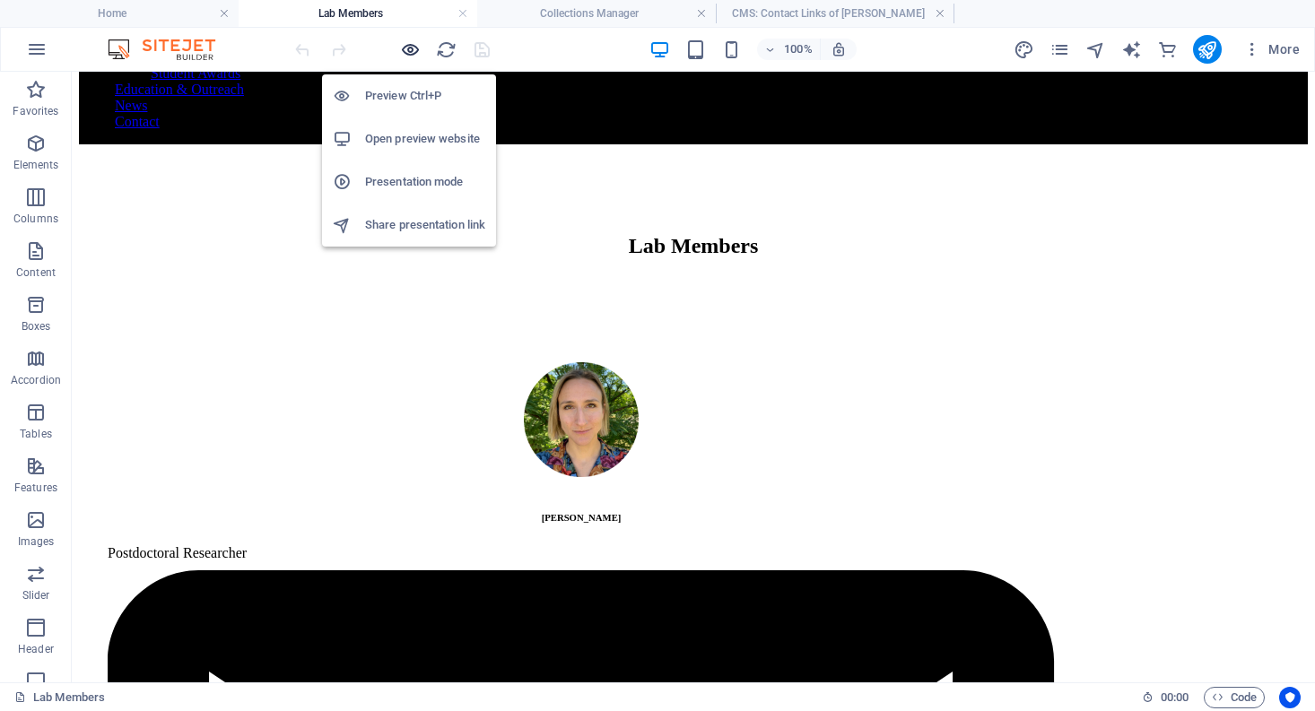
click at [410, 46] on icon "button" at bounding box center [410, 49] width 21 height 21
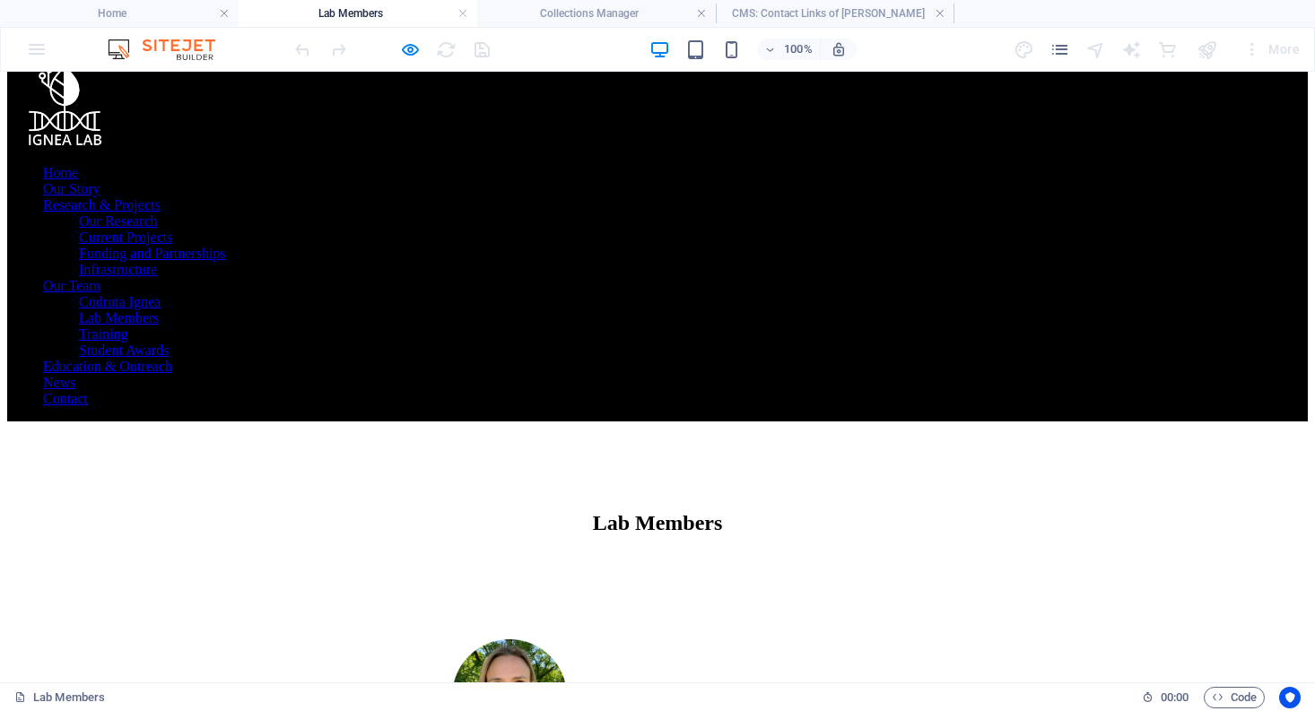
scroll to position [34, 0]
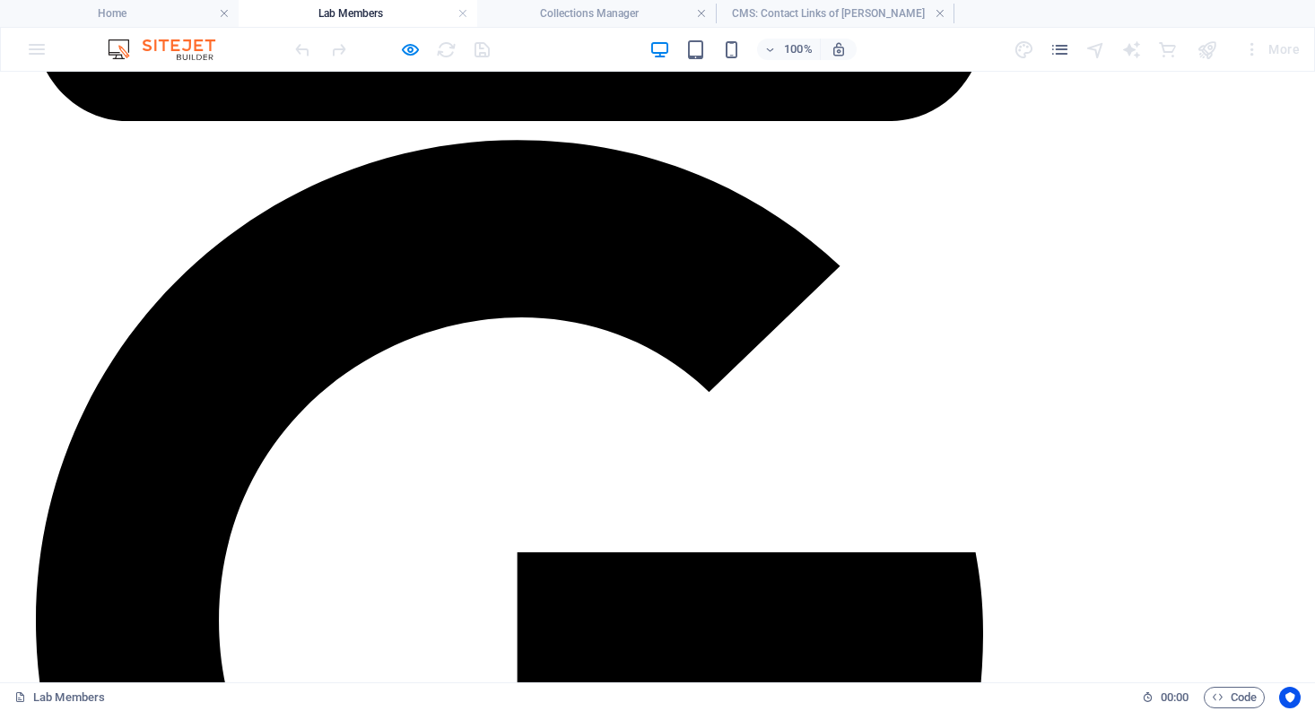
scroll to position [1481, 0]
